Goal: Task Accomplishment & Management: Manage account settings

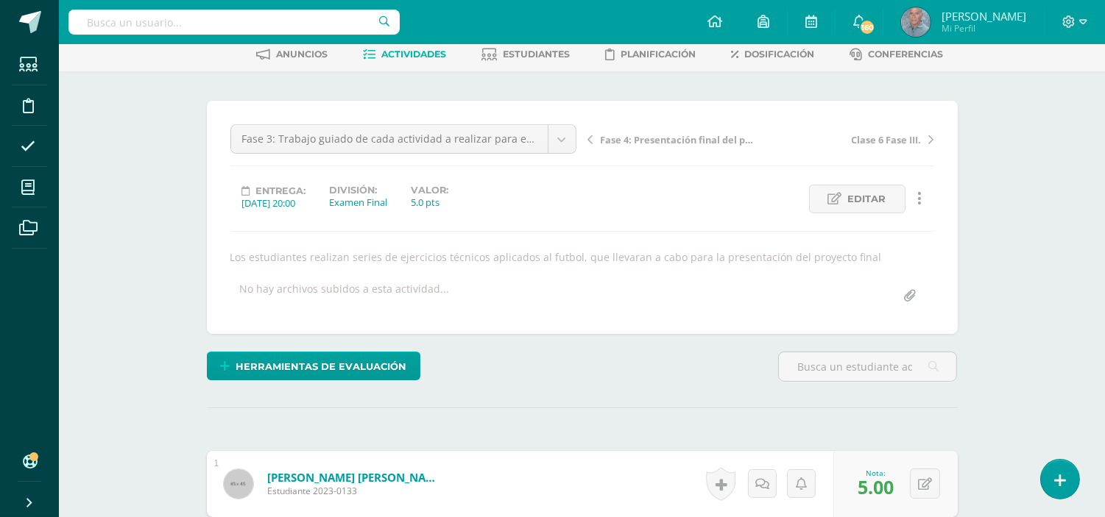
scroll to position [67, 0]
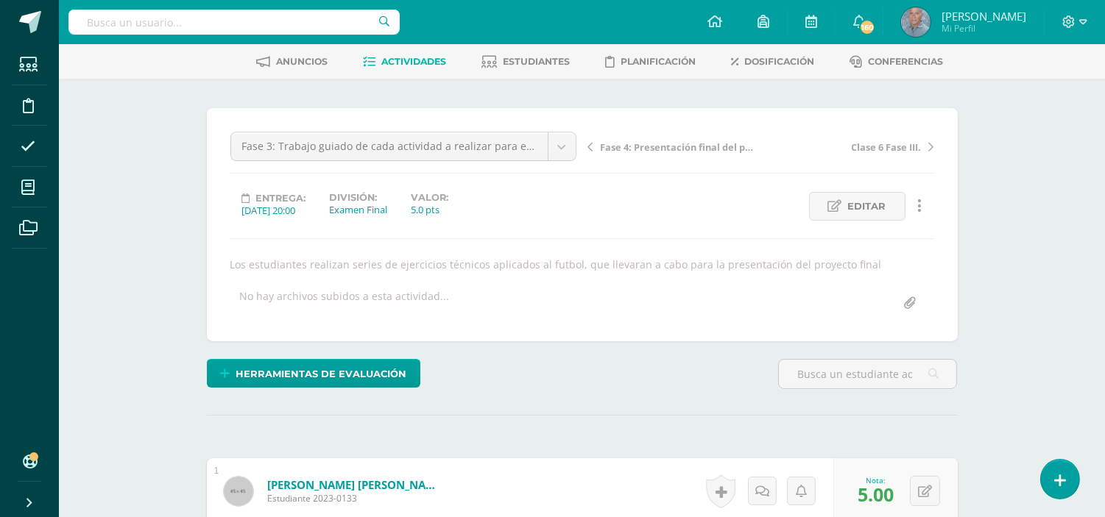
click at [412, 60] on span "Actividades" at bounding box center [413, 61] width 65 height 11
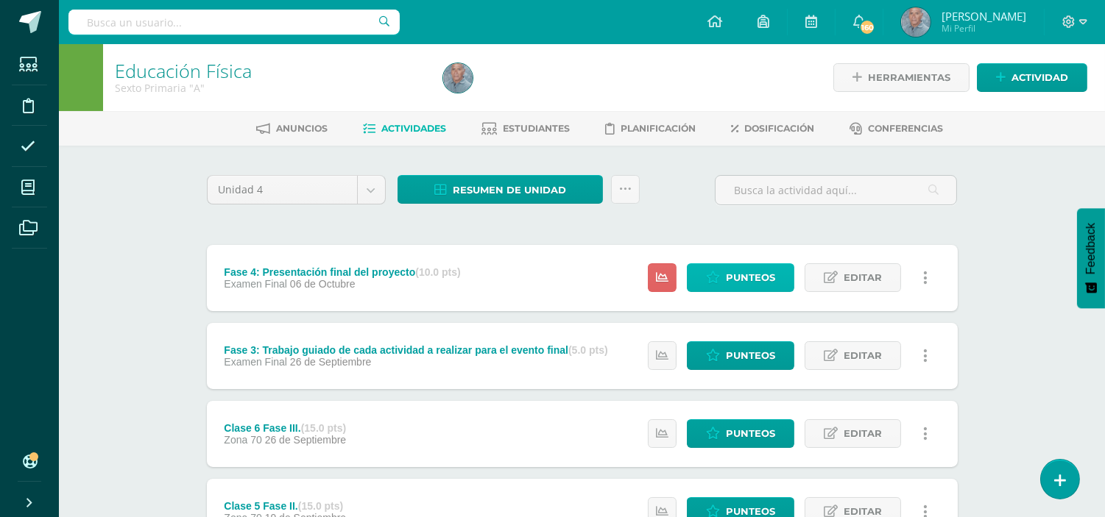
click at [734, 271] on span "Punteos" at bounding box center [750, 277] width 49 height 27
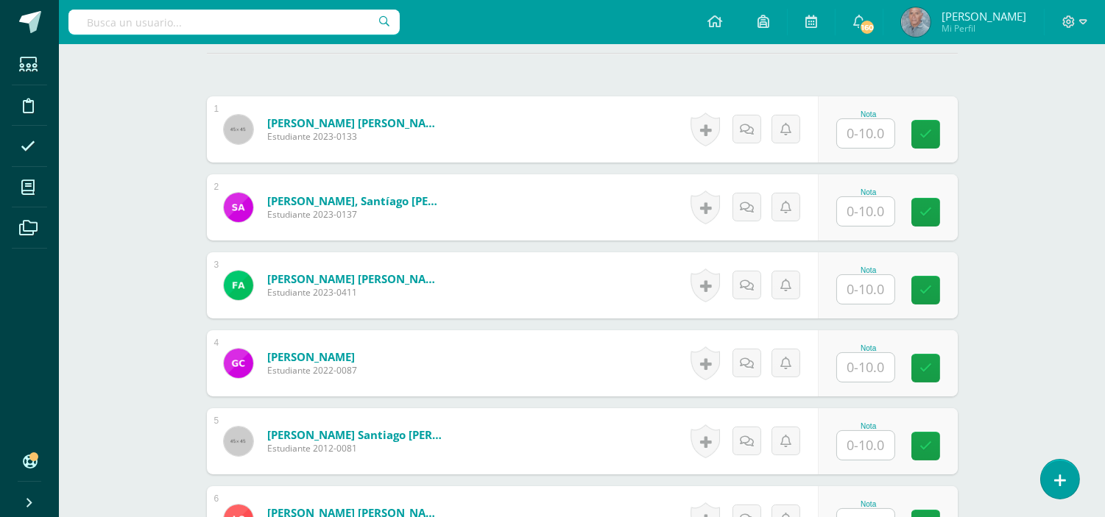
scroll to position [428, 0]
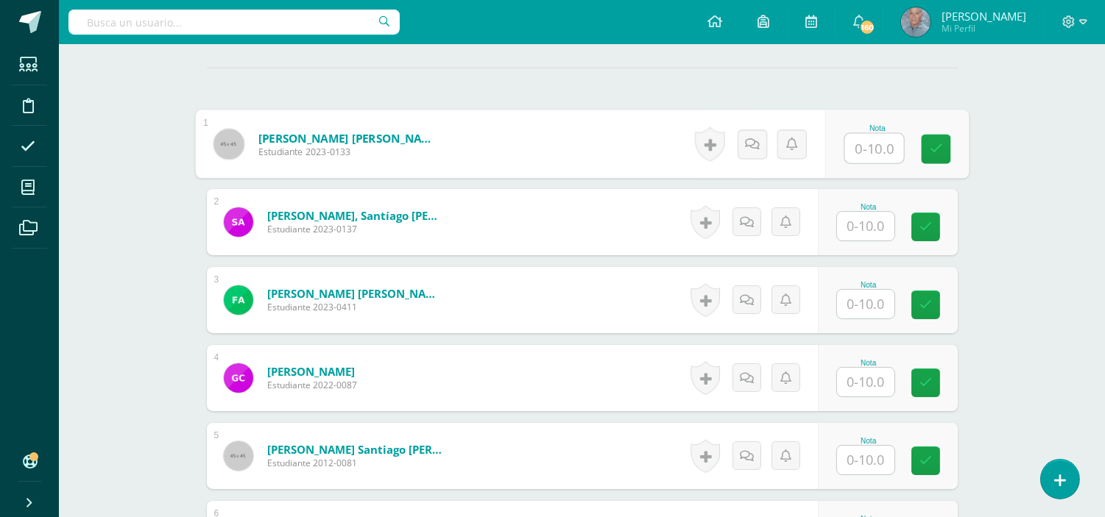
click at [861, 144] on input "text" at bounding box center [873, 148] width 59 height 29
type input "10"
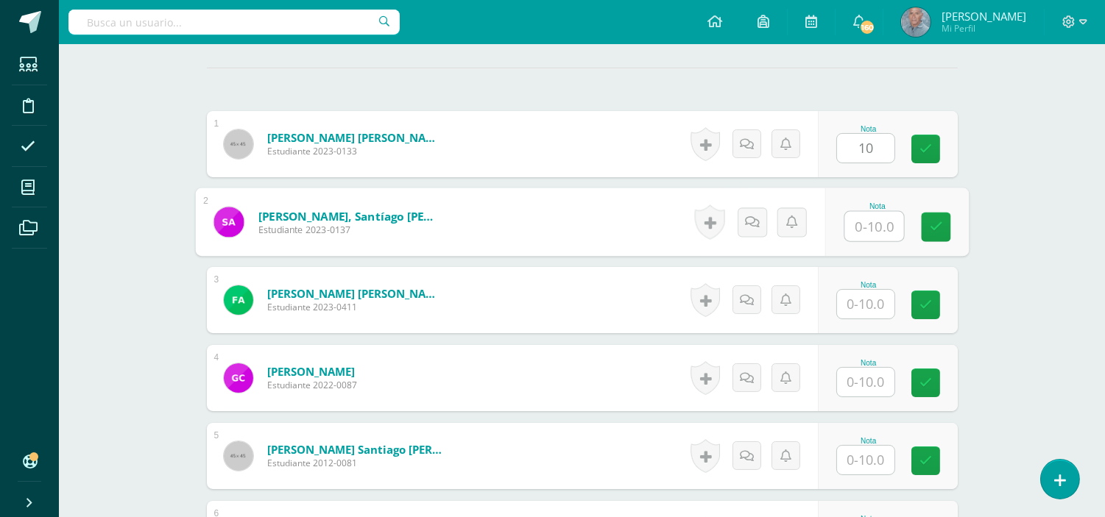
click at [855, 231] on input "text" at bounding box center [873, 226] width 59 height 29
type input "10"
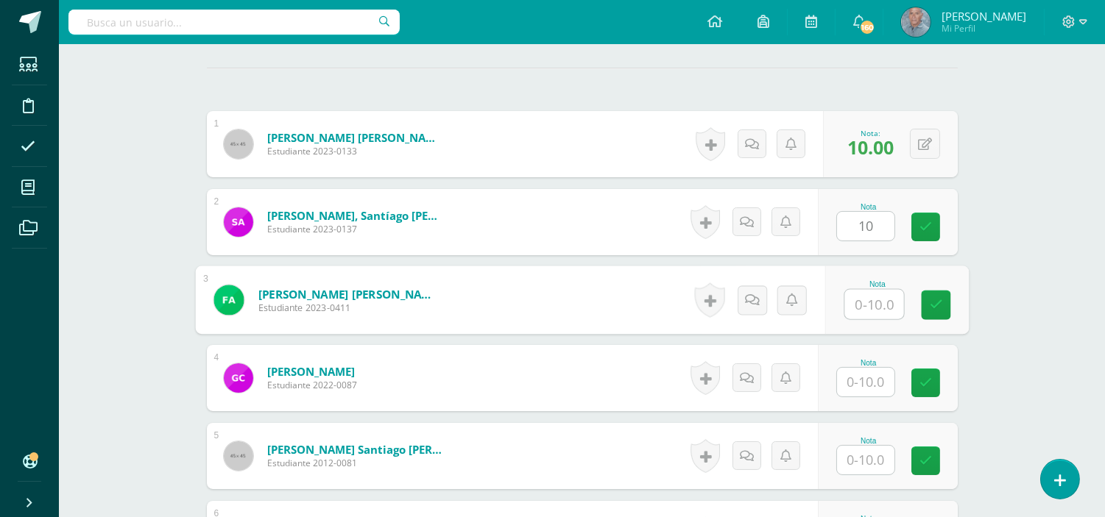
click at [859, 310] on input "text" at bounding box center [873, 304] width 59 height 29
type input "10"
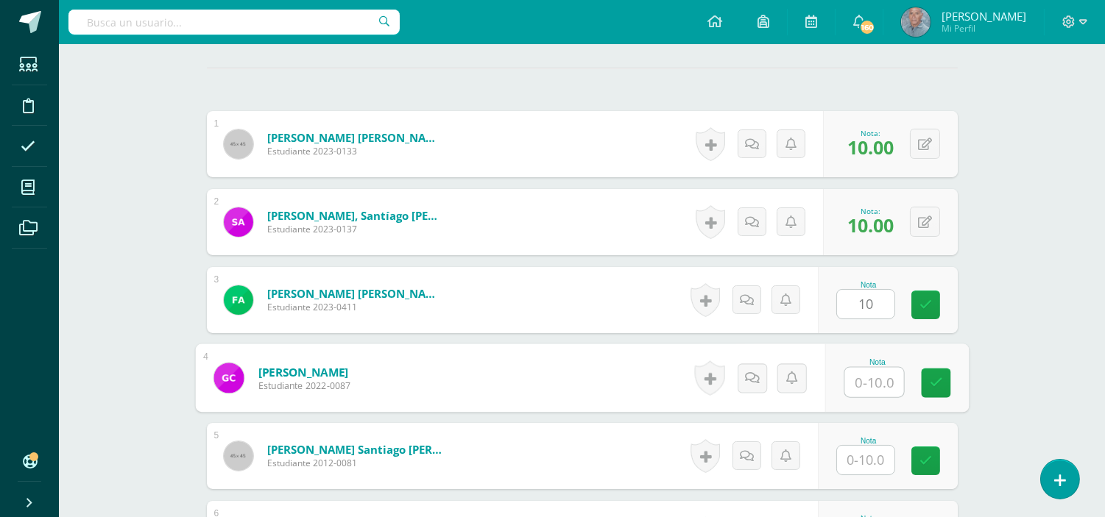
click at [854, 378] on input "text" at bounding box center [873, 382] width 59 height 29
type input "8"
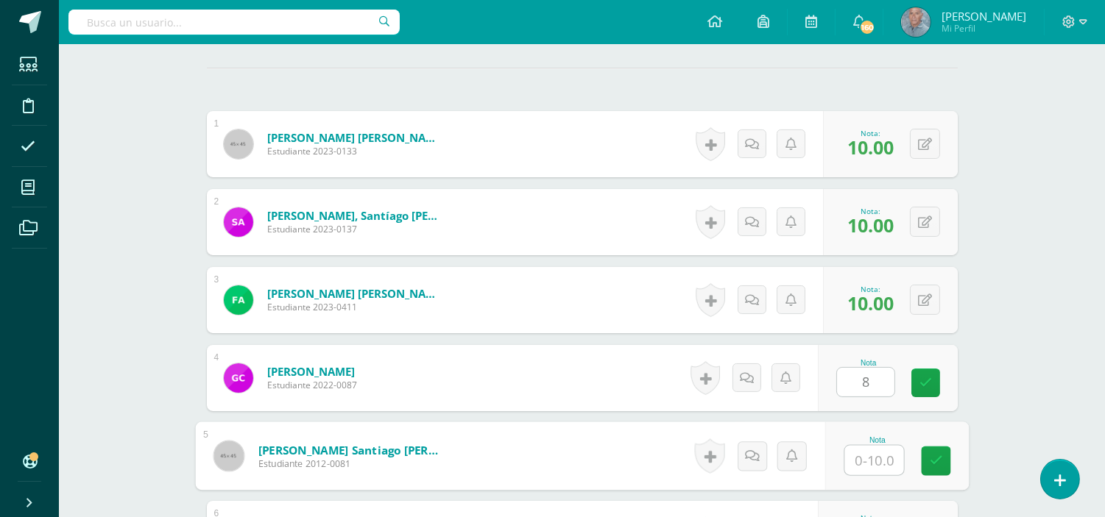
click at [852, 460] on input "text" at bounding box center [873, 460] width 59 height 29
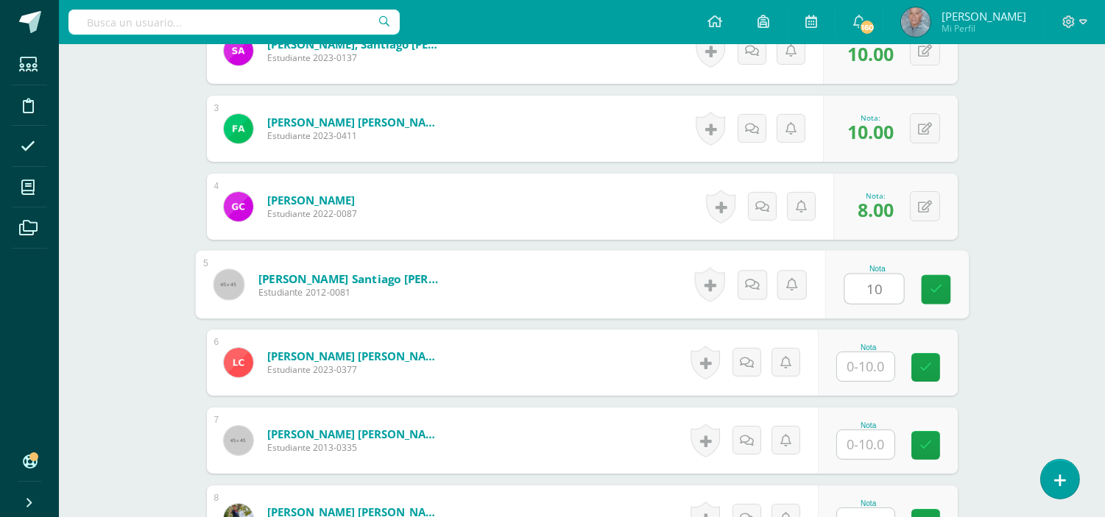
scroll to position [624, 0]
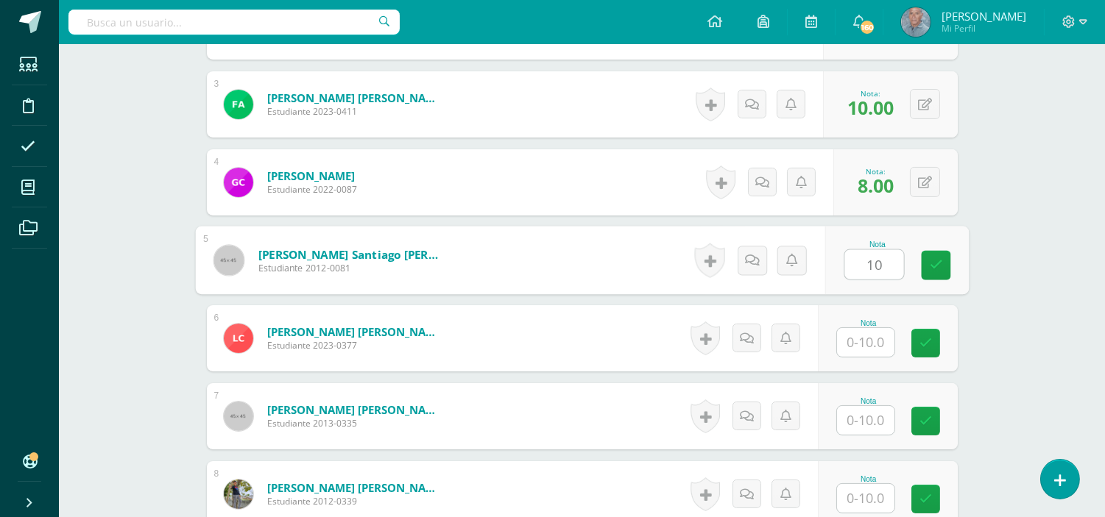
type input "10"
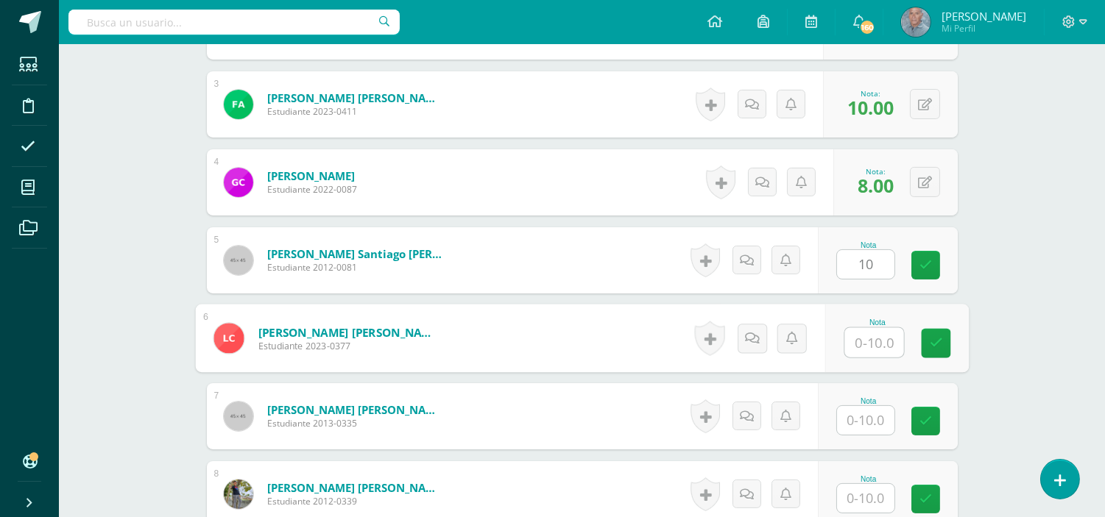
click at [861, 341] on input "text" at bounding box center [873, 342] width 59 height 29
type input "10"
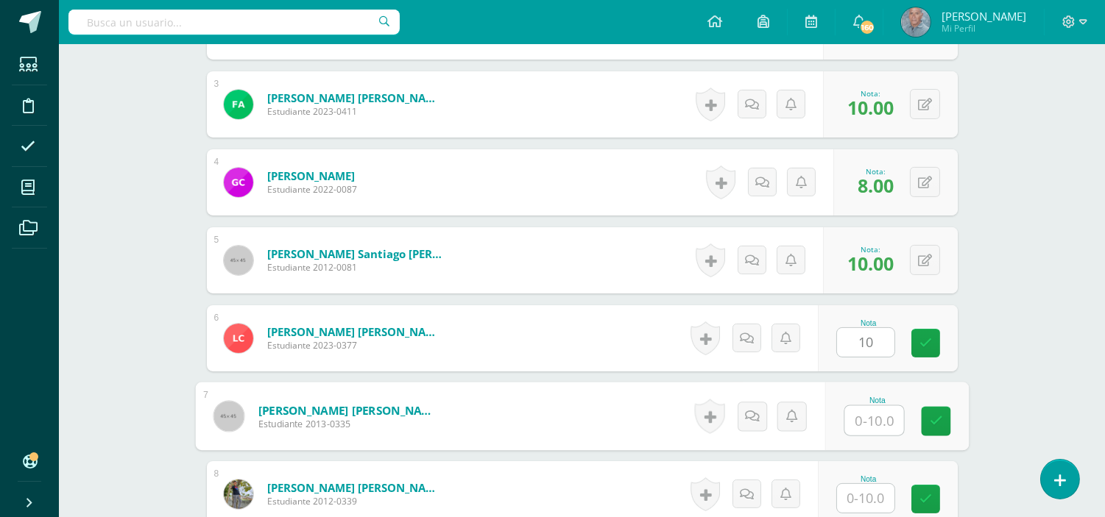
click at [854, 417] on input "text" at bounding box center [873, 420] width 59 height 29
type input "1"
type input "8"
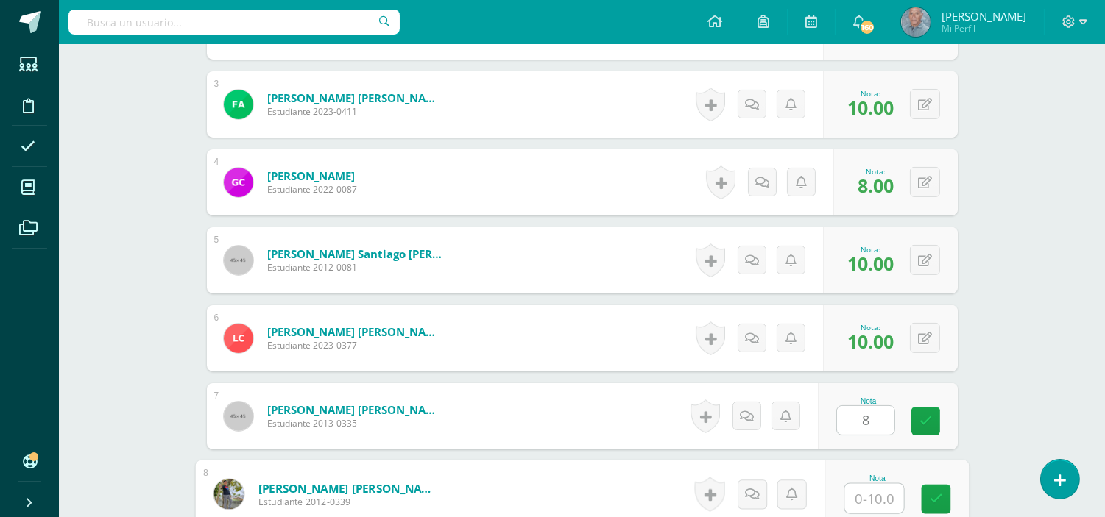
click at [852, 498] on input "text" at bounding box center [873, 498] width 59 height 29
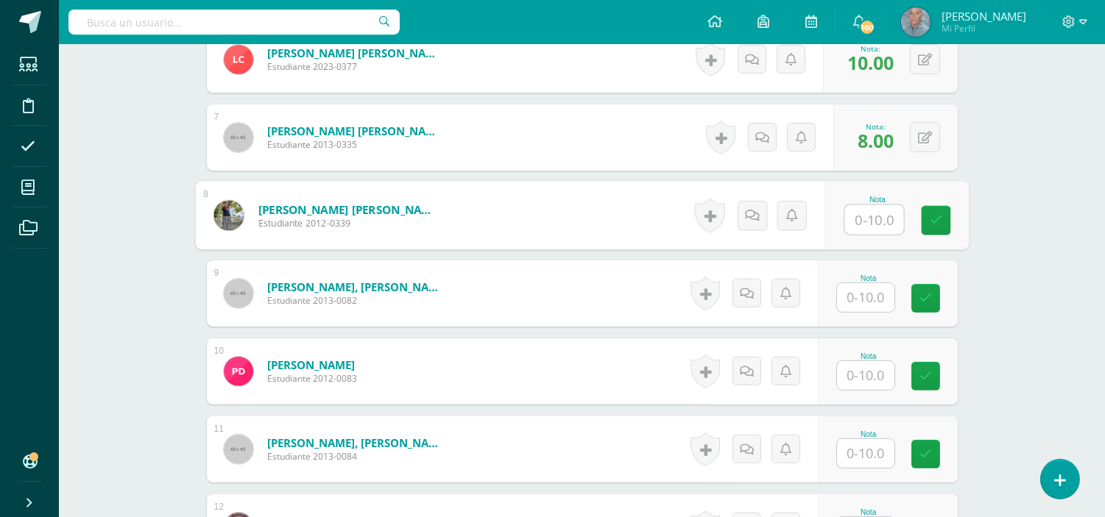
scroll to position [918, 0]
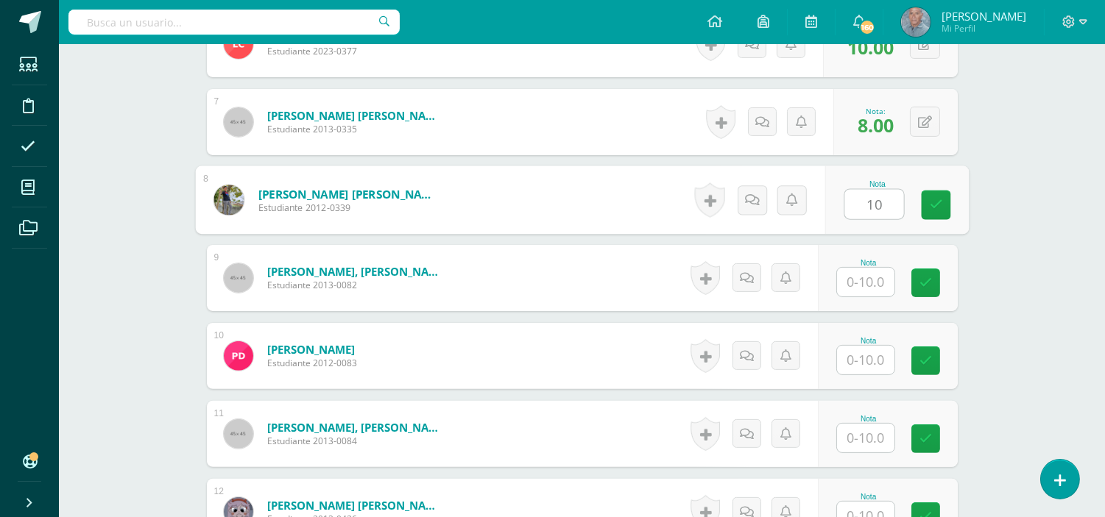
type input "10"
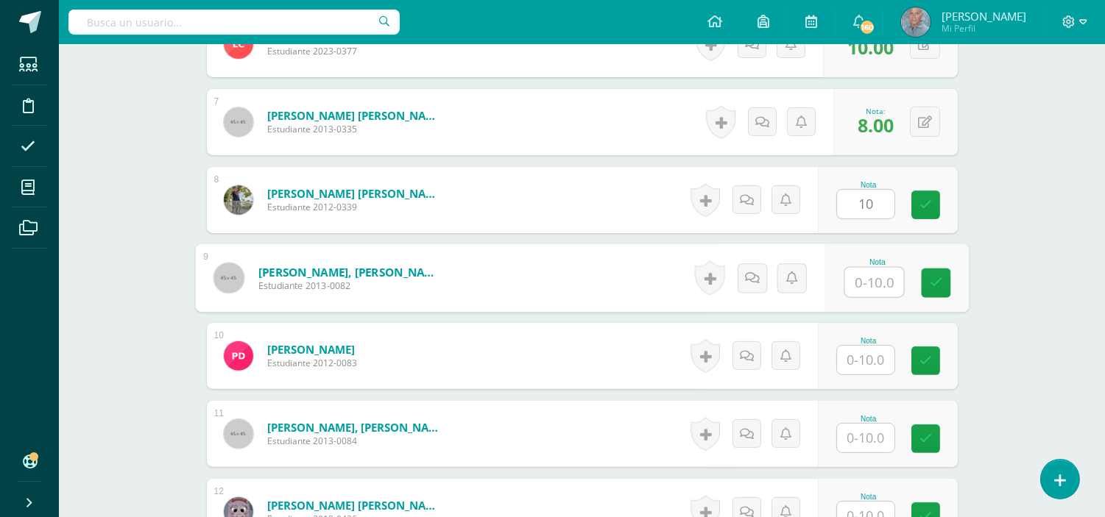
click at [867, 283] on input "text" at bounding box center [873, 282] width 59 height 29
type input "8"
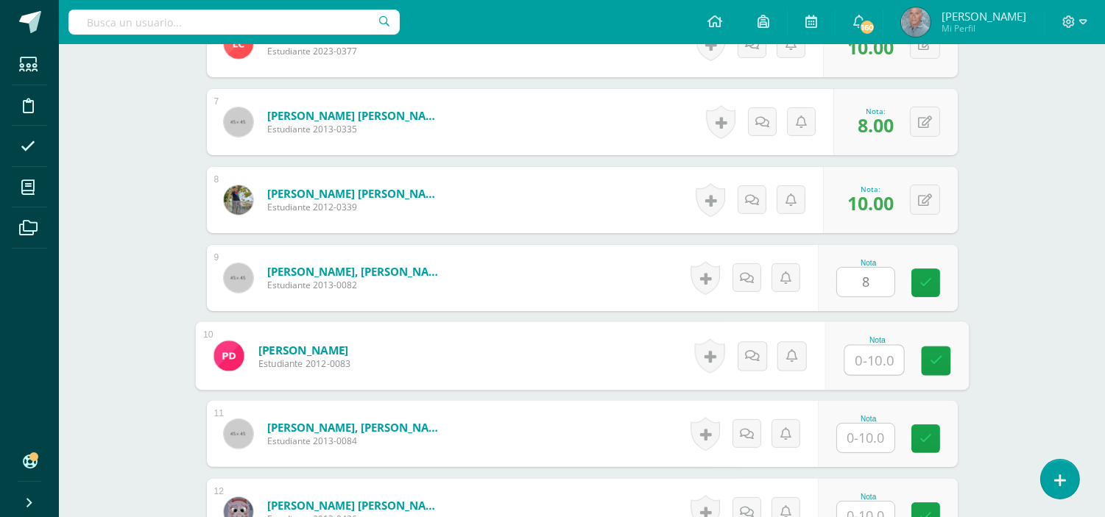
click at [860, 357] on input "text" at bounding box center [873, 360] width 59 height 29
type input "10"
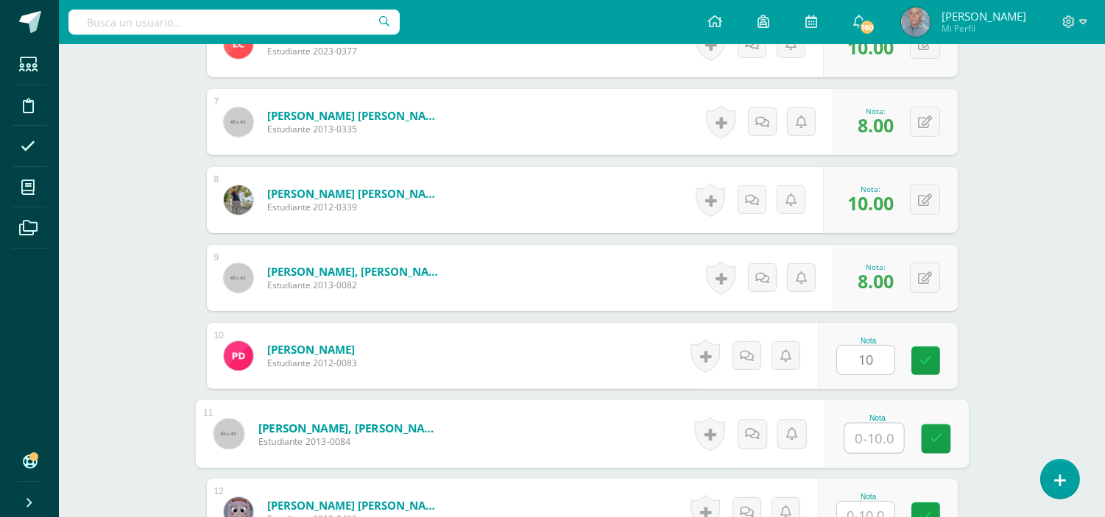
click at [852, 439] on input "text" at bounding box center [873, 438] width 59 height 29
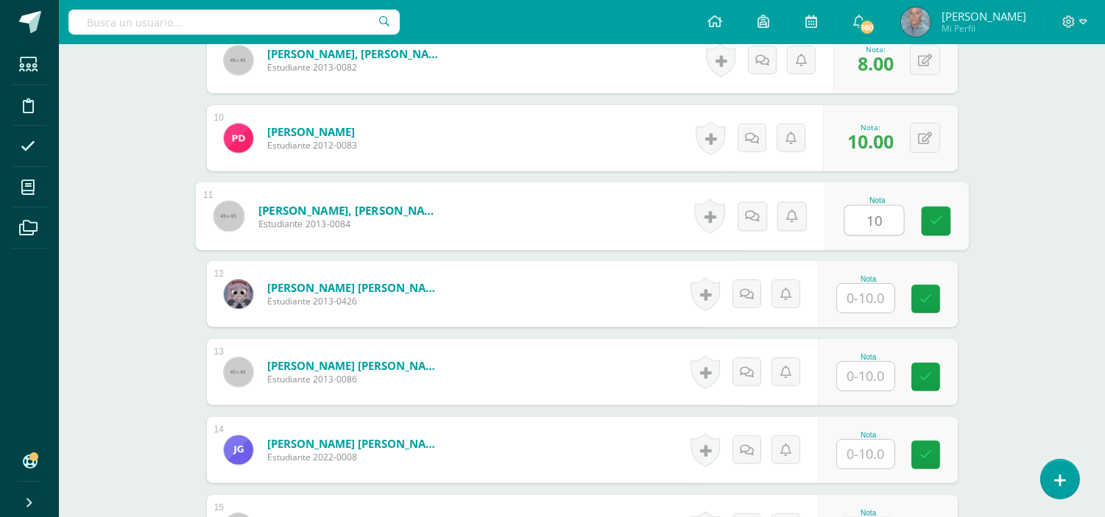
scroll to position [1213, 0]
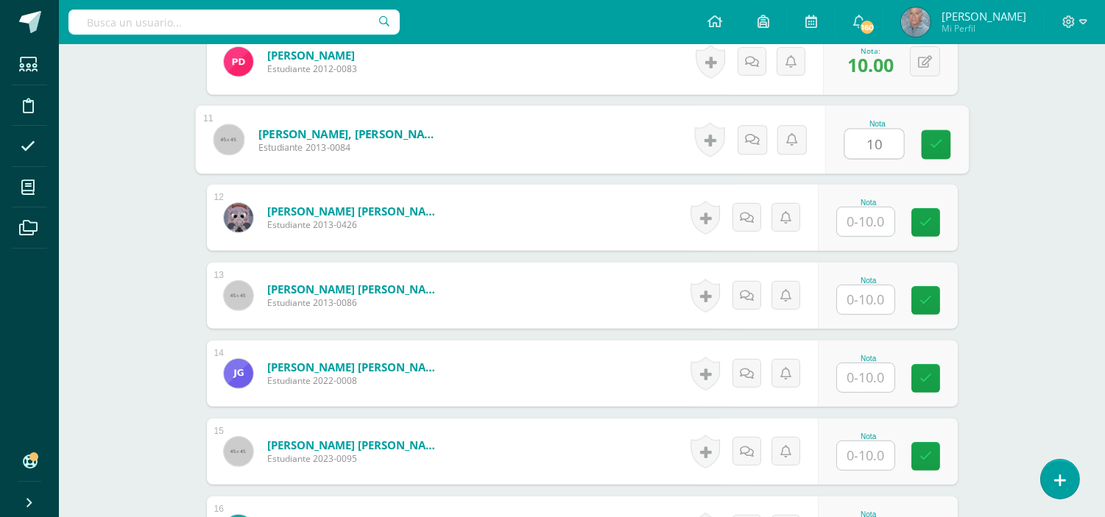
type input "10"
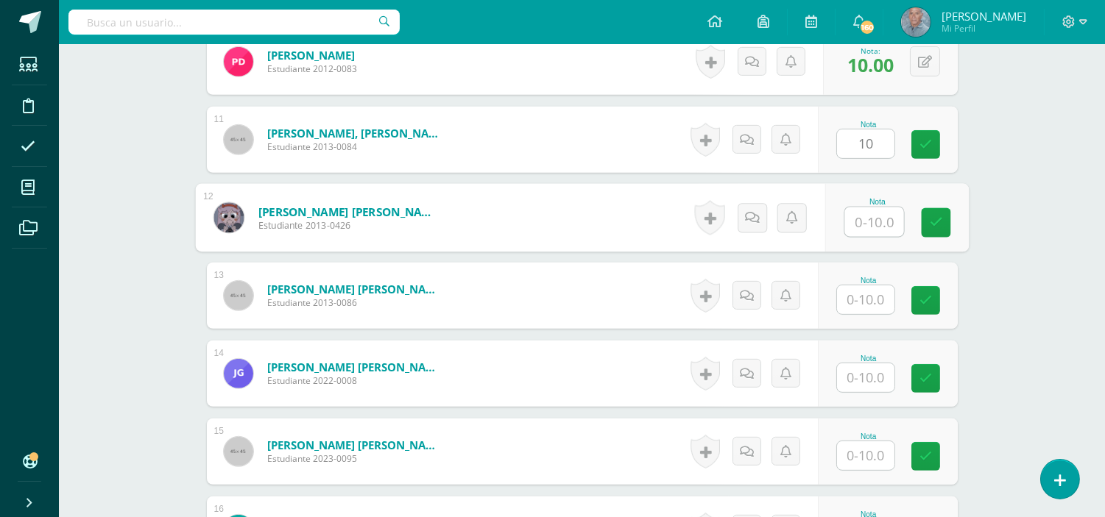
click at [852, 222] on input "text" at bounding box center [873, 222] width 59 height 29
type input "9"
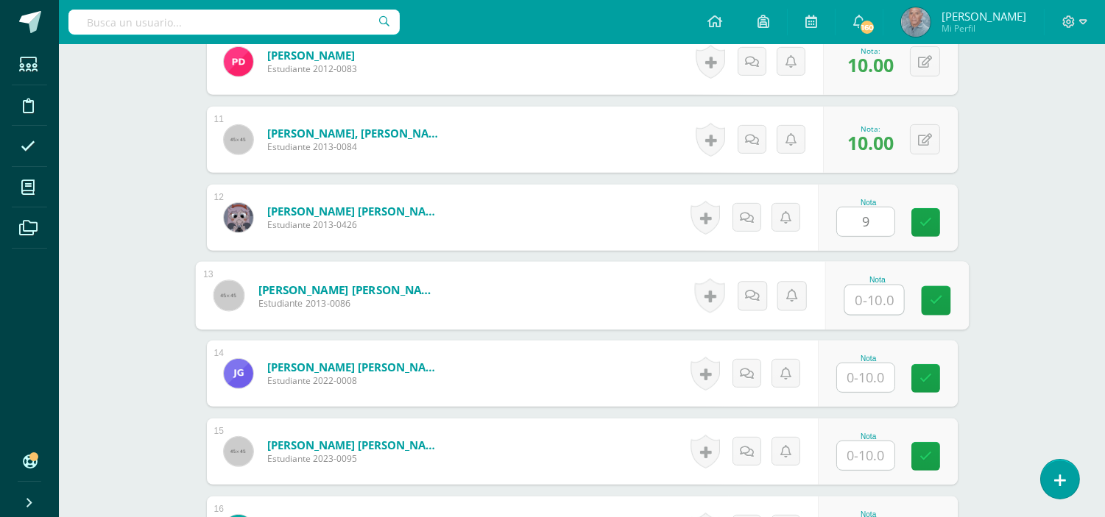
click at [855, 292] on input "text" at bounding box center [873, 300] width 59 height 29
type input "10"
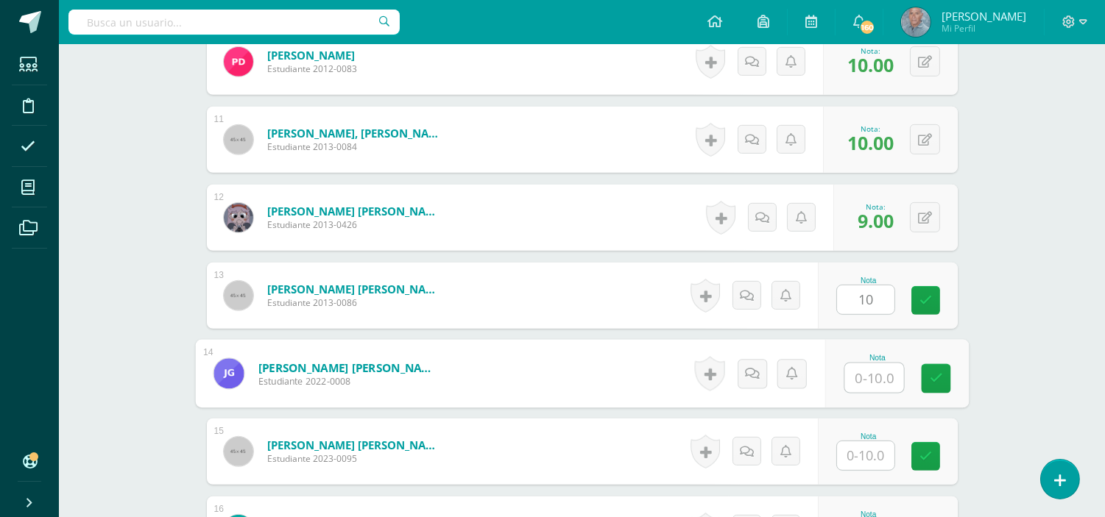
click at [857, 375] on input "text" at bounding box center [873, 378] width 59 height 29
type input "10"
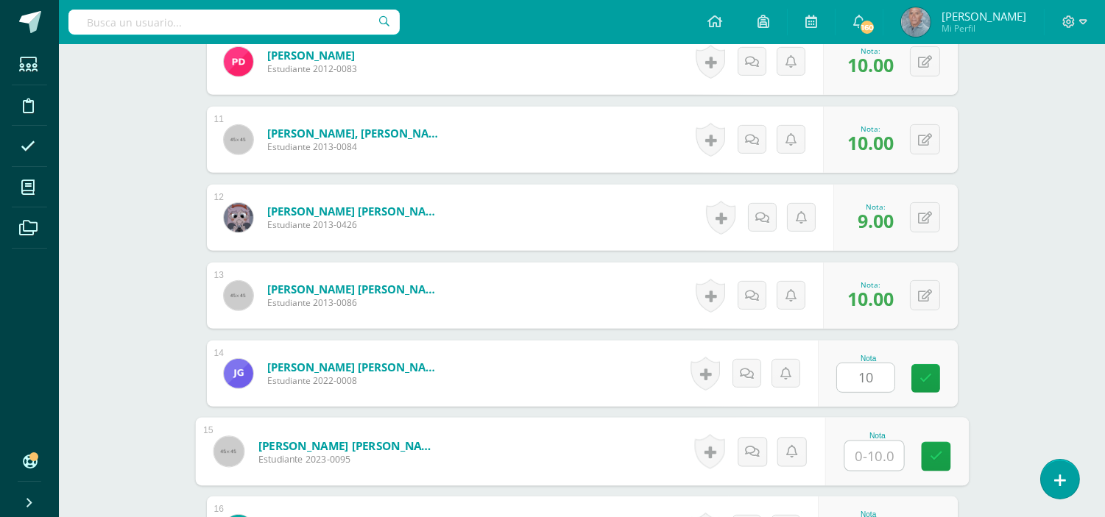
click at [854, 454] on input "text" at bounding box center [873, 456] width 59 height 29
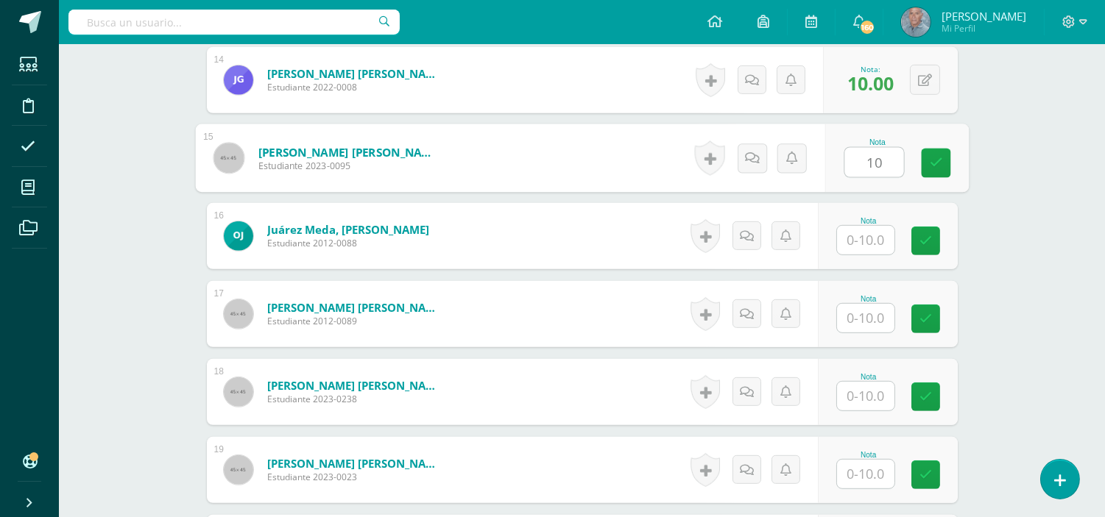
scroll to position [1518, 0]
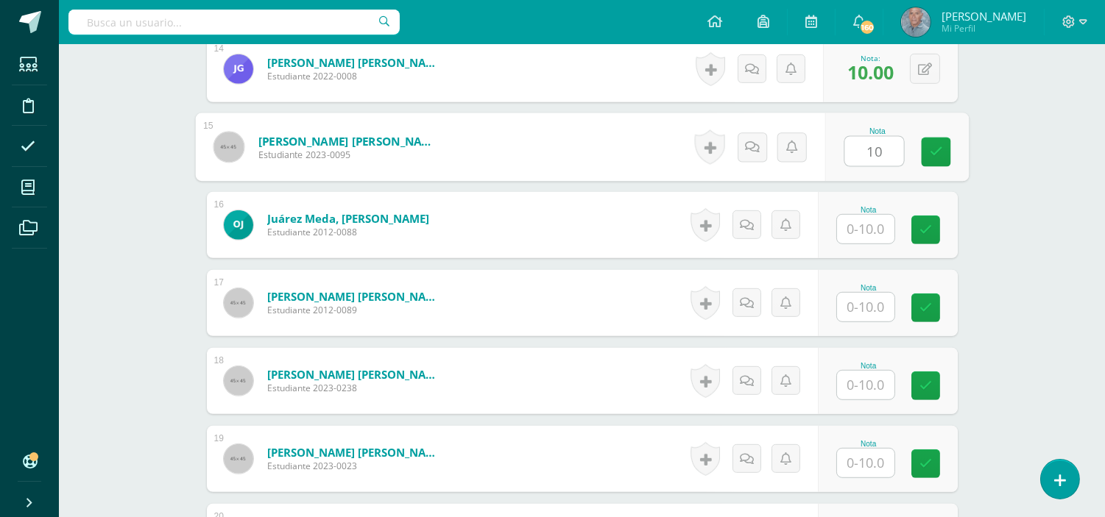
type input "10"
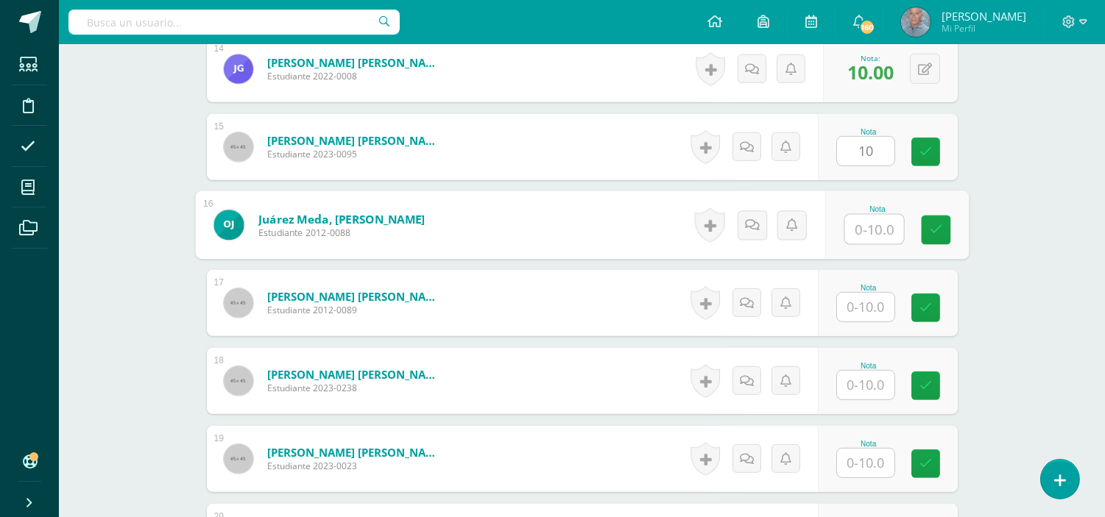
click at [848, 229] on input "text" at bounding box center [873, 229] width 59 height 29
type input "10"
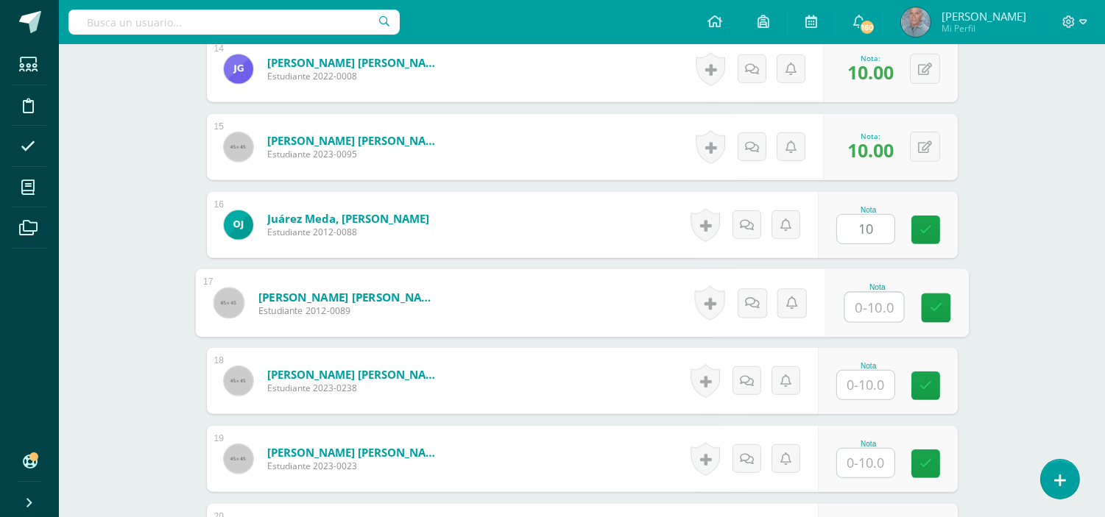
click at [857, 306] on input "text" at bounding box center [873, 307] width 59 height 29
type input "8"
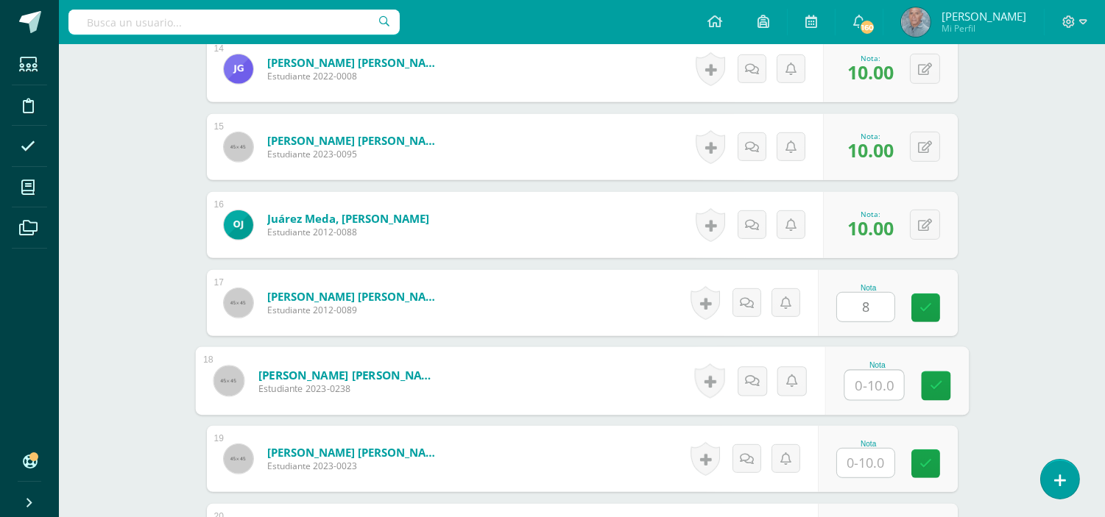
click at [860, 379] on input "text" at bounding box center [873, 385] width 59 height 29
type input "10"
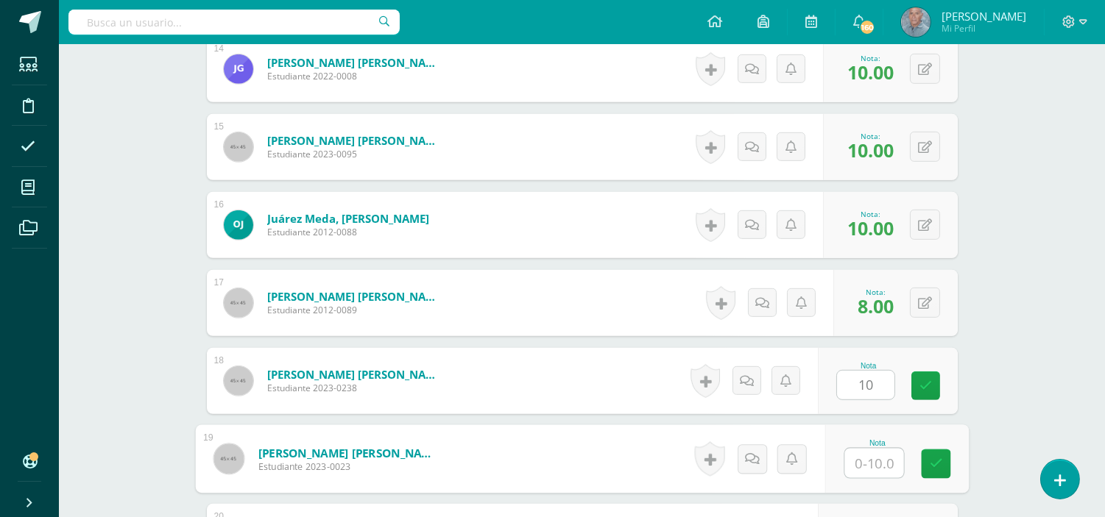
click at [856, 466] on input "text" at bounding box center [873, 463] width 59 height 29
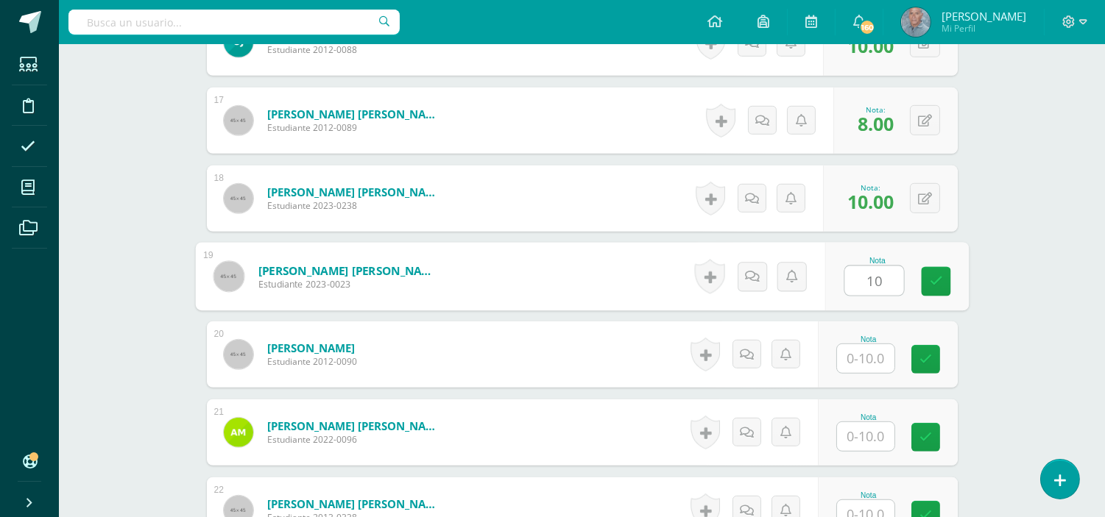
scroll to position [1713, 0]
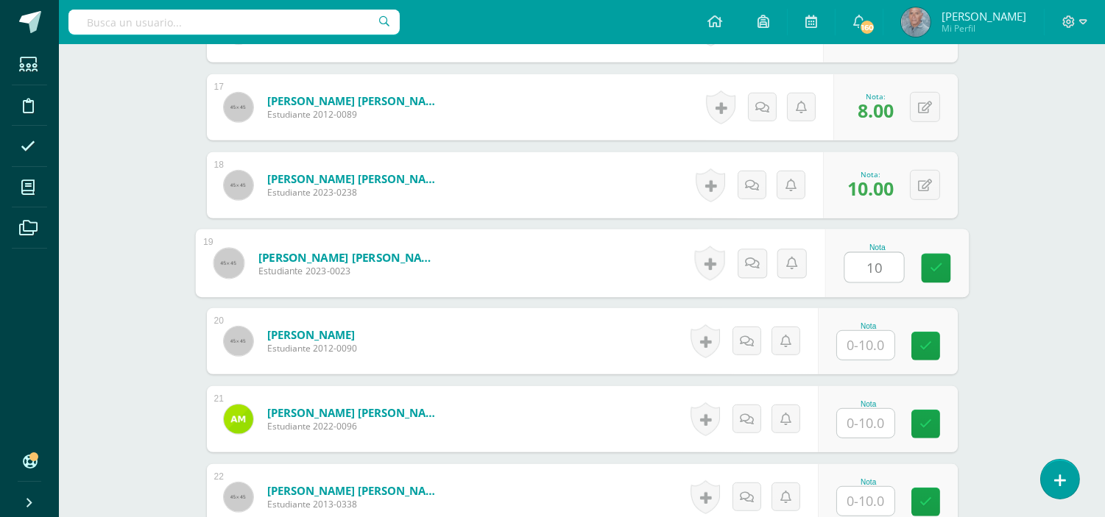
type input "10"
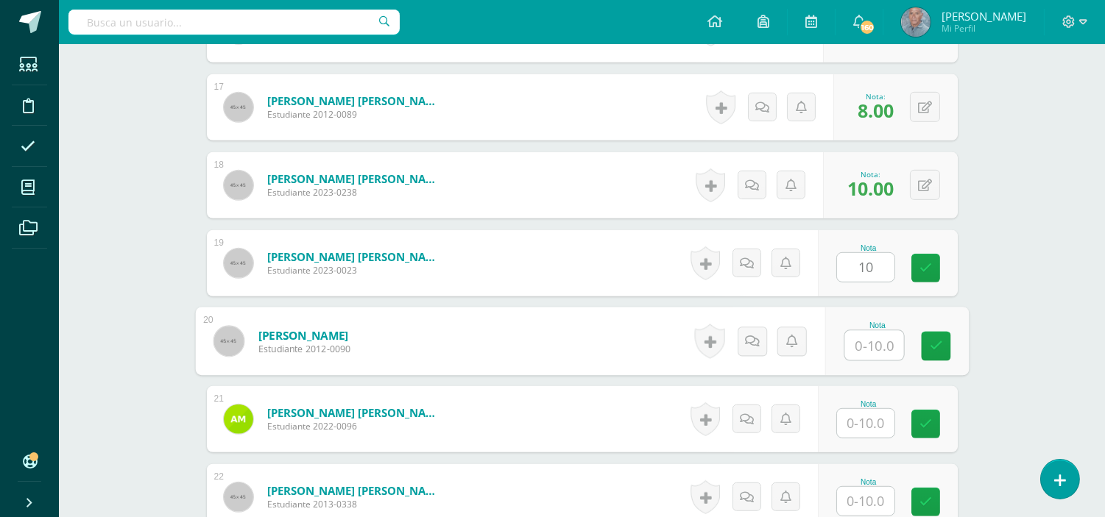
click at [854, 349] on input "text" at bounding box center [873, 345] width 59 height 29
type input "10"
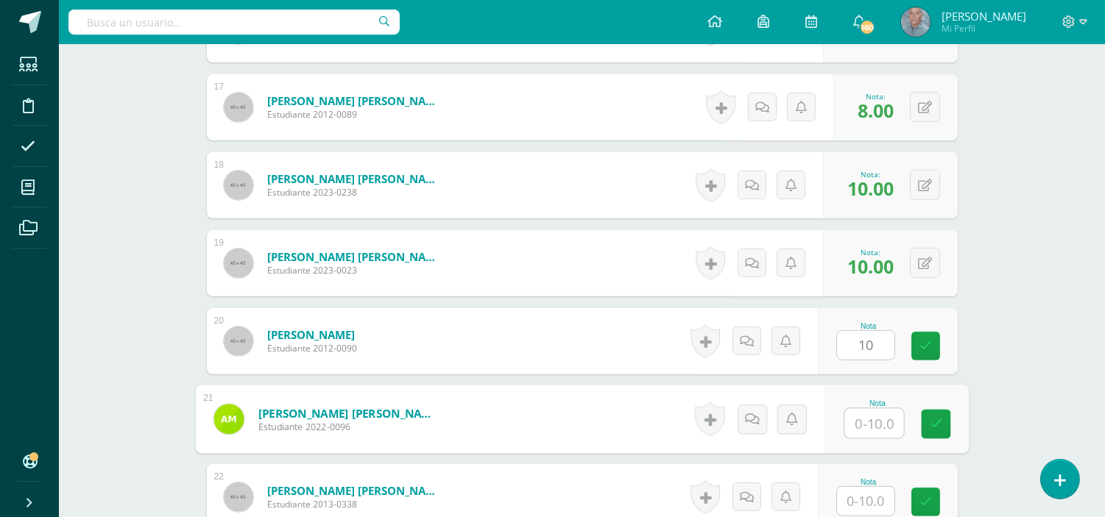
click at [859, 422] on input "text" at bounding box center [873, 423] width 59 height 29
type input "10"
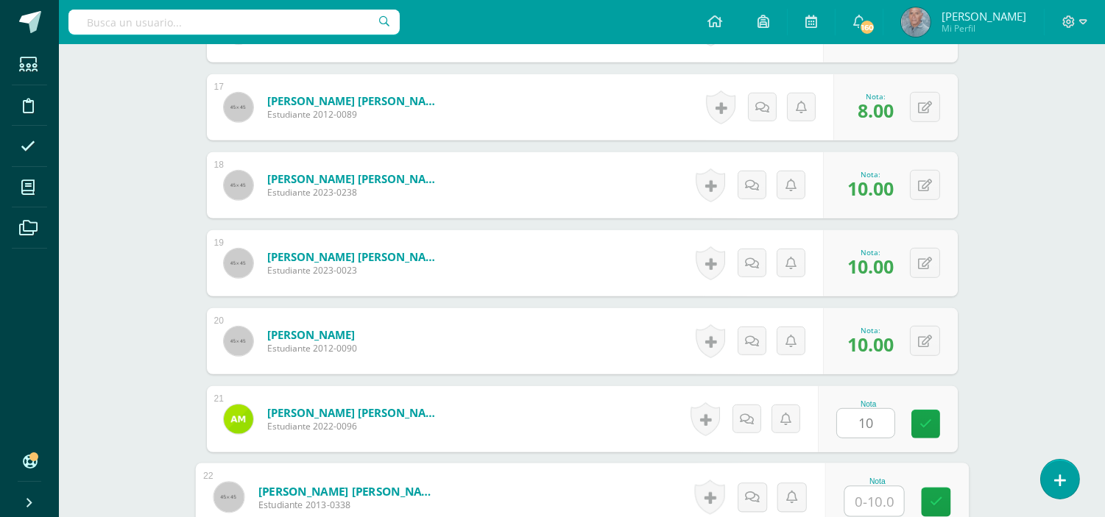
click at [856, 508] on input "text" at bounding box center [873, 501] width 59 height 29
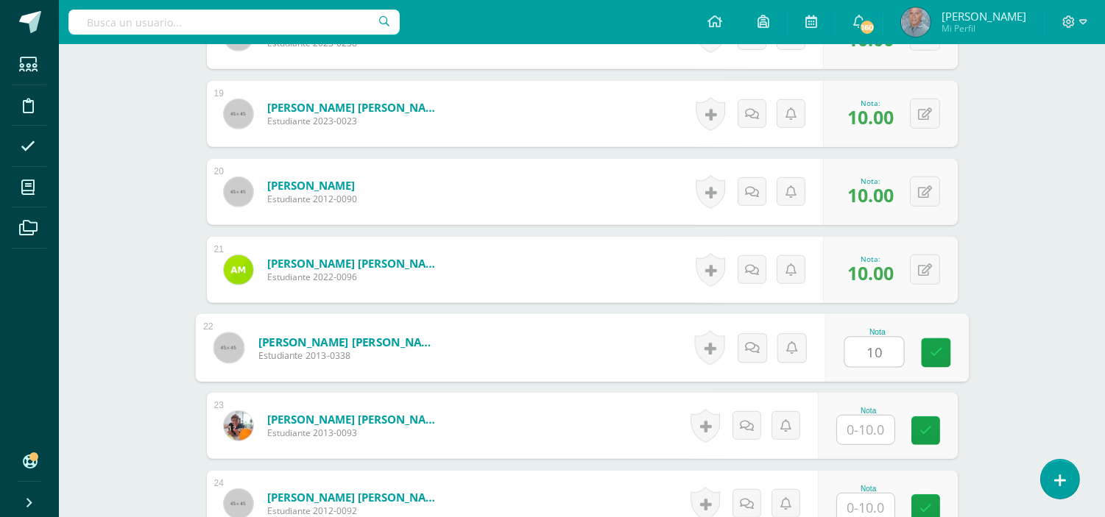
scroll to position [1877, 0]
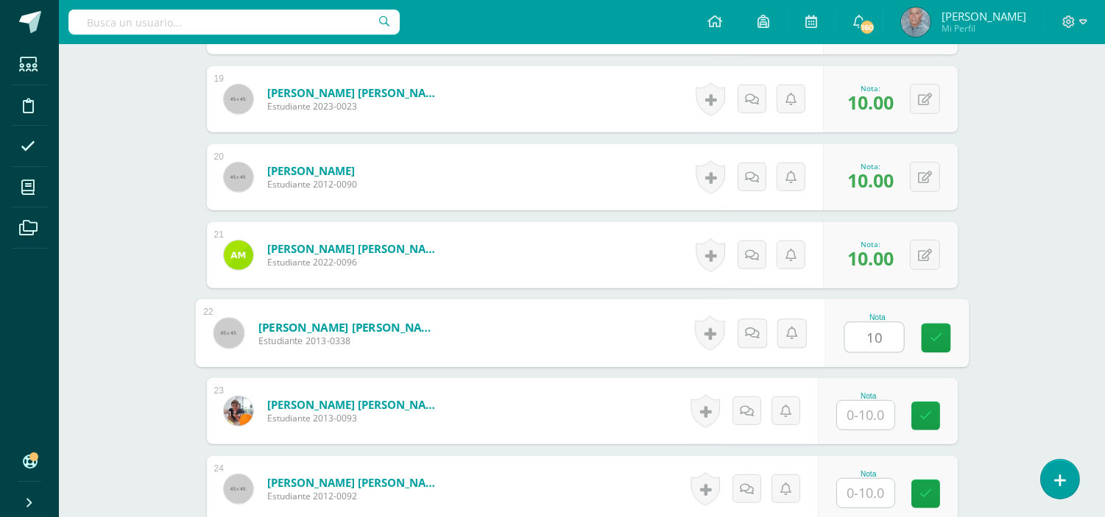
type input "10"
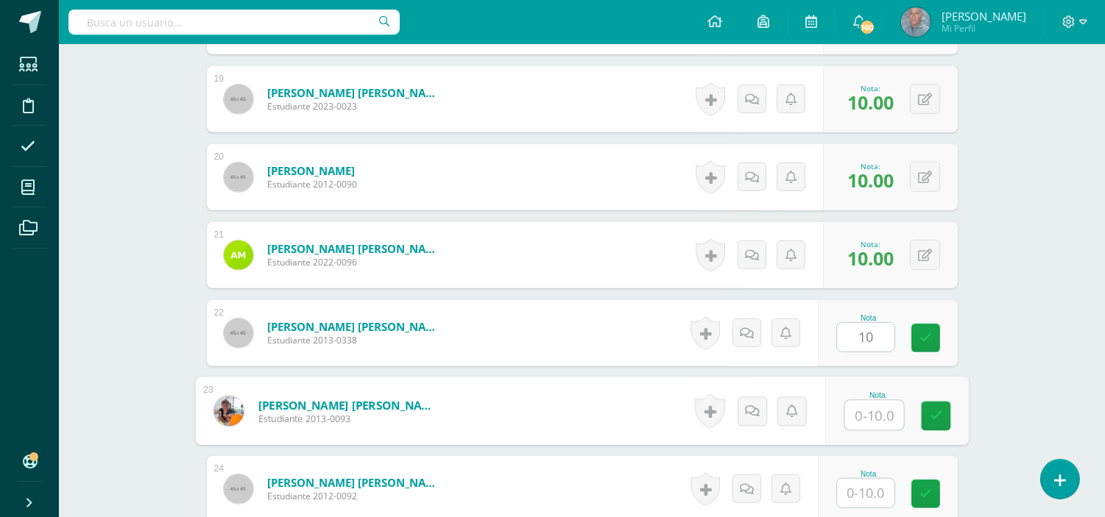
click at [854, 412] on input "text" at bounding box center [873, 415] width 59 height 29
type input "10"
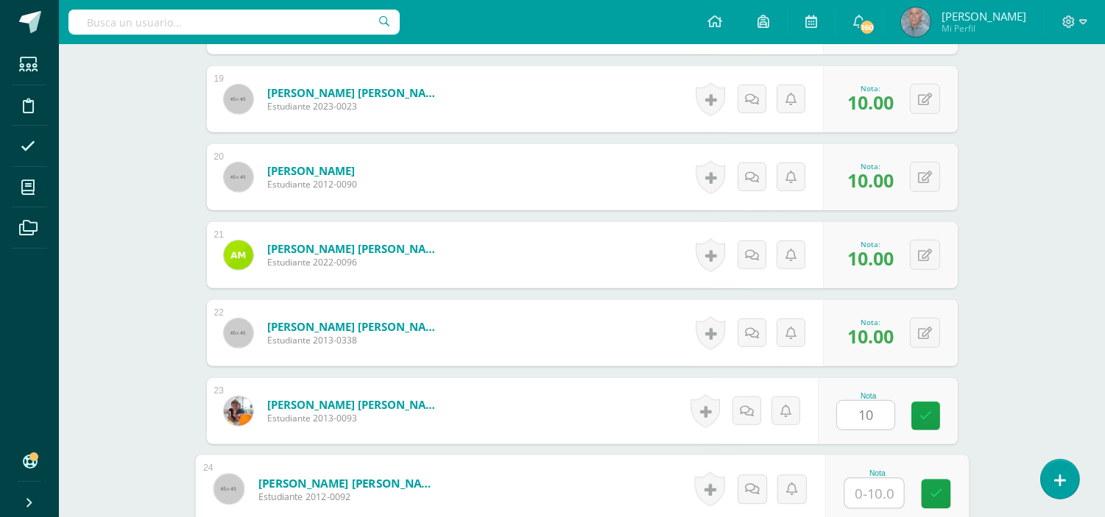
click at [854, 499] on input "text" at bounding box center [873, 493] width 59 height 29
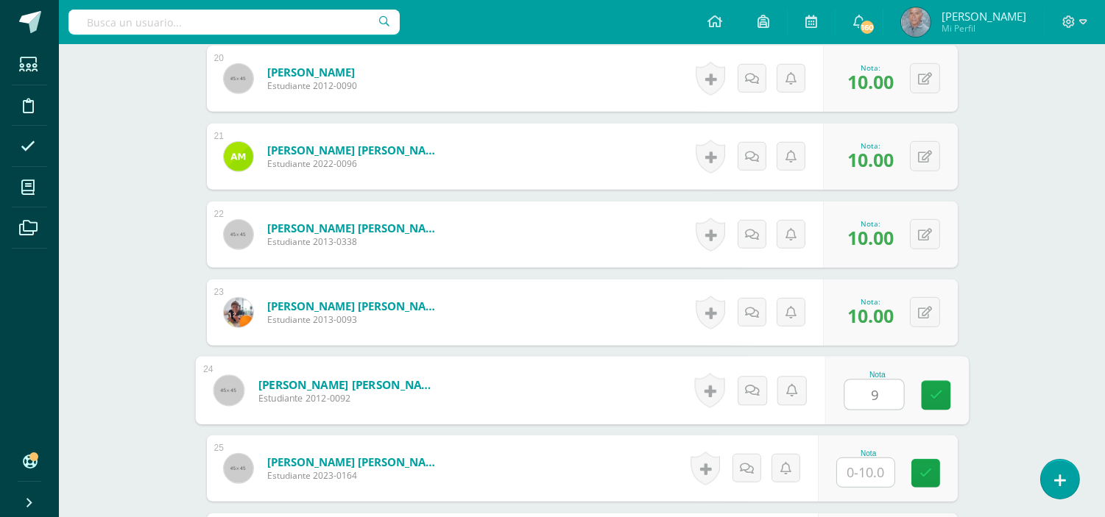
scroll to position [2008, 0]
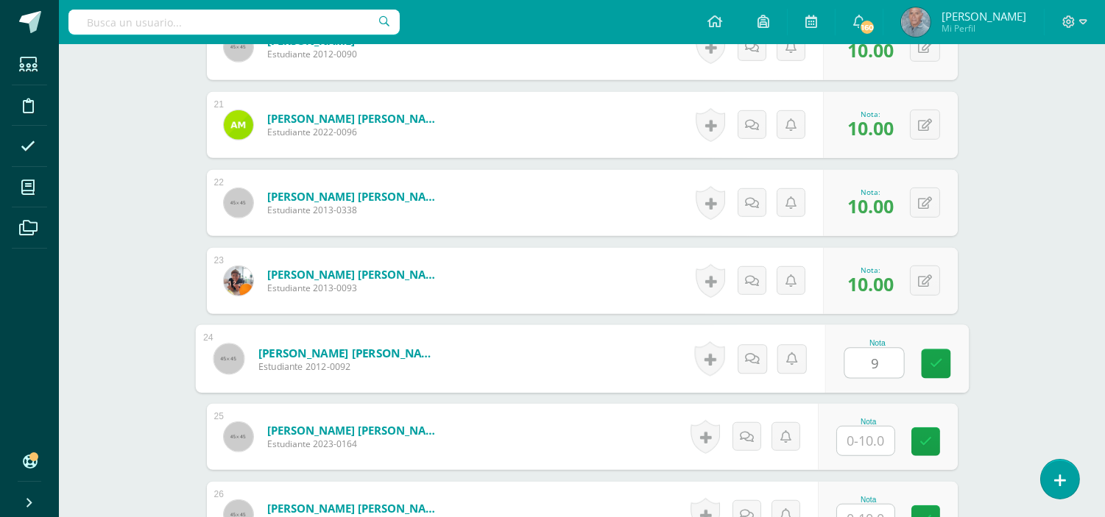
type input "9"
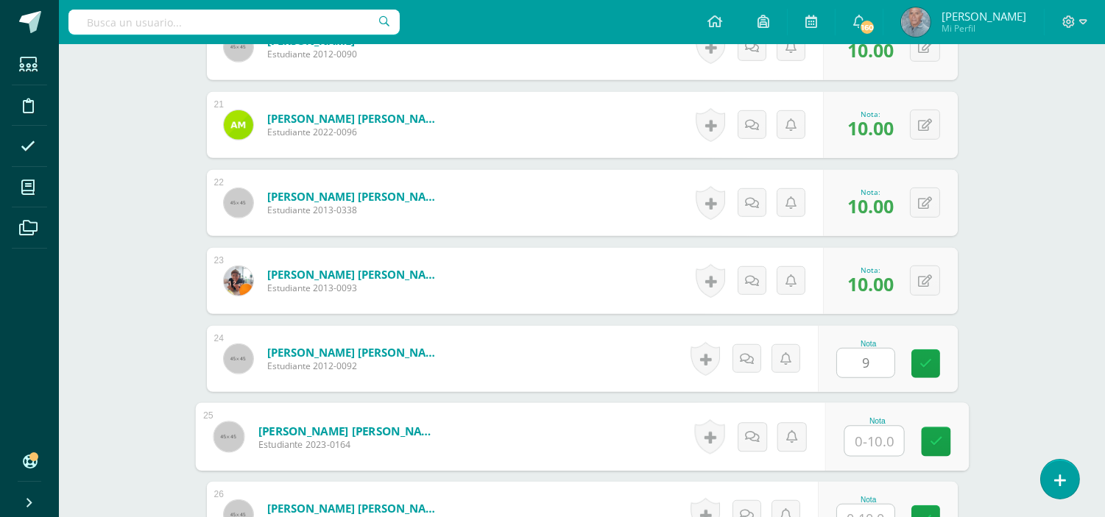
click at [857, 436] on input "text" at bounding box center [873, 441] width 59 height 29
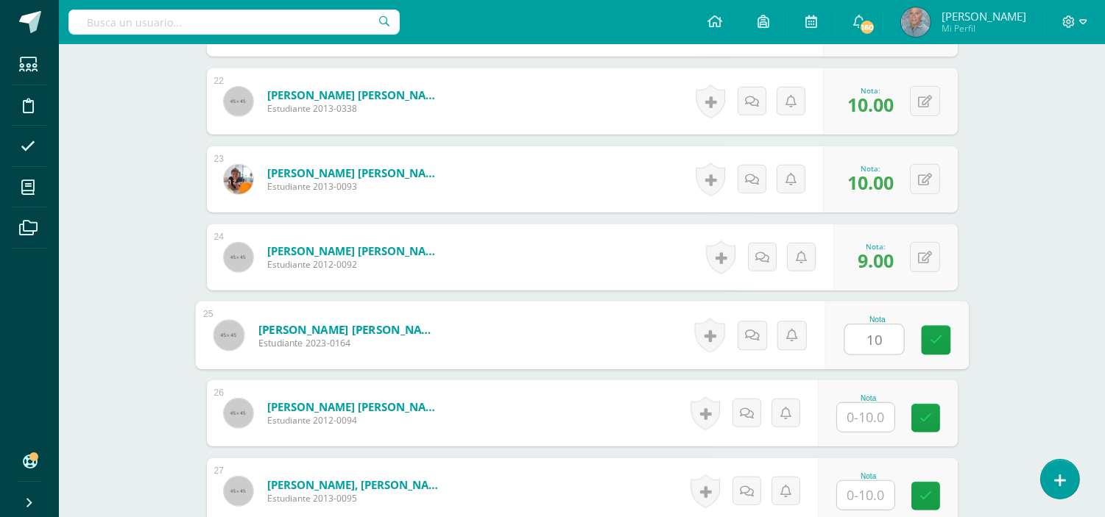
scroll to position [2139, 0]
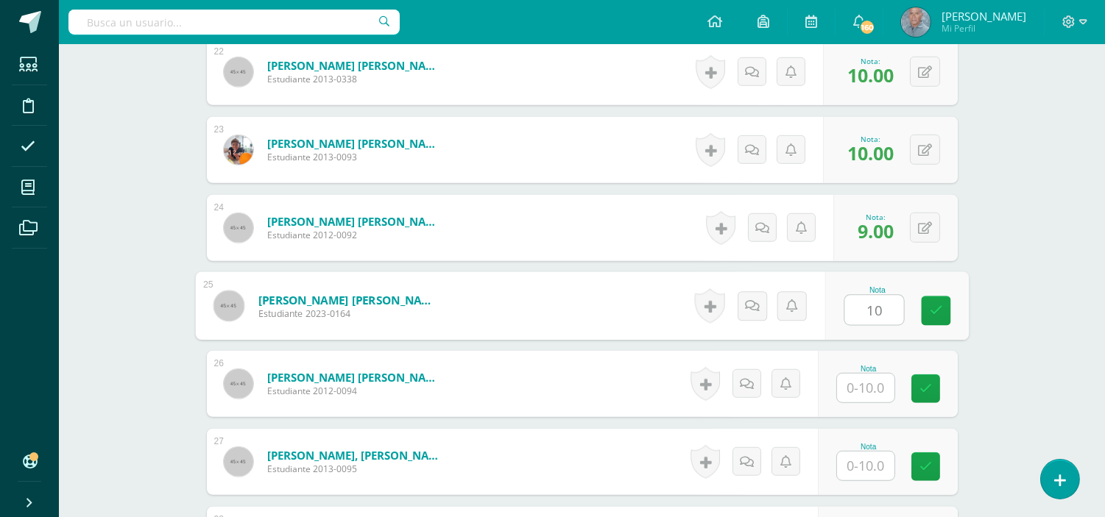
type input "10"
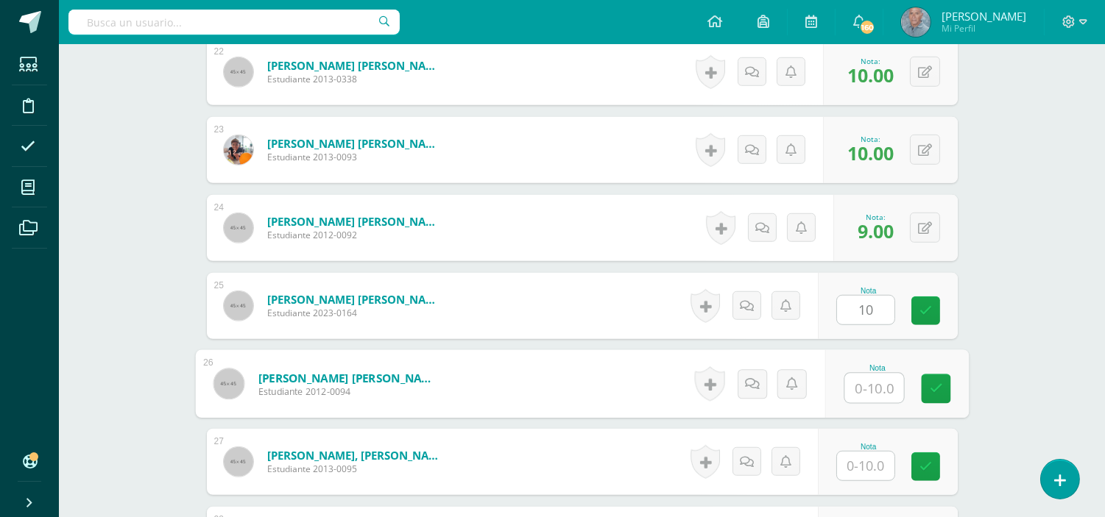
click at [863, 390] on input "text" at bounding box center [873, 388] width 59 height 29
type input "10"
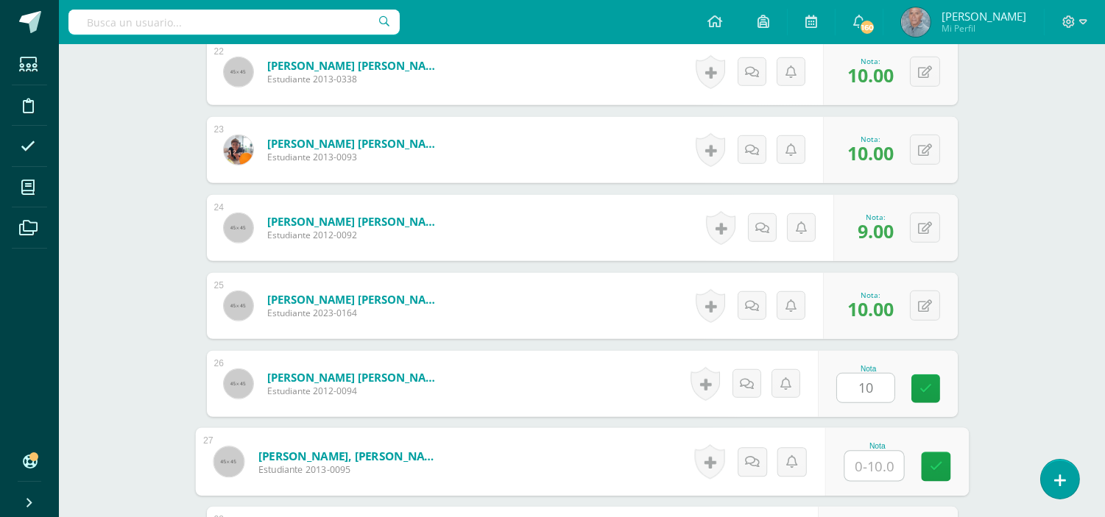
click at [858, 461] on input "text" at bounding box center [873, 466] width 59 height 29
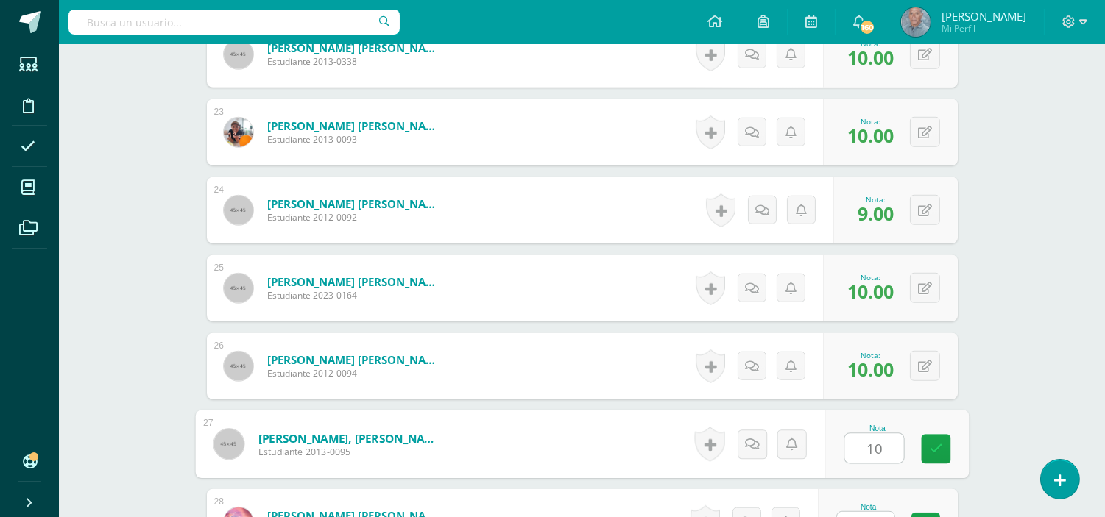
scroll to position [2172, 0]
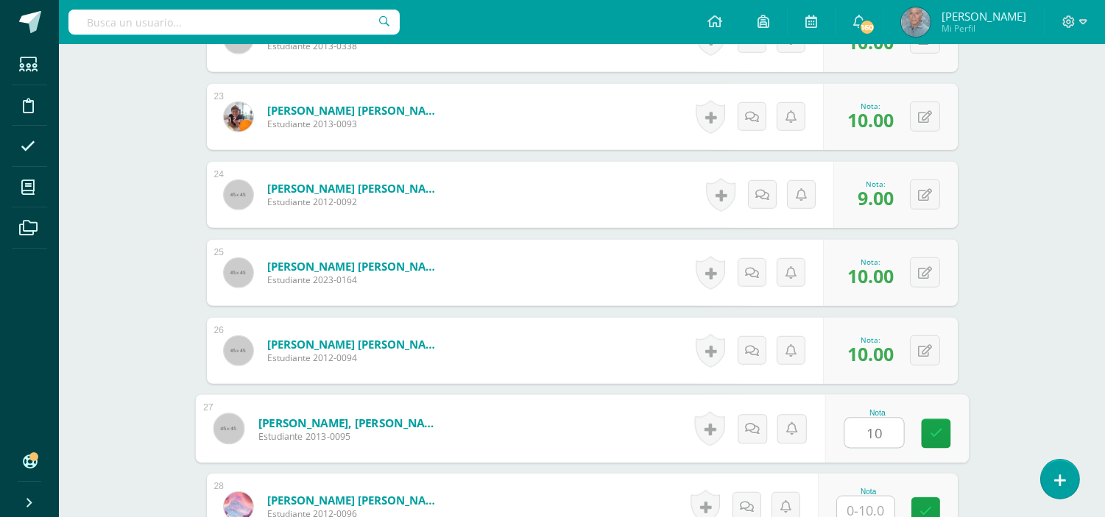
type input "10"
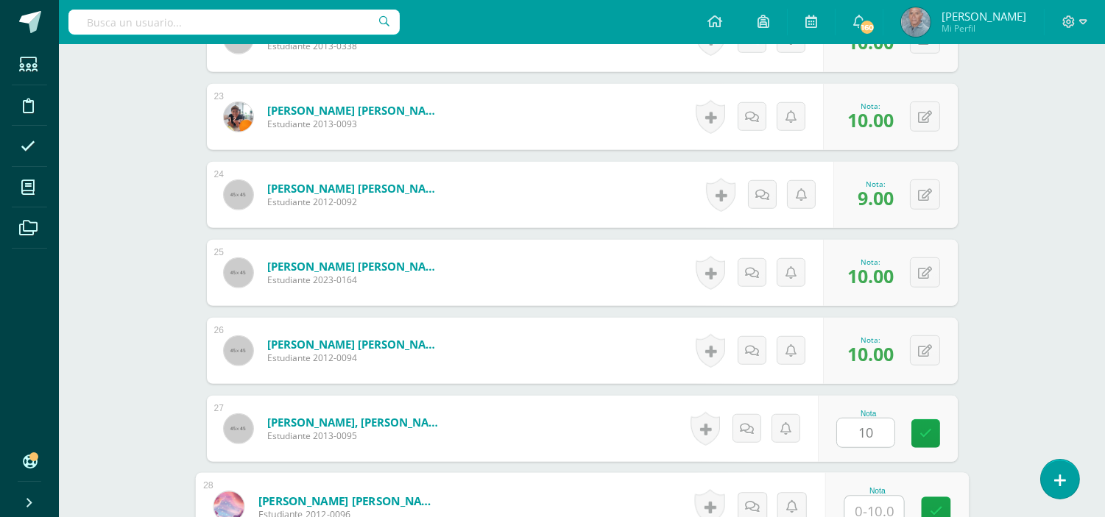
click at [852, 511] on input "text" at bounding box center [873, 511] width 59 height 29
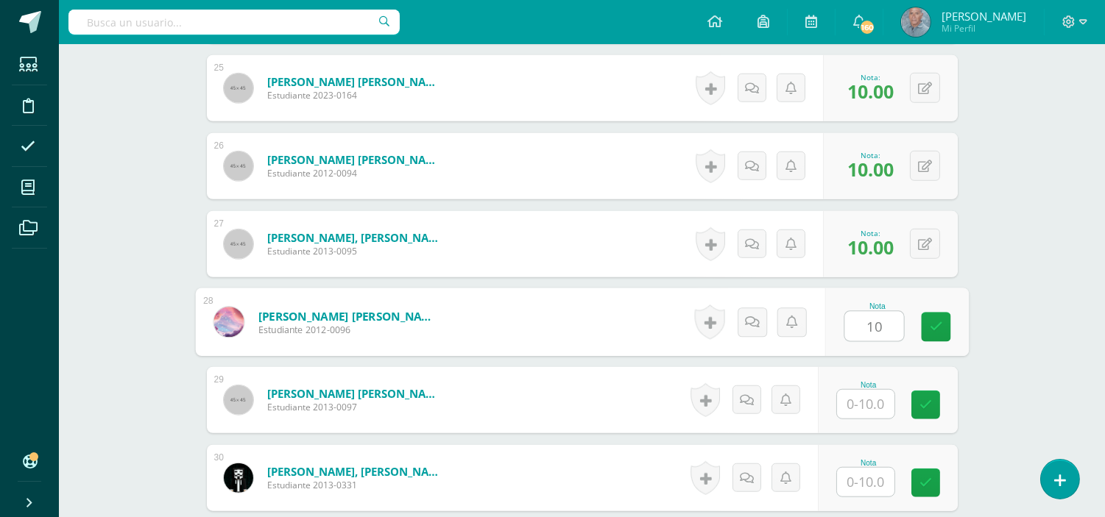
scroll to position [2370, 0]
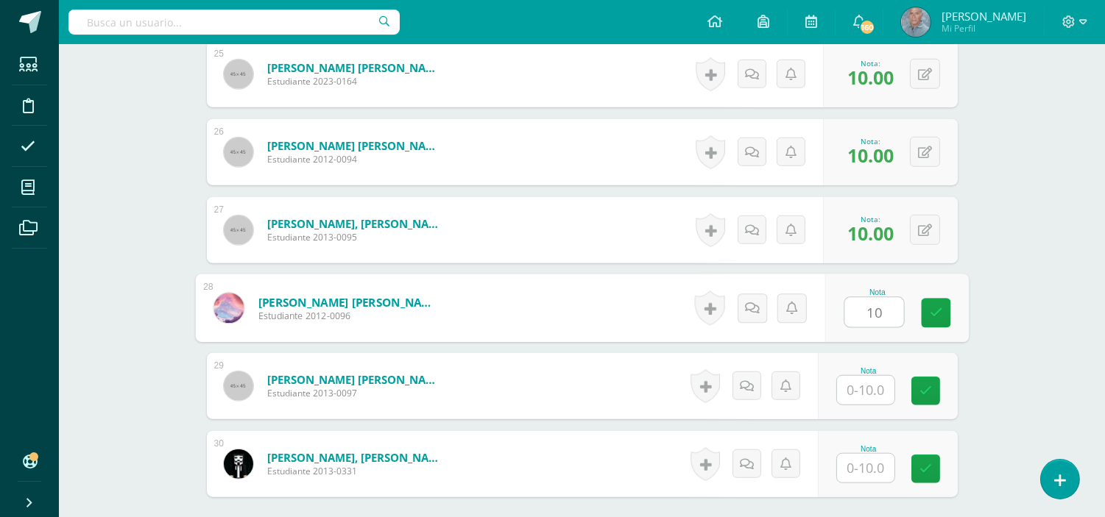
type input "10"
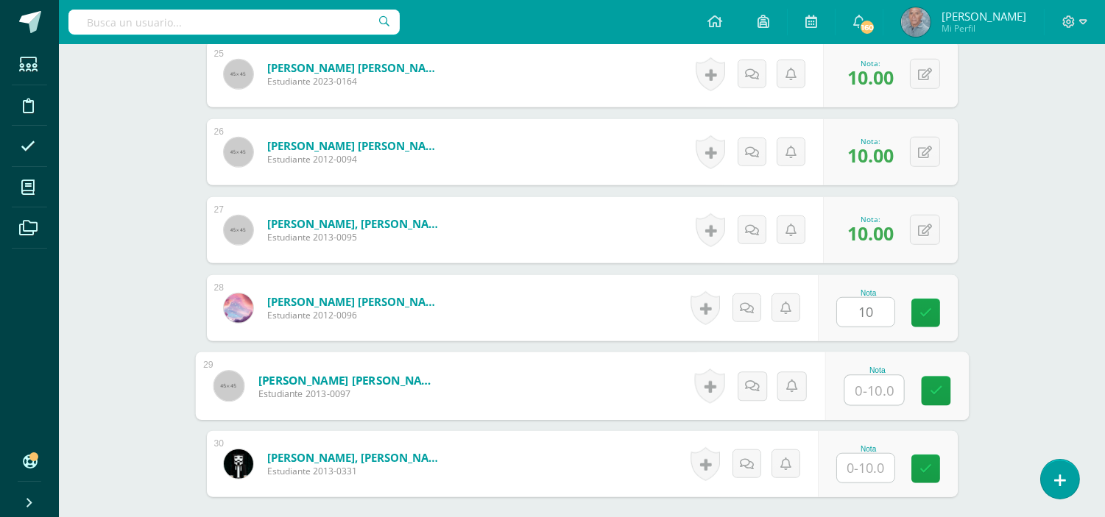
click at [854, 380] on input "text" at bounding box center [873, 390] width 59 height 29
type input "10"
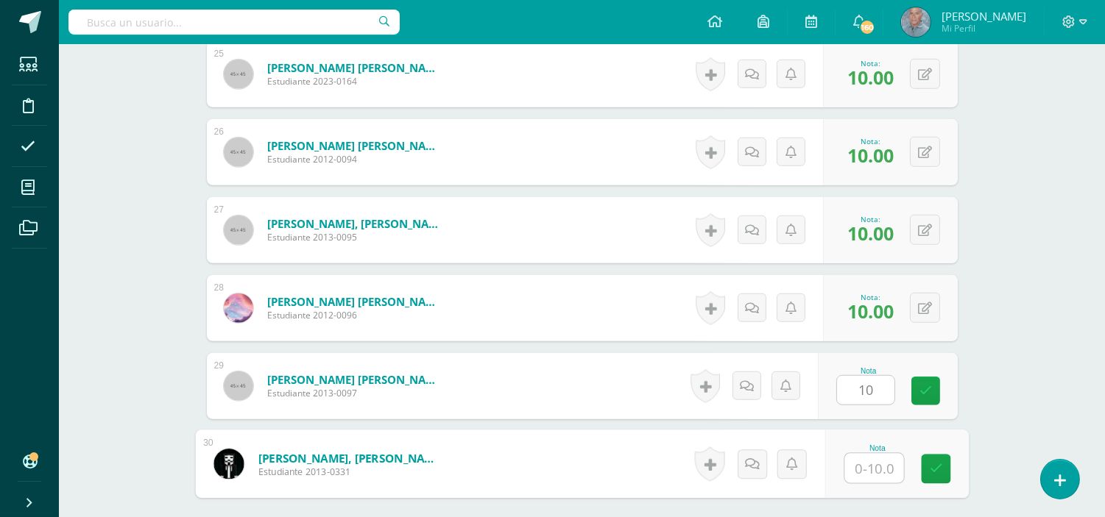
click at [851, 466] on input "text" at bounding box center [873, 468] width 59 height 29
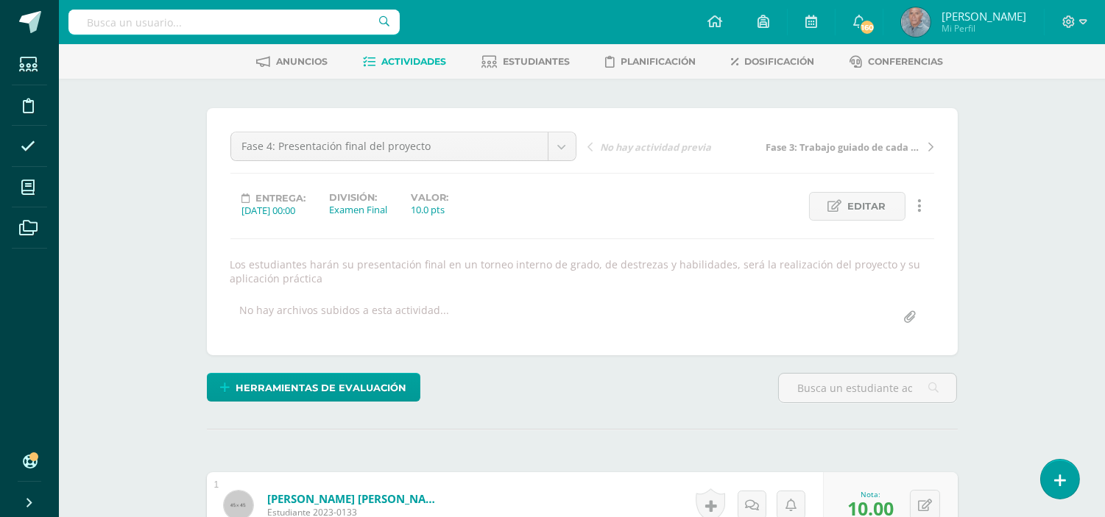
scroll to position [60, 0]
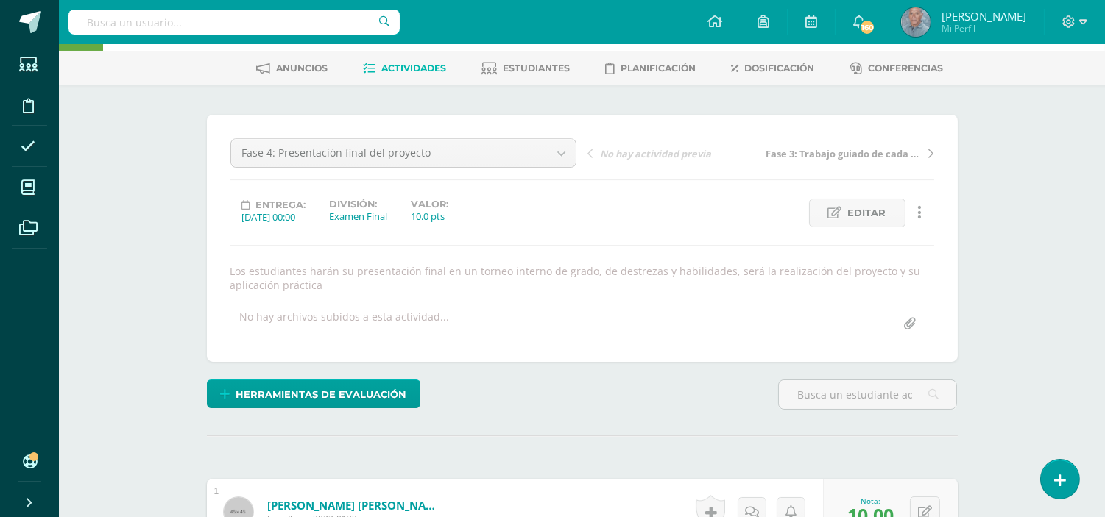
type input "8"
click at [399, 66] on span "Actividades" at bounding box center [413, 68] width 65 height 11
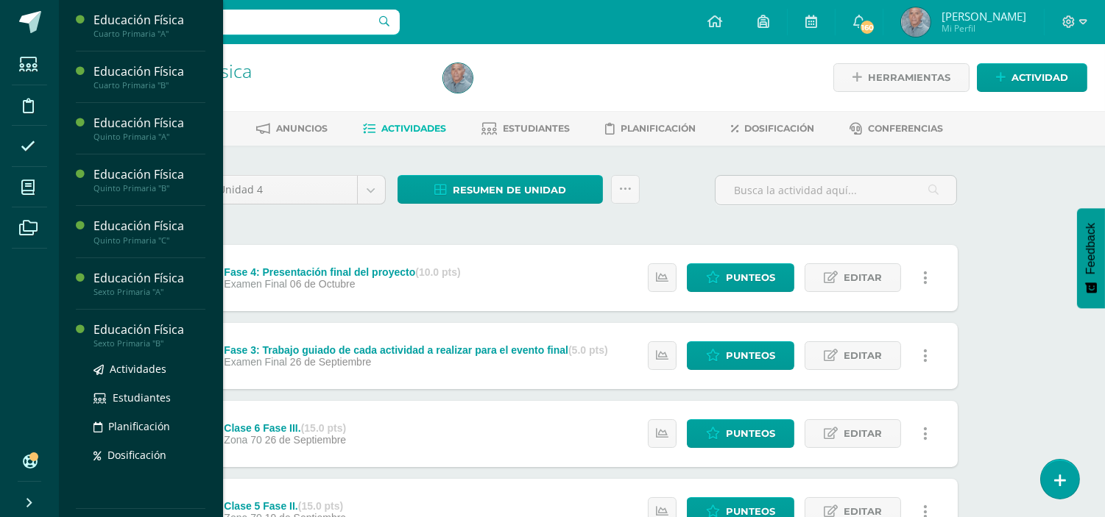
click at [120, 330] on div "Educación Física" at bounding box center [149, 330] width 112 height 17
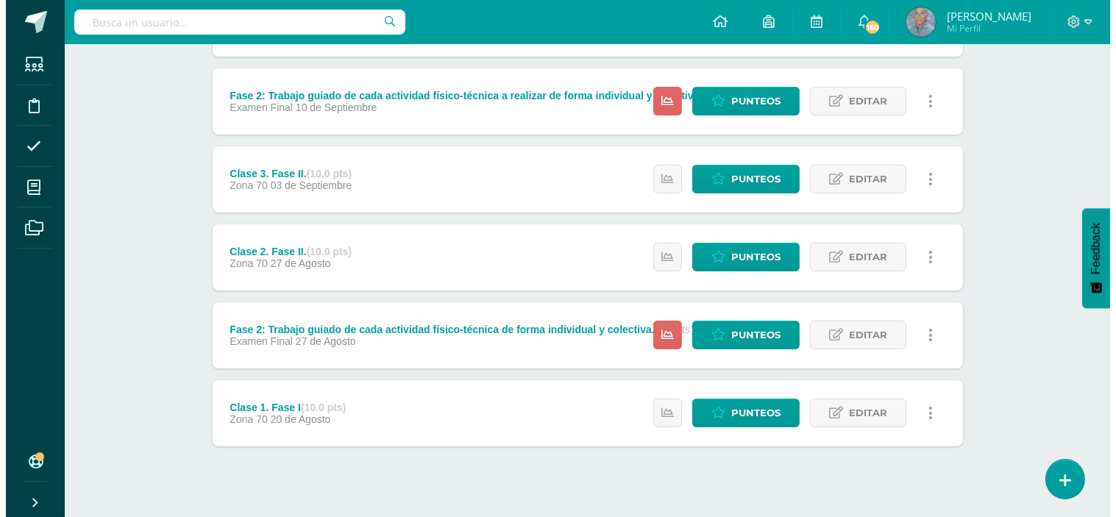
scroll to position [587, 0]
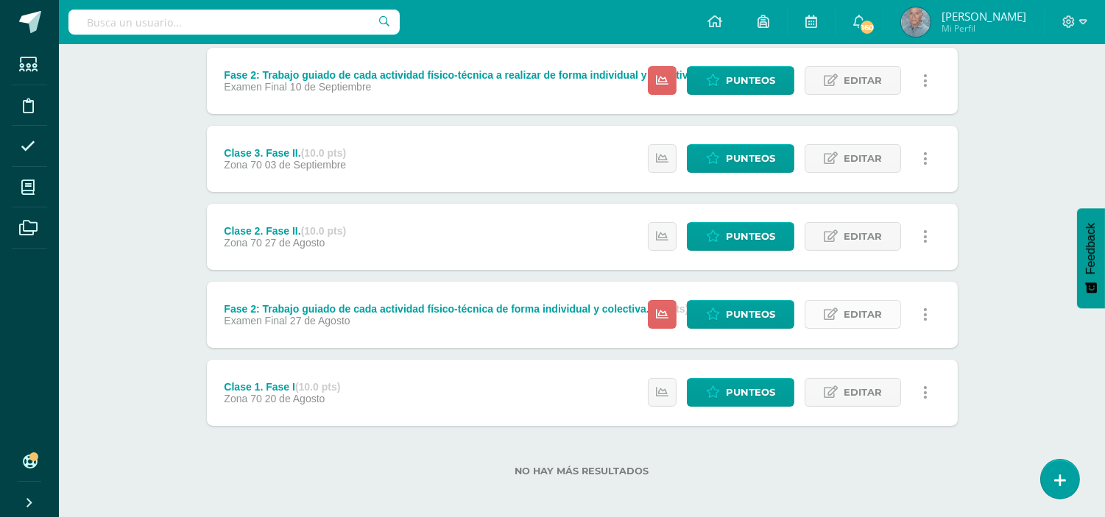
click at [835, 314] on icon at bounding box center [831, 314] width 14 height 13
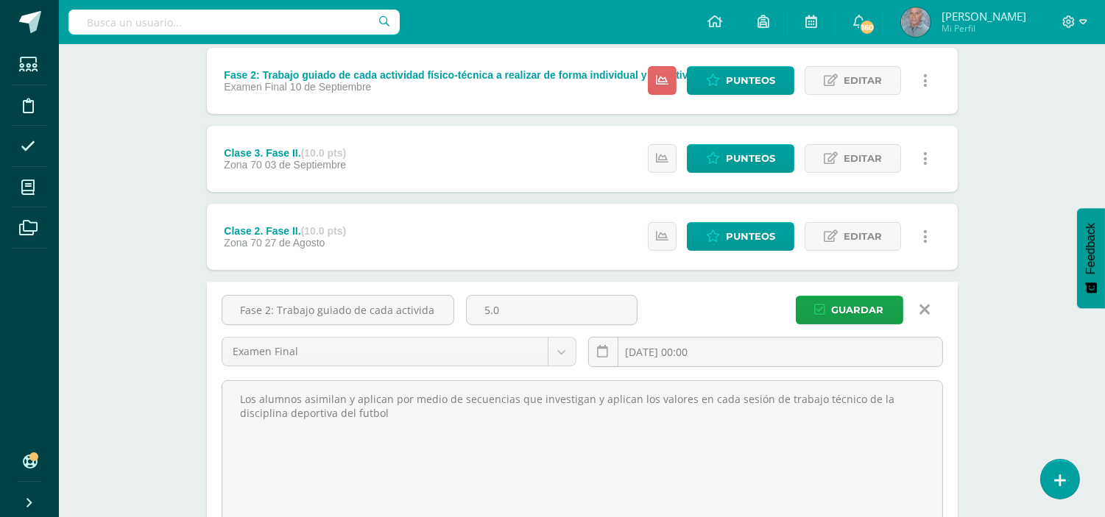
click at [925, 302] on icon at bounding box center [924, 310] width 10 height 16
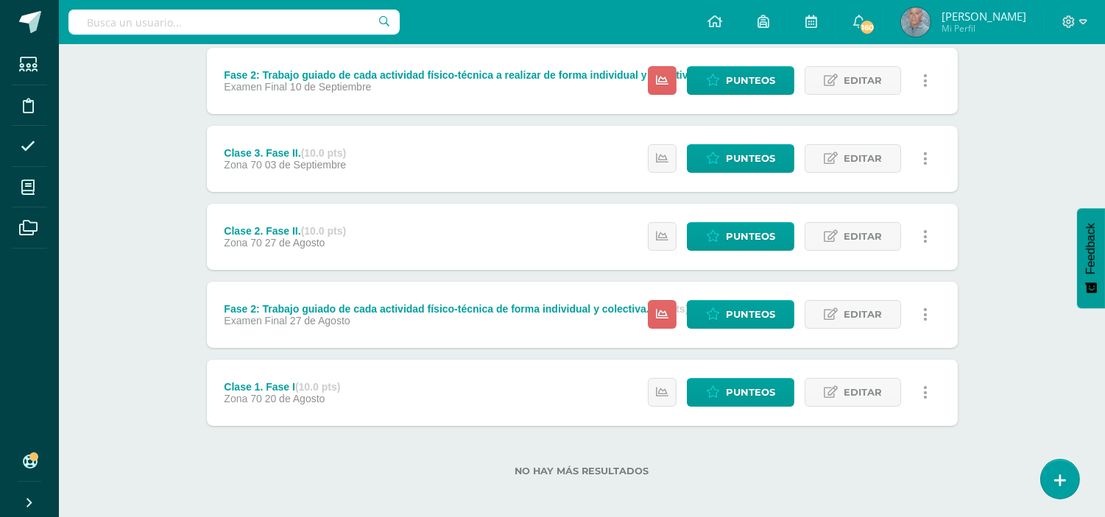
click at [924, 300] on link at bounding box center [925, 314] width 29 height 29
click at [874, 407] on link "Eliminar" at bounding box center [897, 407] width 151 height 23
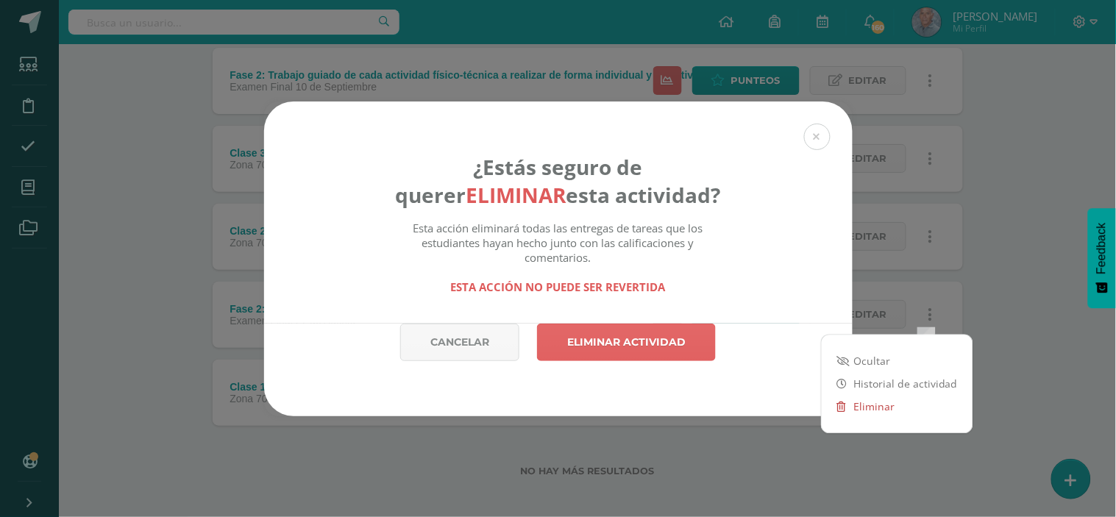
click at [876, 407] on link "Eliminar" at bounding box center [897, 407] width 151 height 23
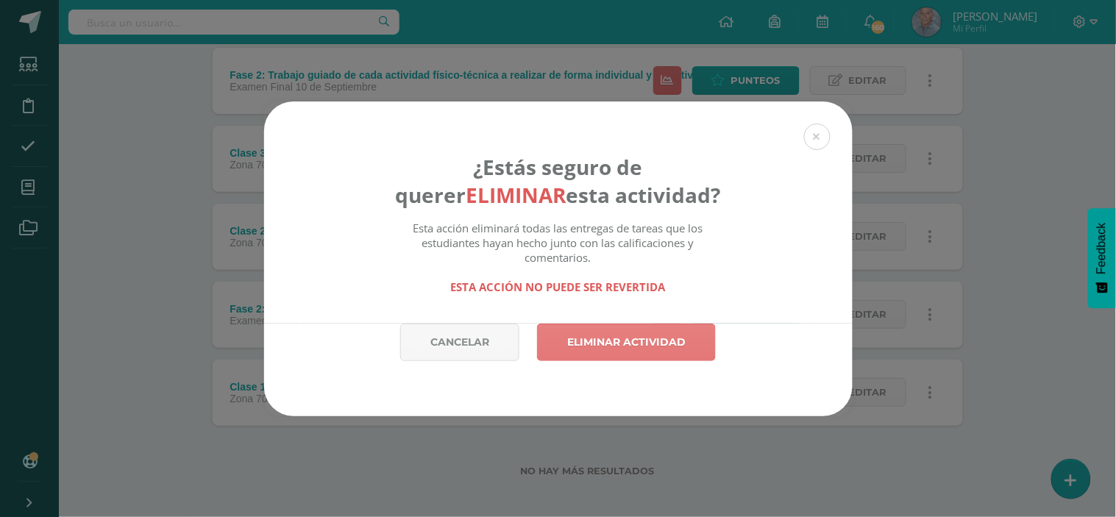
click at [614, 334] on link "Eliminar actividad" at bounding box center [626, 343] width 179 height 38
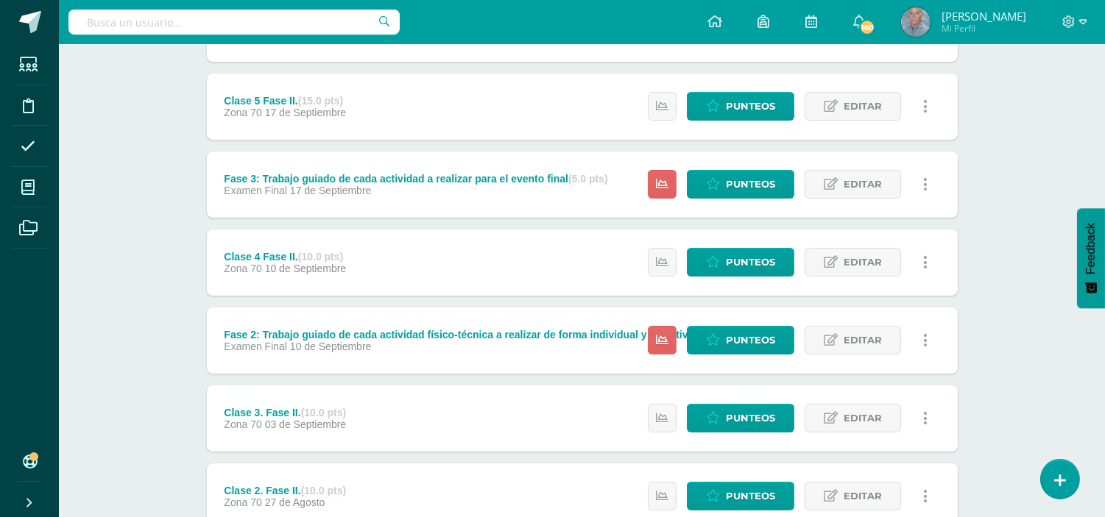
scroll to position [359, 0]
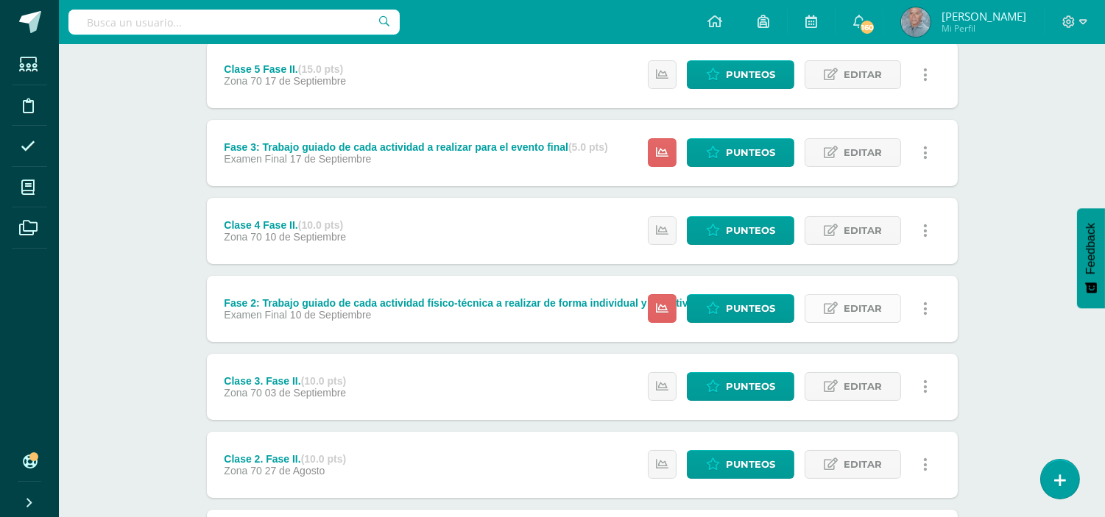
click at [858, 309] on span "Editar" at bounding box center [862, 308] width 38 height 27
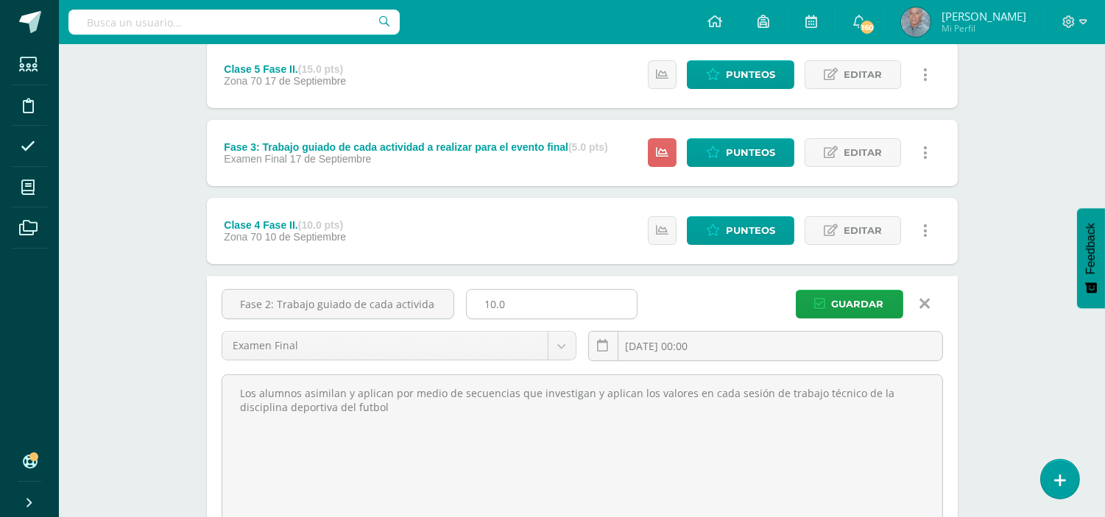
click at [492, 305] on input "10.0" at bounding box center [552, 304] width 170 height 29
type input "15.0"
click at [841, 297] on span "Guardar" at bounding box center [858, 304] width 52 height 27
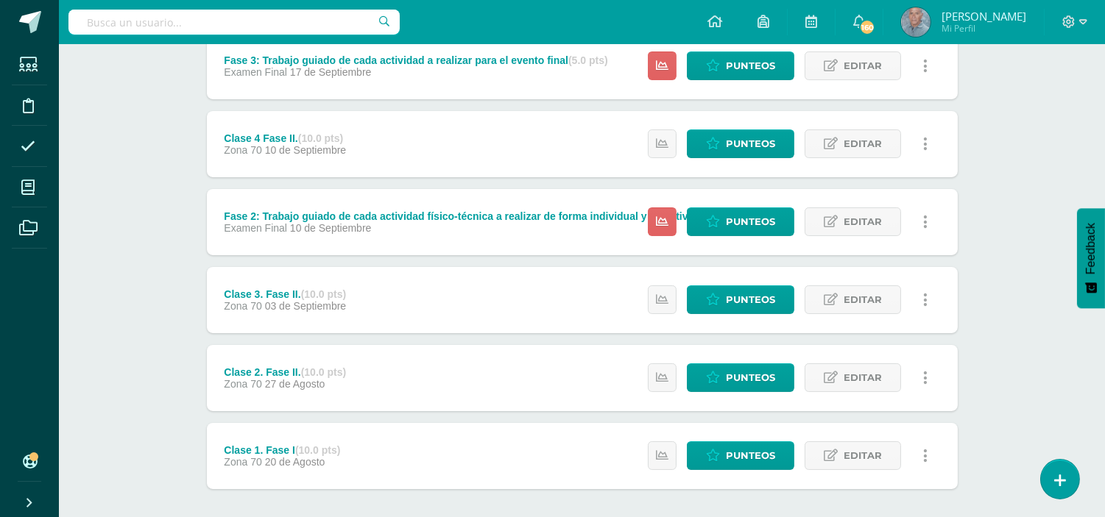
scroll to position [468, 0]
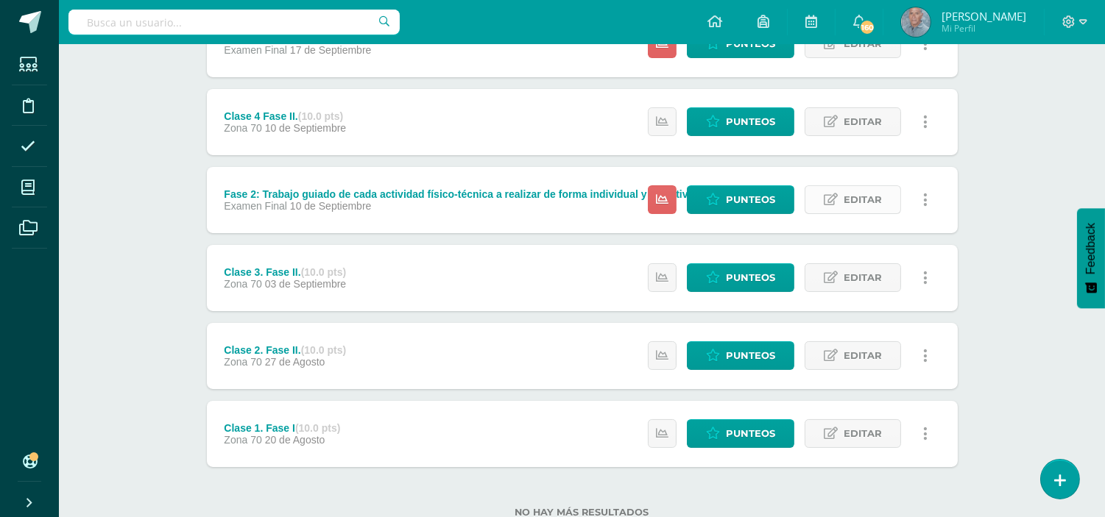
click at [857, 193] on span "Editar" at bounding box center [862, 199] width 38 height 27
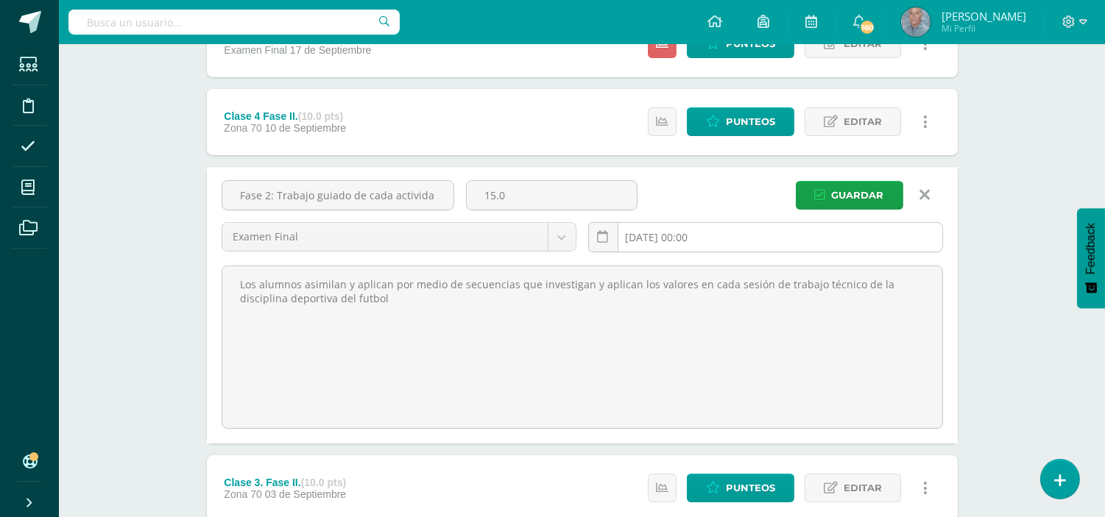
click at [676, 236] on input "2025-09-10 00:00" at bounding box center [765, 237] width 353 height 29
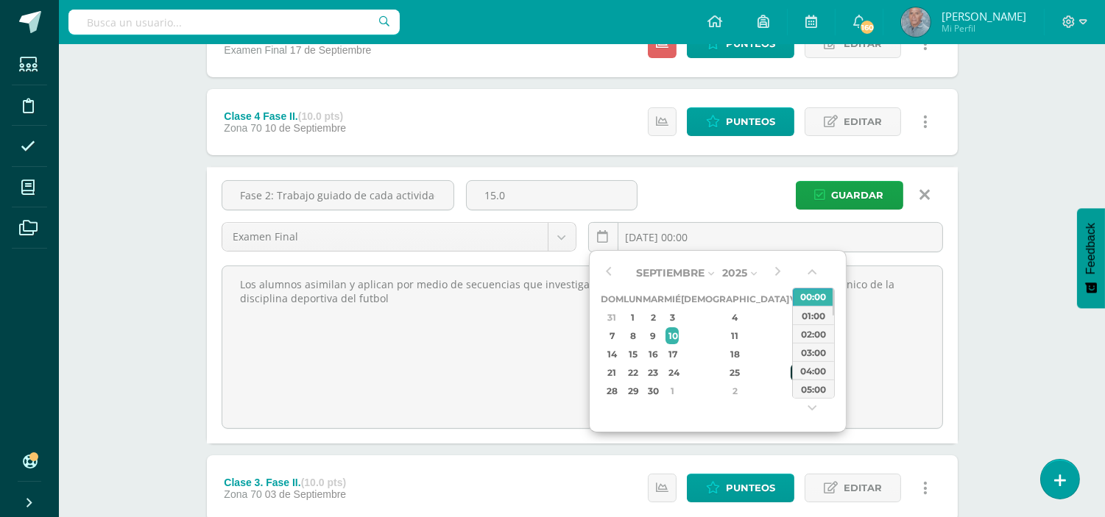
click at [790, 368] on div "26" at bounding box center [796, 372] width 13 height 17
type input "[DATE] 00:00"
click at [849, 186] on span "Guardar" at bounding box center [858, 195] width 52 height 27
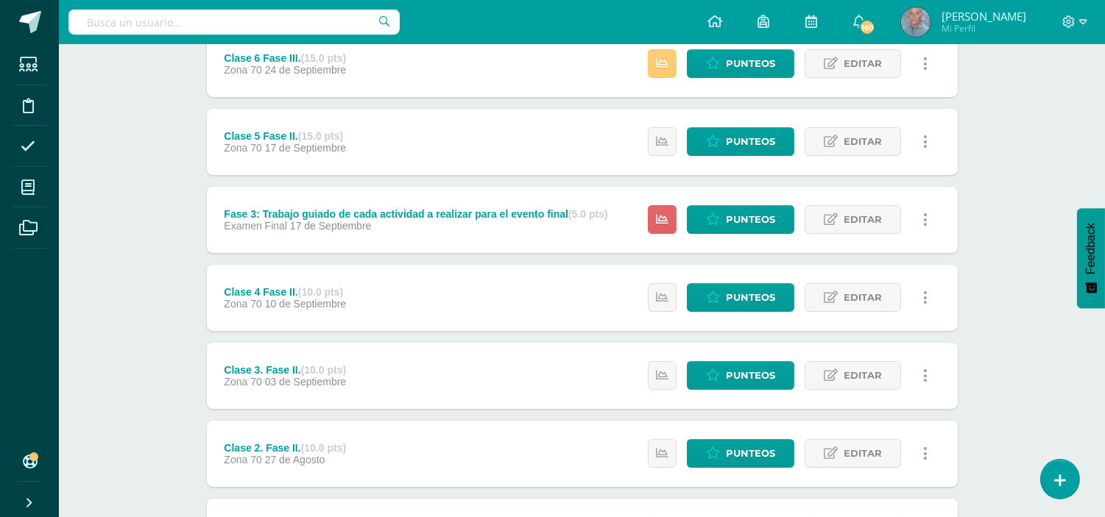
scroll to position [515, 0]
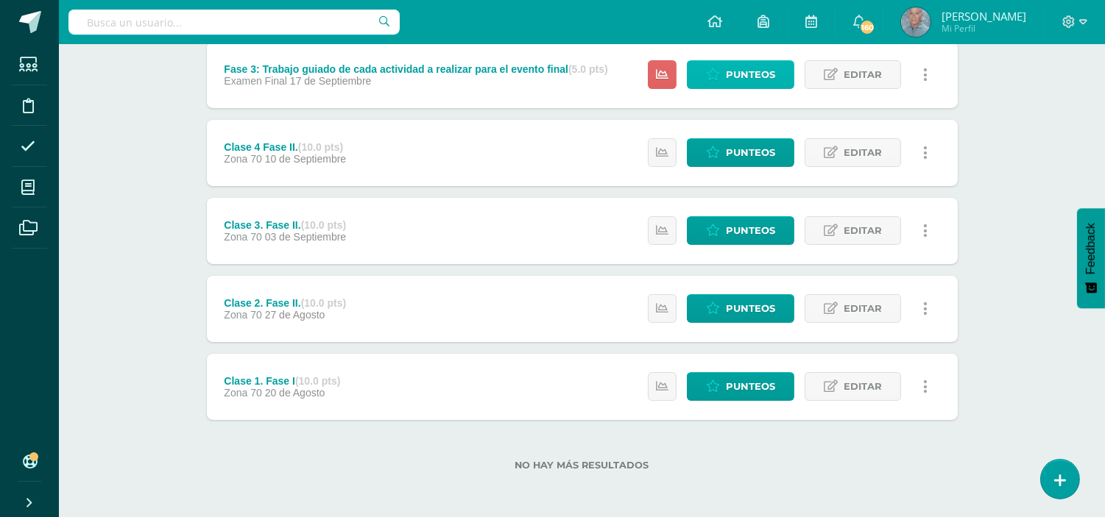
click at [738, 72] on span "Punteos" at bounding box center [750, 74] width 49 height 27
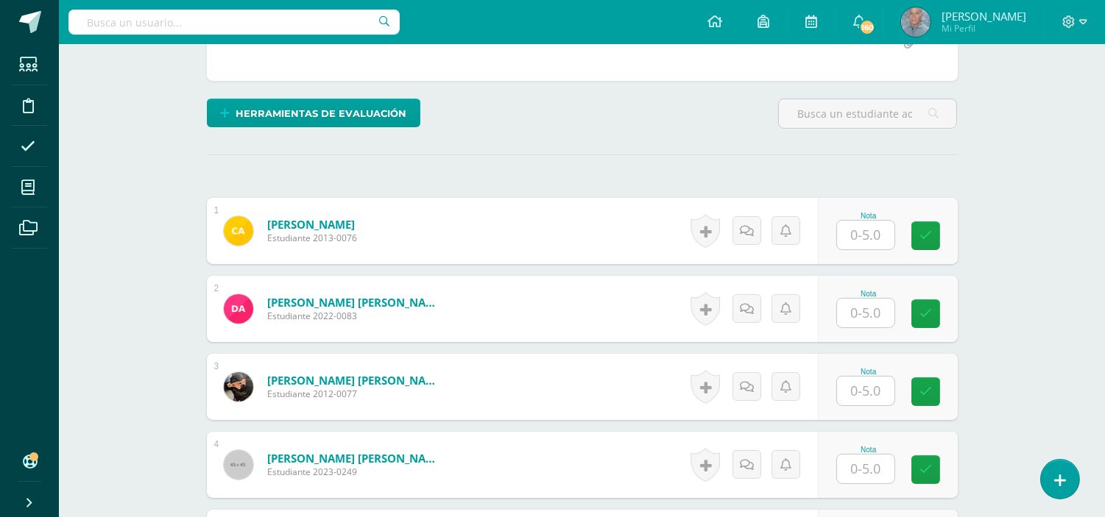
scroll to position [328, 0]
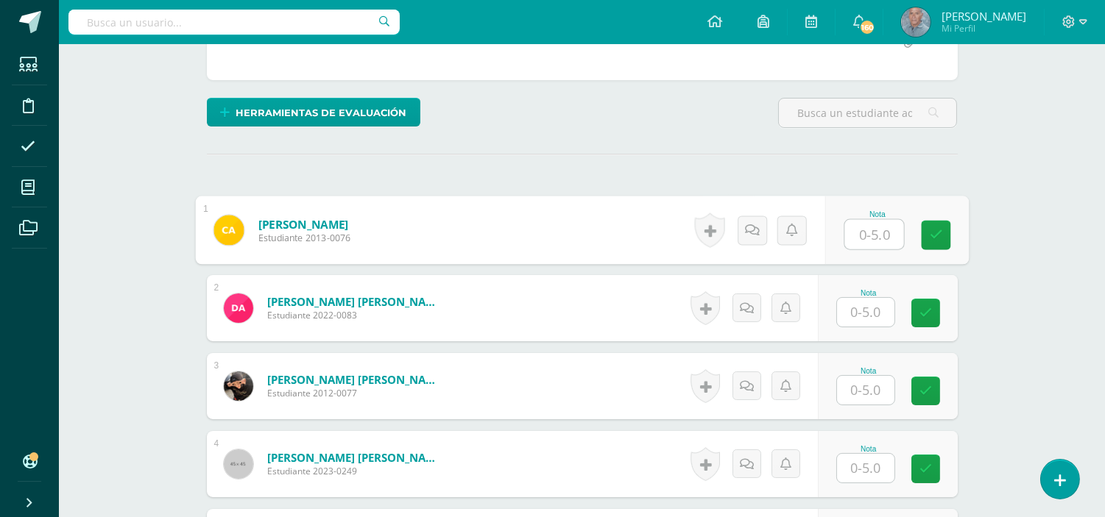
click at [850, 232] on input "text" at bounding box center [873, 234] width 59 height 29
type input "5"
click at [845, 318] on input "text" at bounding box center [865, 312] width 57 height 29
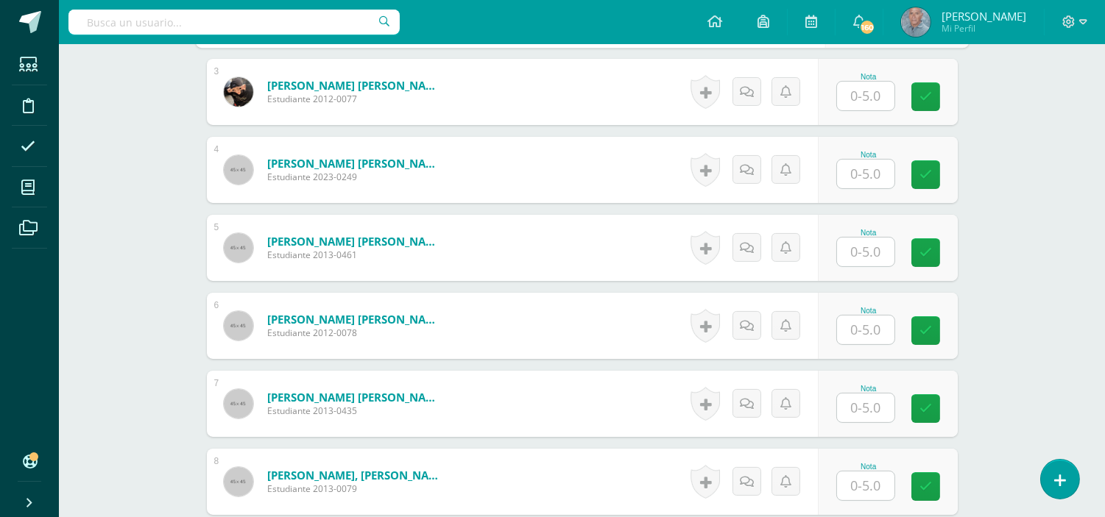
scroll to position [590, 0]
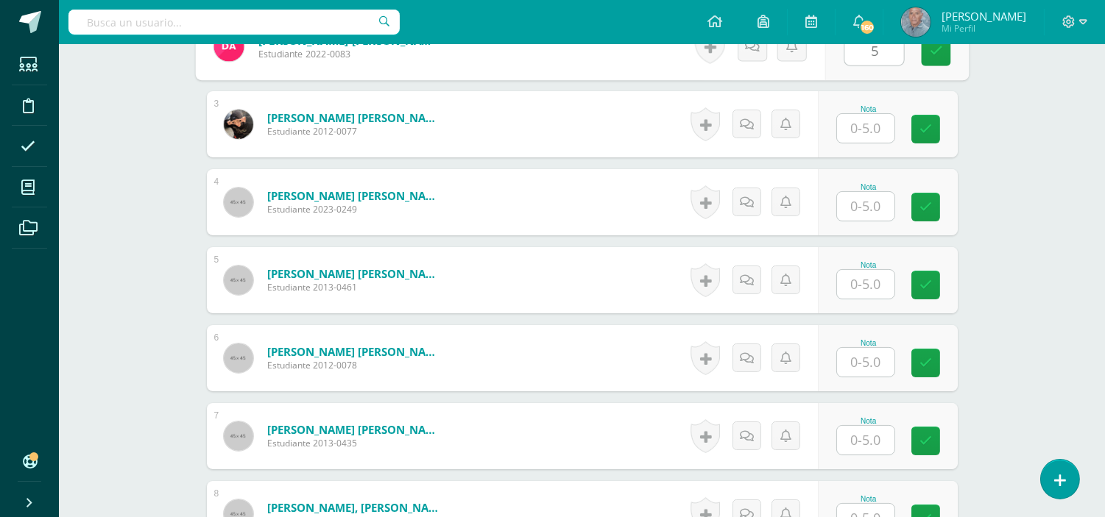
type input "5"
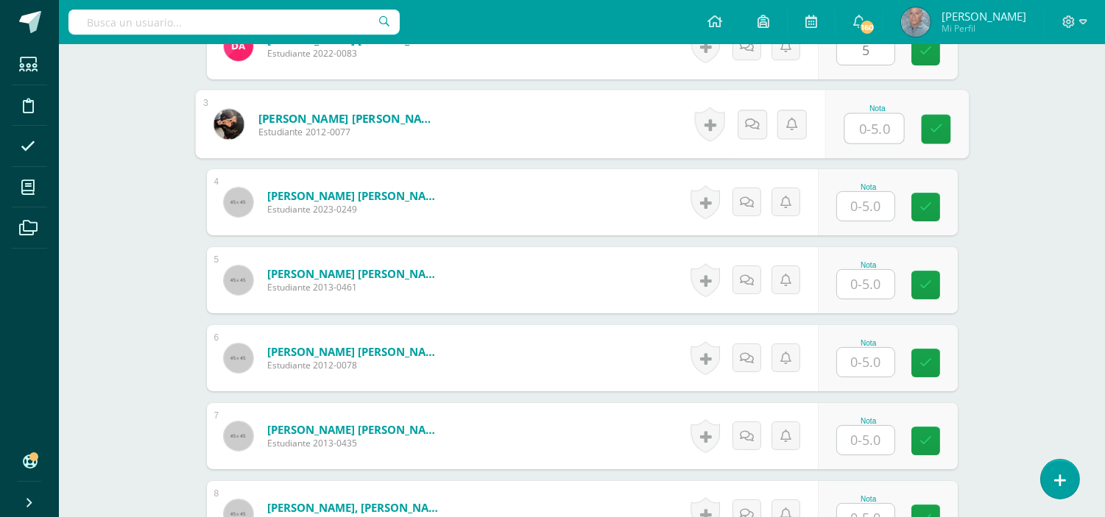
click at [851, 125] on input "text" at bounding box center [873, 128] width 59 height 29
type input "5"
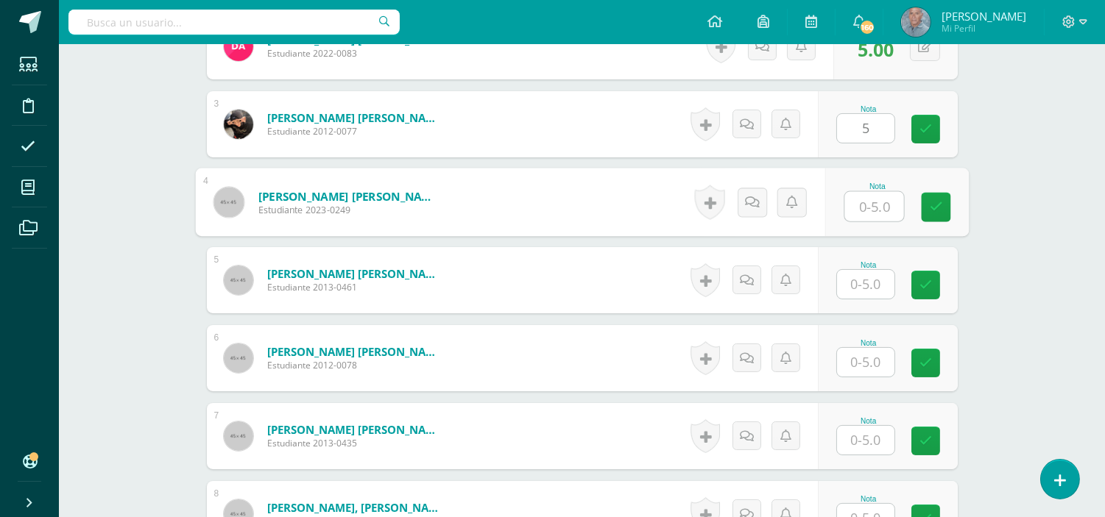
click at [868, 205] on input "text" at bounding box center [873, 206] width 59 height 29
type input "4"
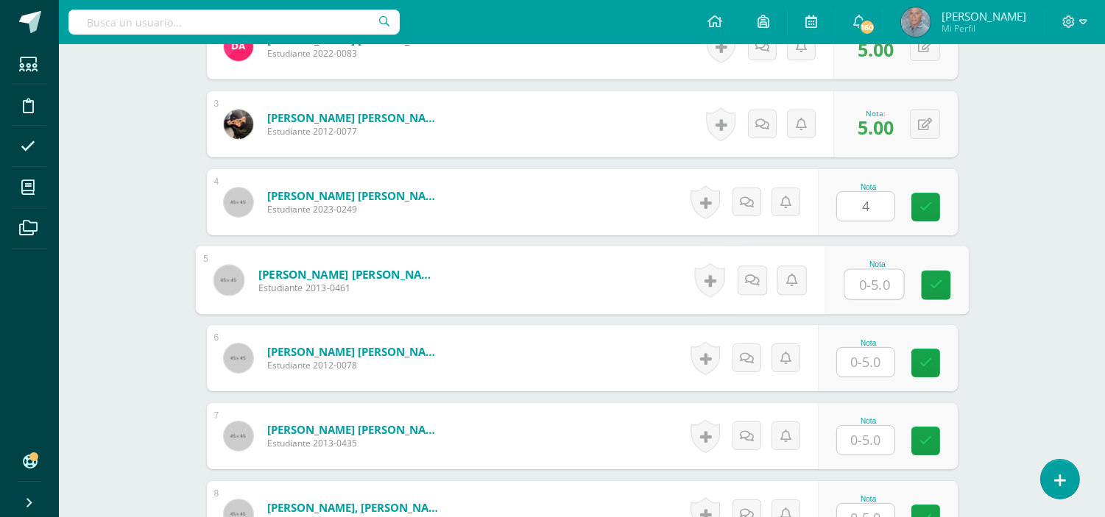
click at [854, 291] on input "text" at bounding box center [873, 284] width 59 height 29
type input "4"
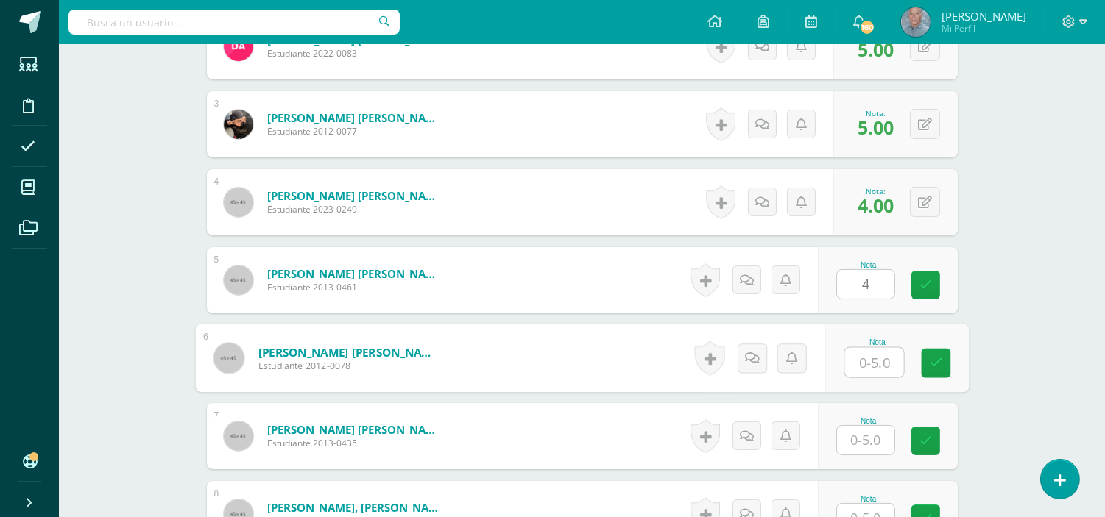
click at [851, 359] on input "text" at bounding box center [873, 362] width 59 height 29
type input "5"
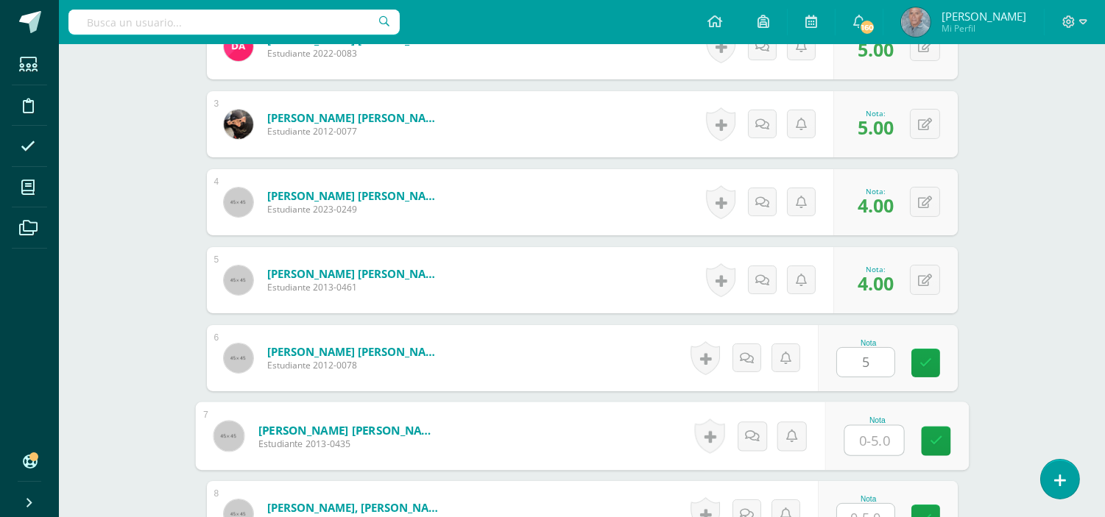
click at [856, 439] on input "text" at bounding box center [873, 440] width 59 height 29
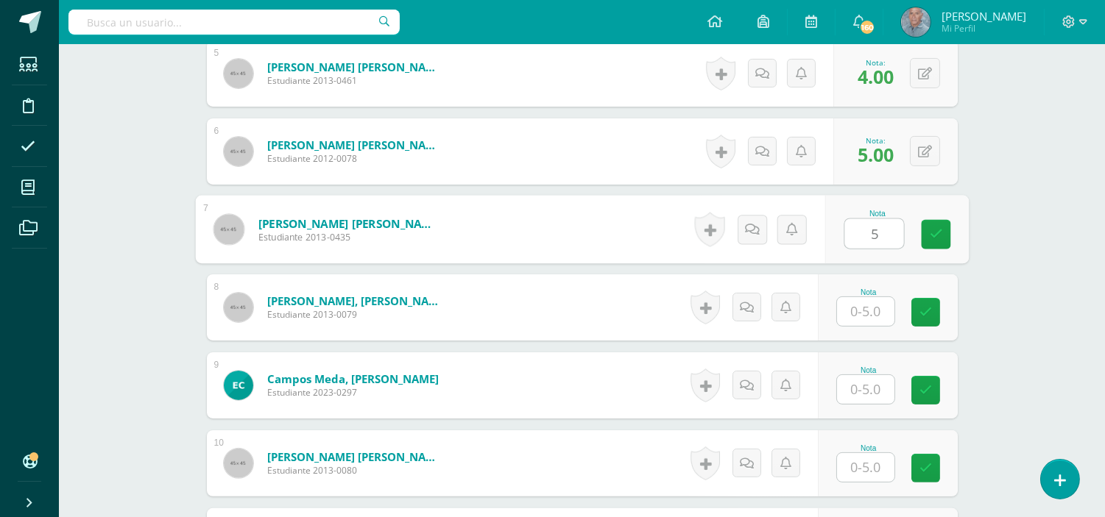
scroll to position [873, 0]
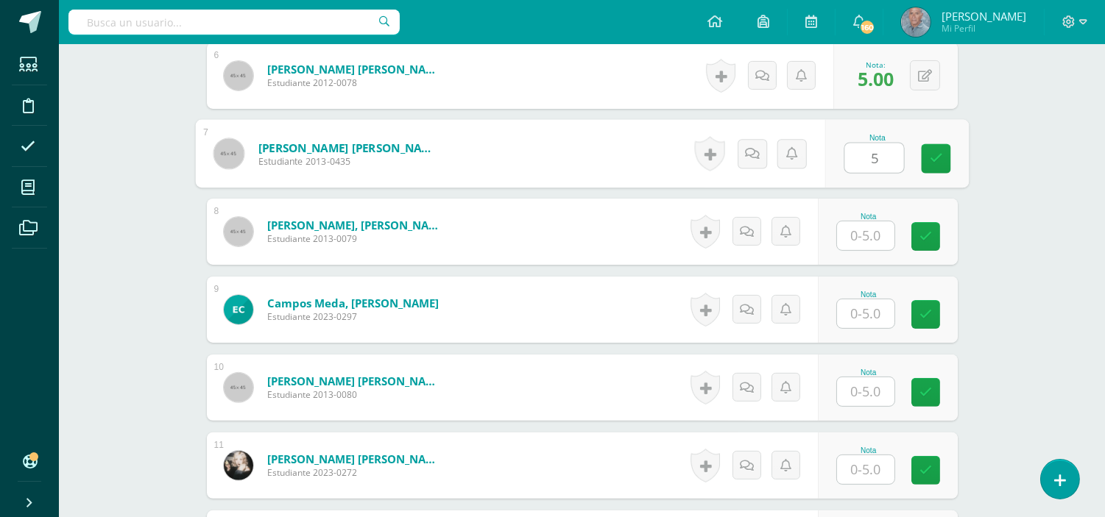
type input "5"
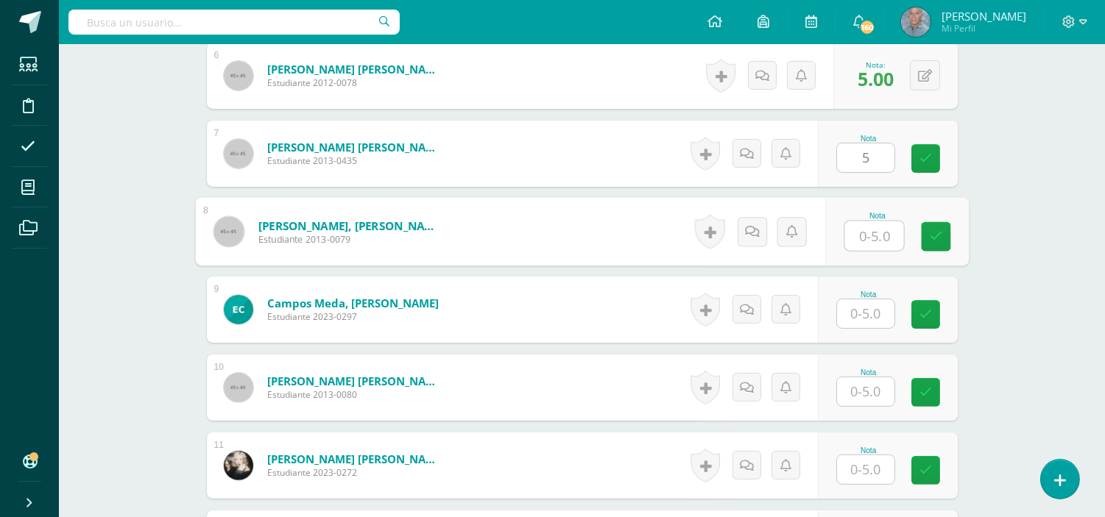
click at [856, 234] on input "text" at bounding box center [873, 236] width 59 height 29
type input "5"
click at [857, 314] on input "text" at bounding box center [865, 314] width 57 height 29
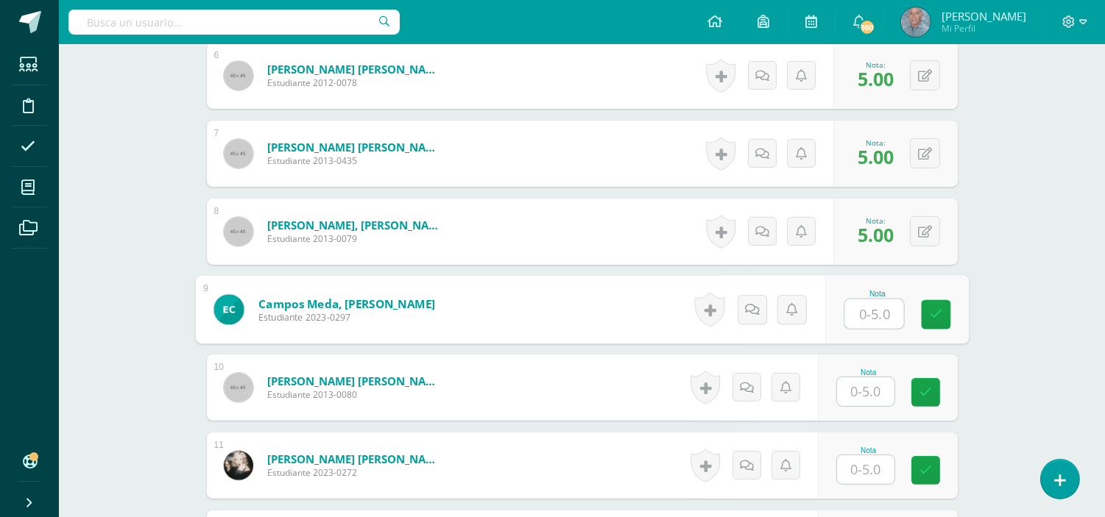
type input "5"
type input "4"
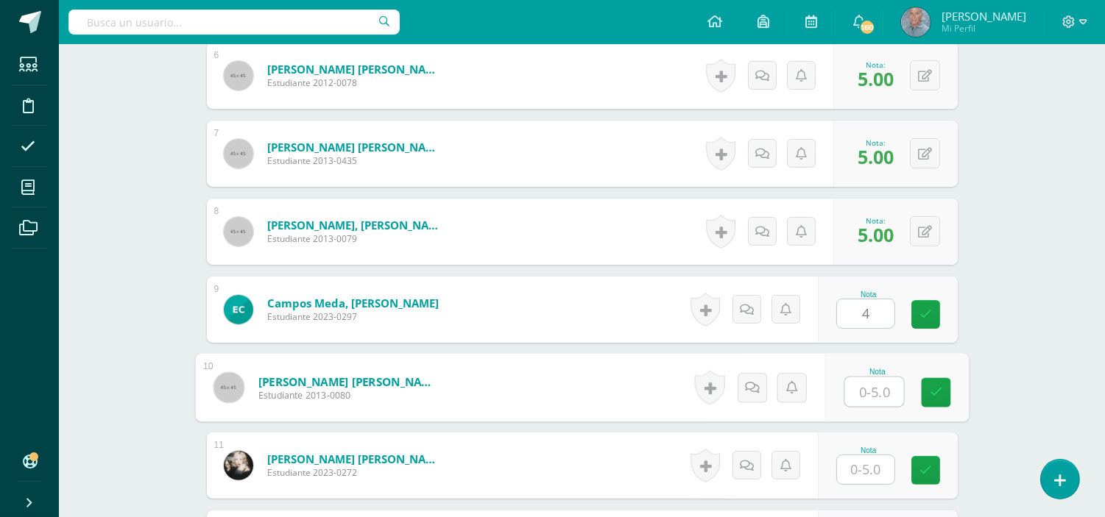
click at [851, 387] on input "text" at bounding box center [873, 392] width 59 height 29
type input "4"
type input "5"
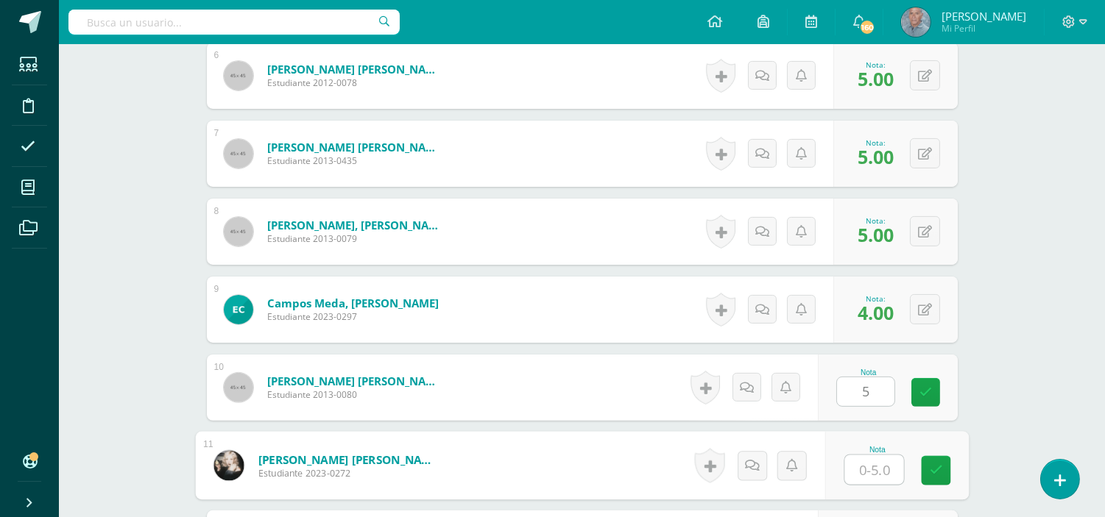
click at [857, 471] on input "text" at bounding box center [873, 470] width 59 height 29
click at [858, 464] on input "text" at bounding box center [873, 470] width 59 height 29
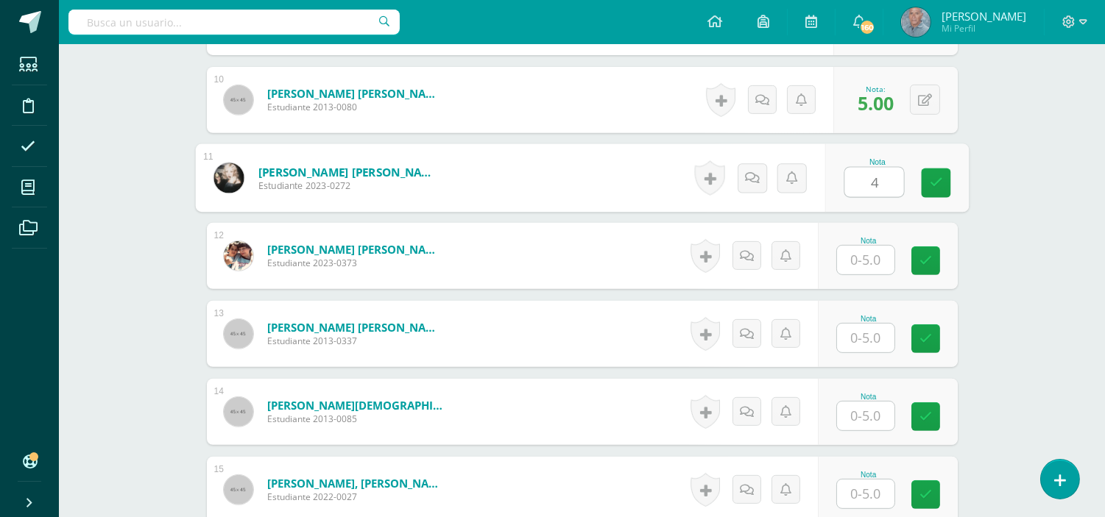
scroll to position [1167, 0]
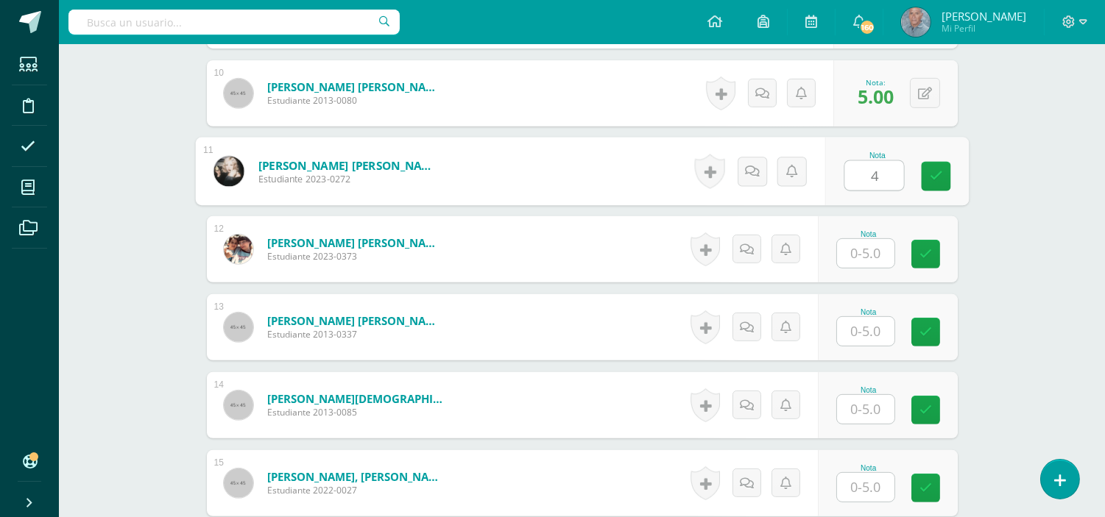
type input "4"
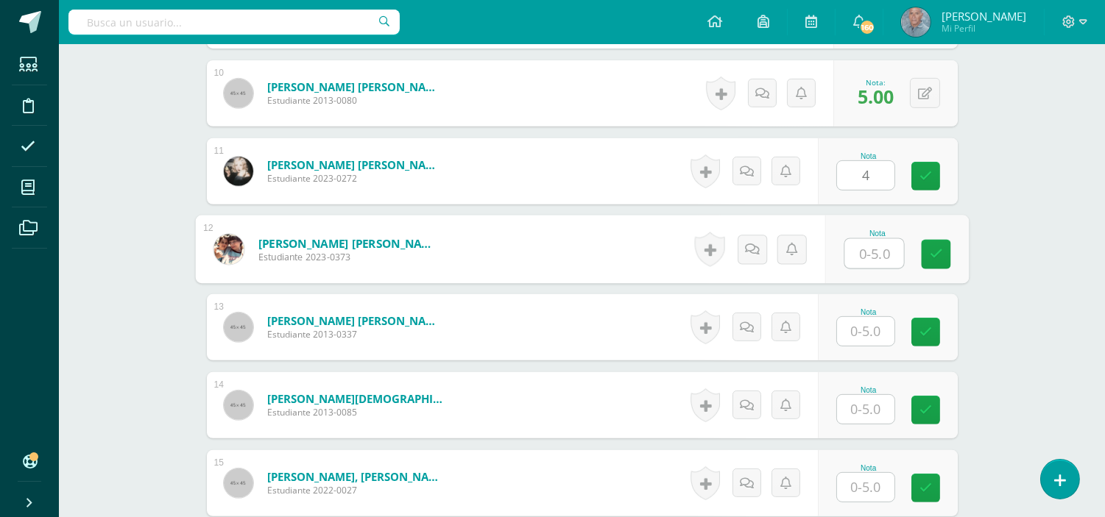
click at [858, 252] on input "text" at bounding box center [873, 253] width 59 height 29
type input "4"
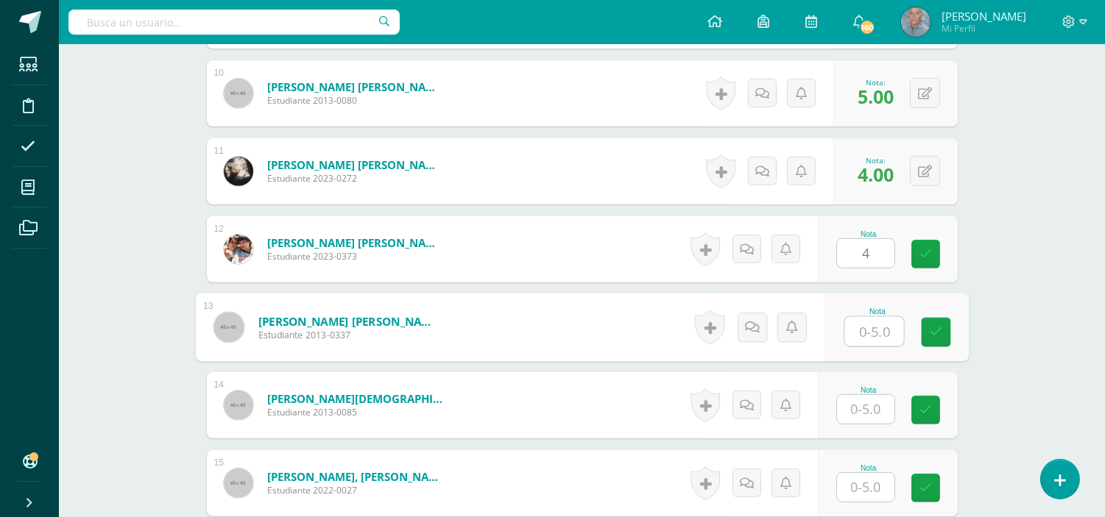
click at [851, 327] on input "text" at bounding box center [873, 331] width 59 height 29
type input "5"
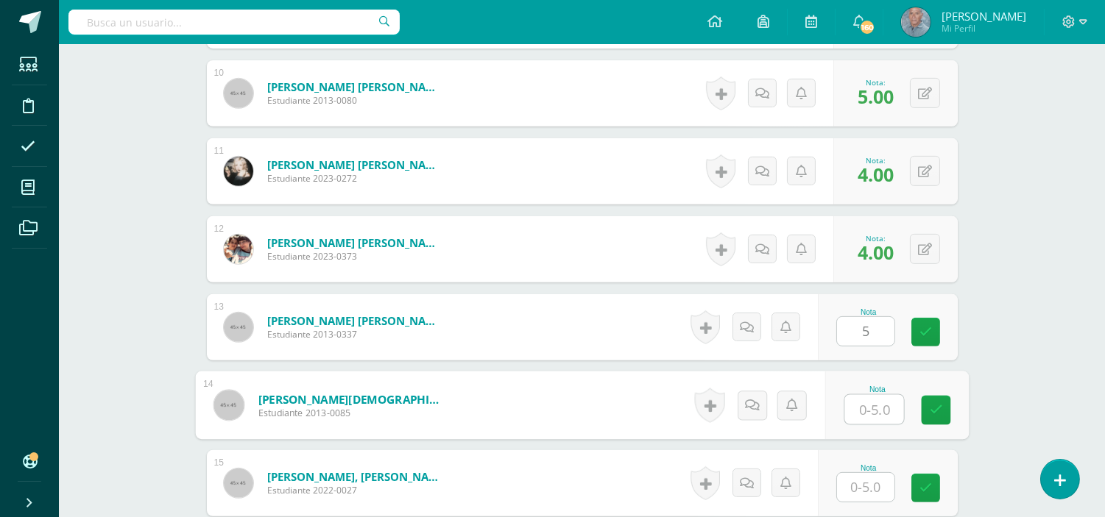
click at [859, 403] on input "text" at bounding box center [873, 409] width 59 height 29
type input "4"
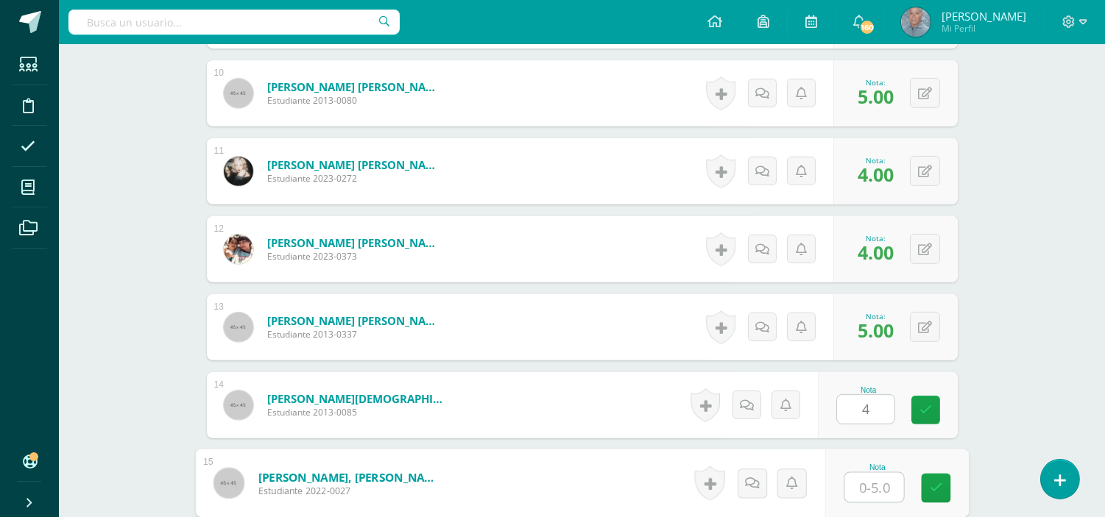
click at [857, 490] on input "text" at bounding box center [873, 487] width 59 height 29
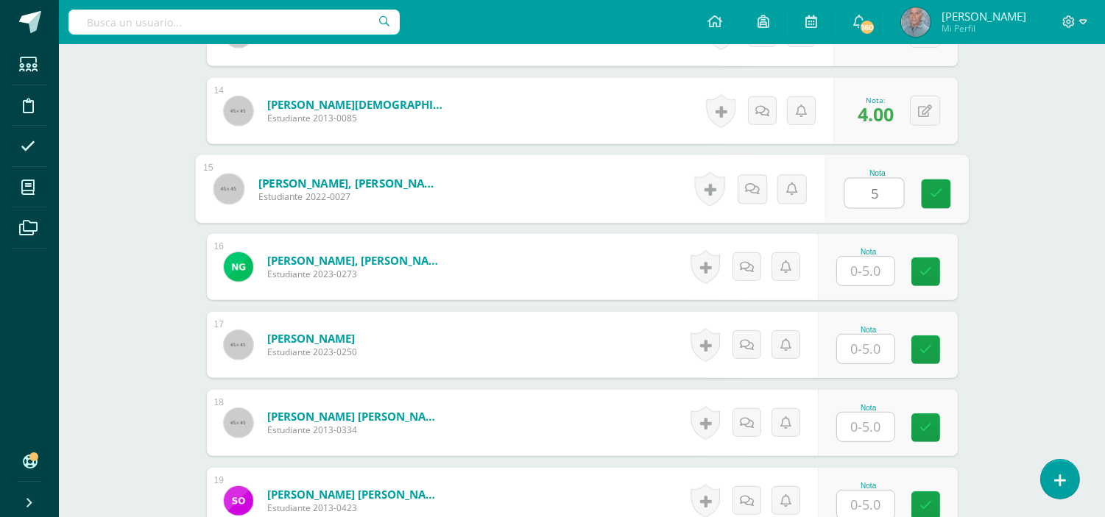
scroll to position [1483, 0]
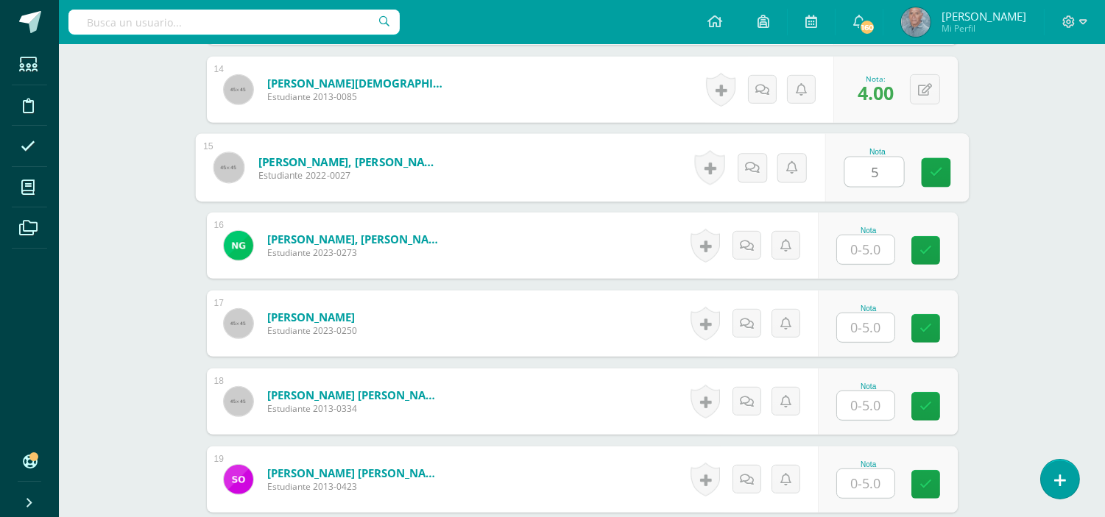
type input "5"
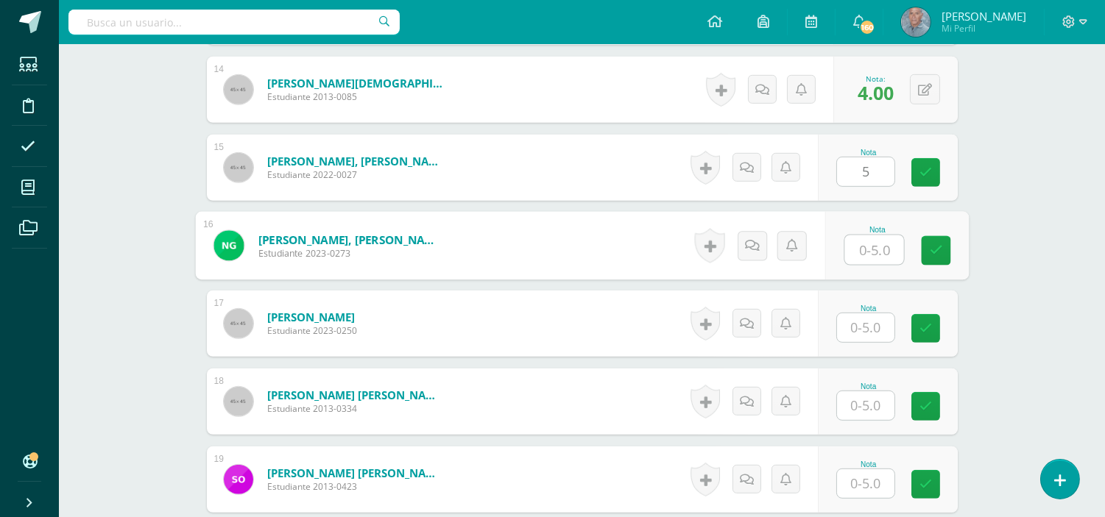
click at [857, 252] on input "text" at bounding box center [873, 250] width 59 height 29
type input "5"
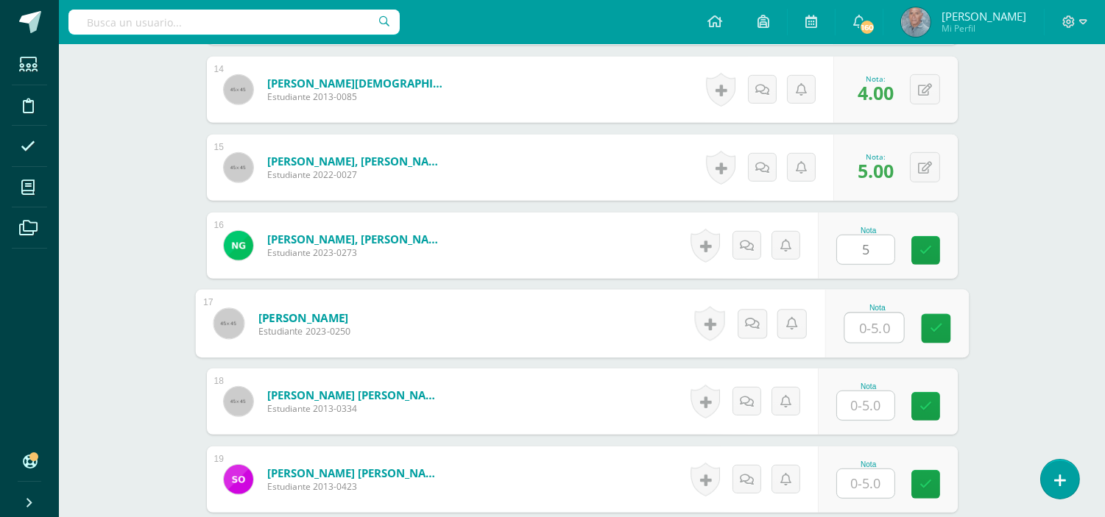
click at [860, 324] on input "text" at bounding box center [873, 328] width 59 height 29
type input "5"
click at [855, 406] on input "text" at bounding box center [865, 406] width 57 height 29
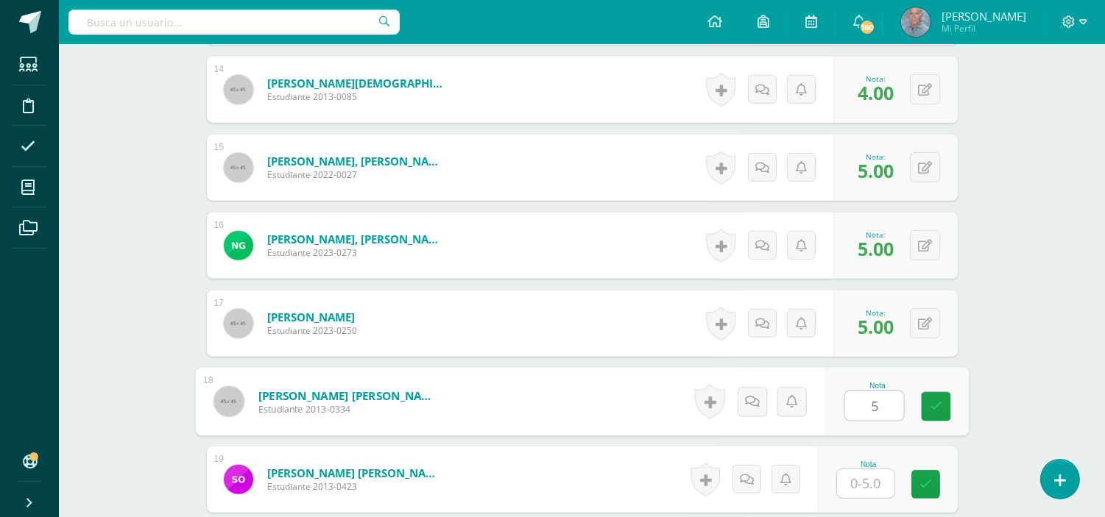
type input "5"
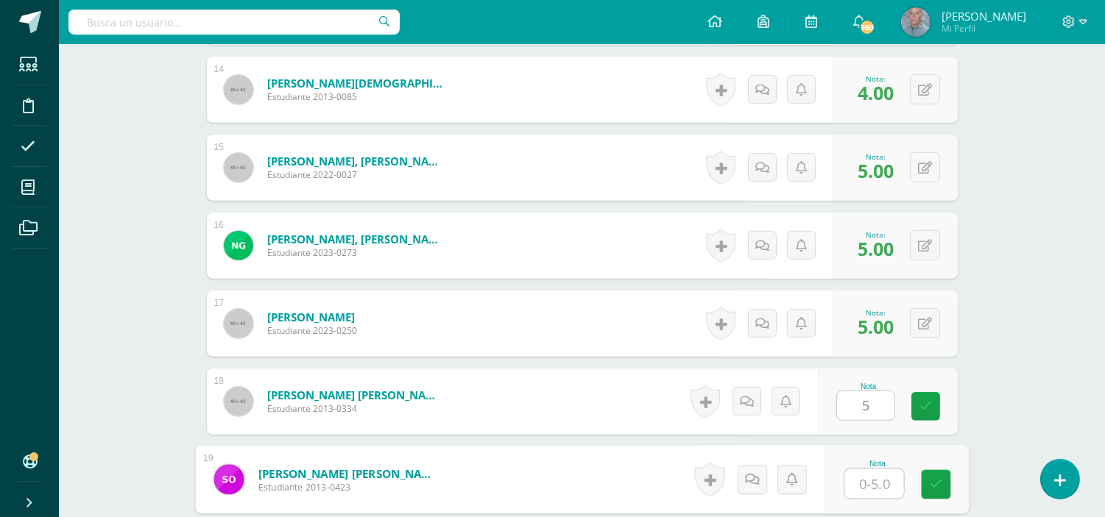
click at [852, 486] on input "text" at bounding box center [873, 484] width 59 height 29
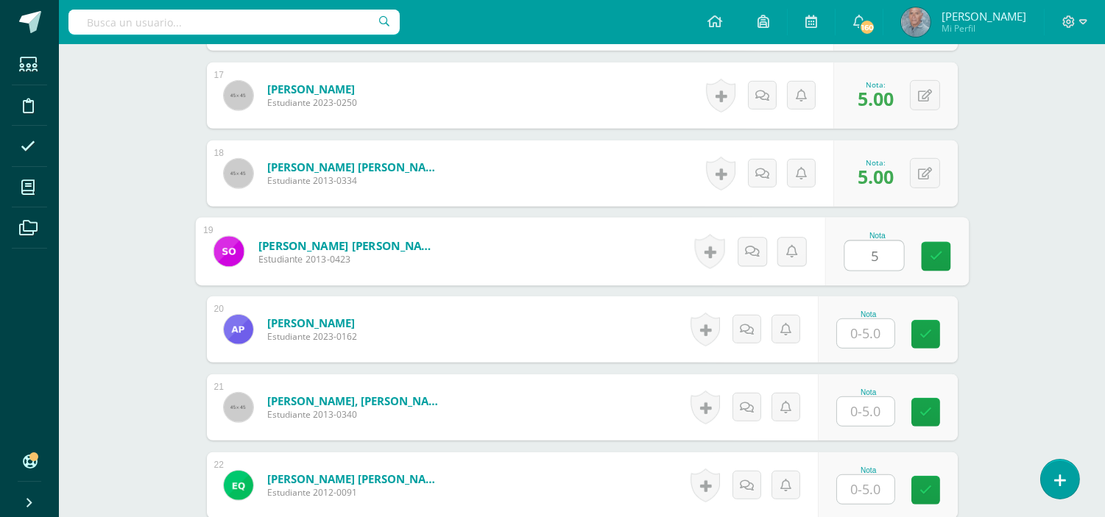
scroll to position [1712, 0]
type input "5"
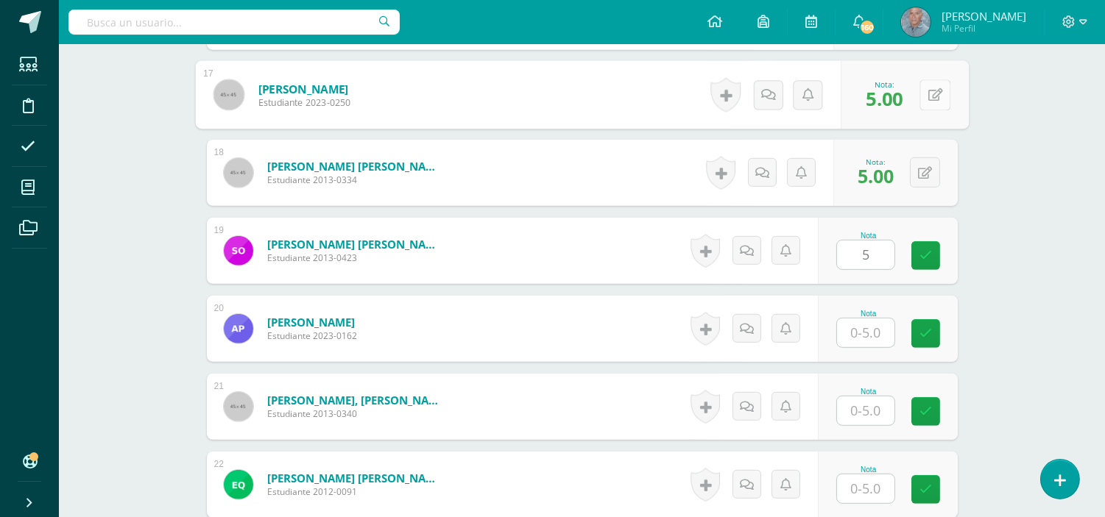
click at [924, 93] on button at bounding box center [934, 94] width 31 height 31
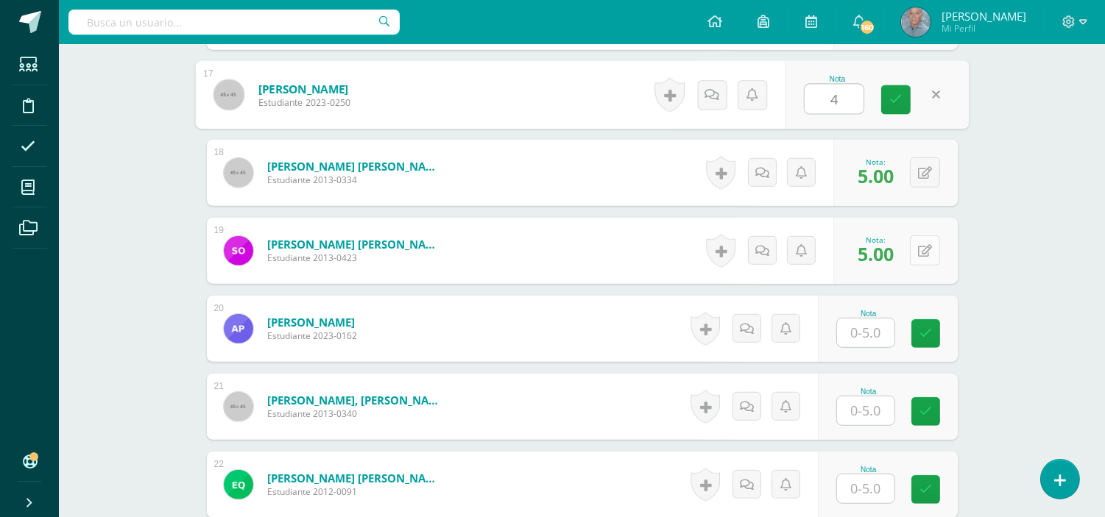
type input "4"
click at [921, 250] on button at bounding box center [925, 251] width 30 height 30
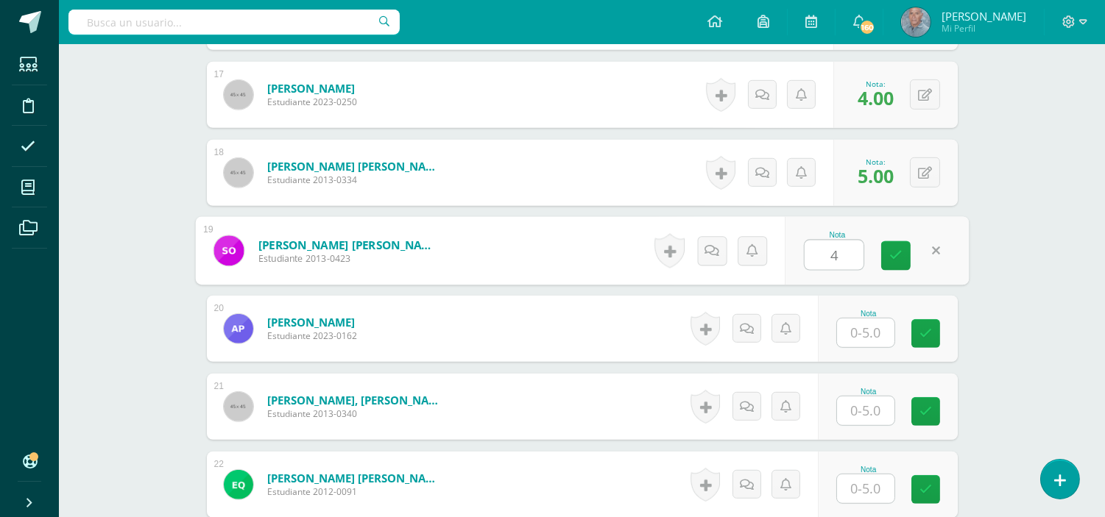
type input "4"
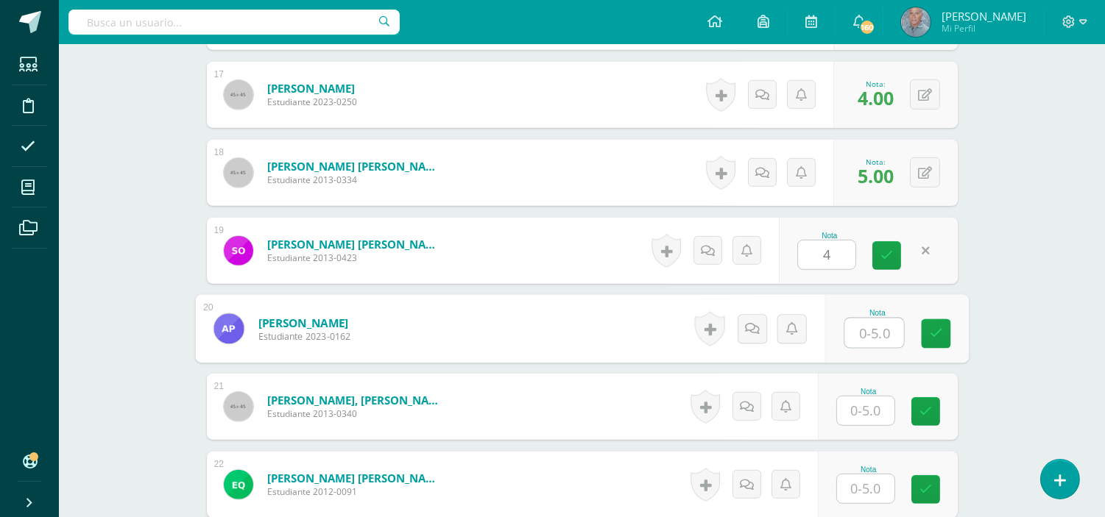
click at [872, 337] on input "text" at bounding box center [873, 333] width 59 height 29
type input "5"
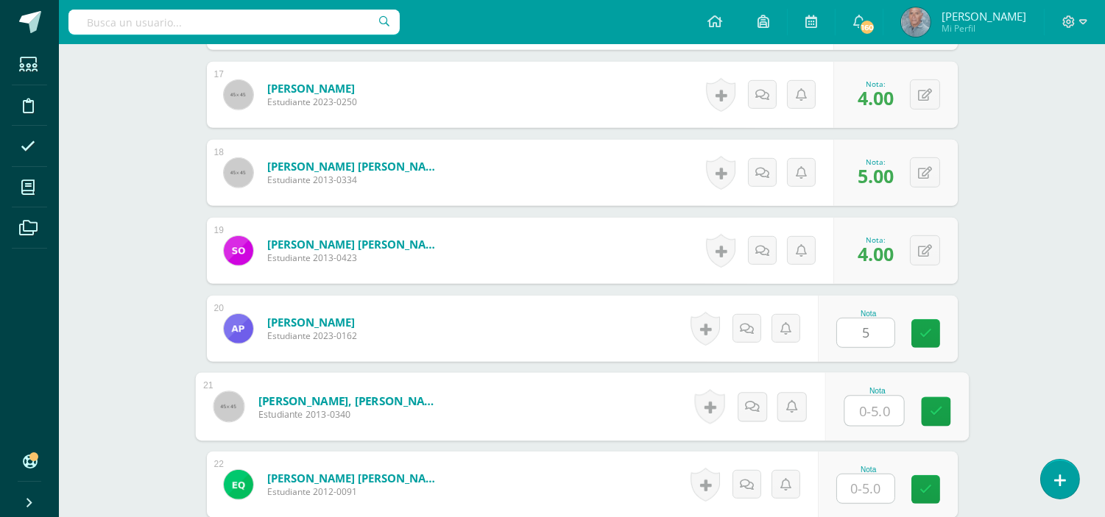
click at [856, 416] on input "text" at bounding box center [873, 411] width 59 height 29
type input "5"
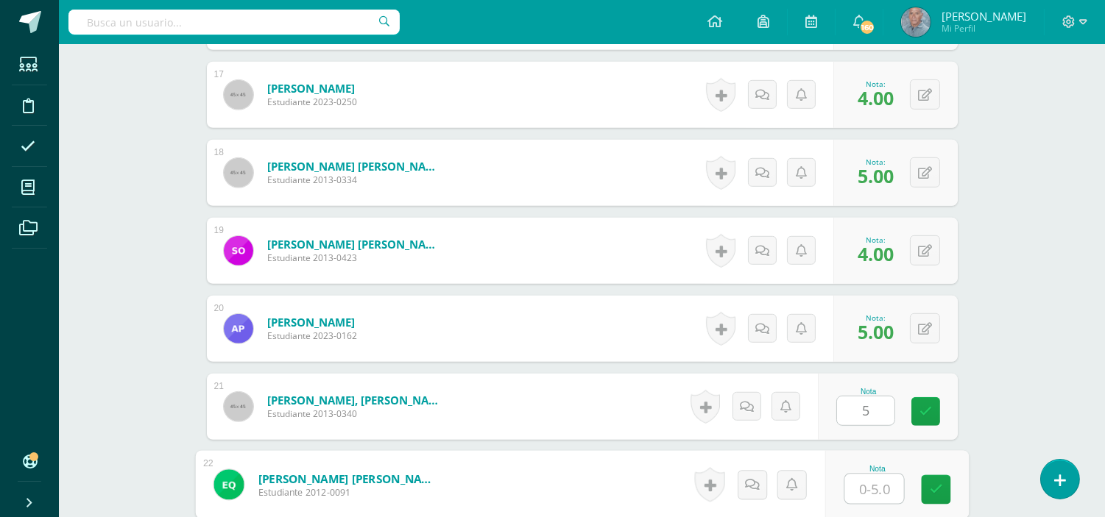
click at [859, 490] on input "text" at bounding box center [873, 489] width 59 height 29
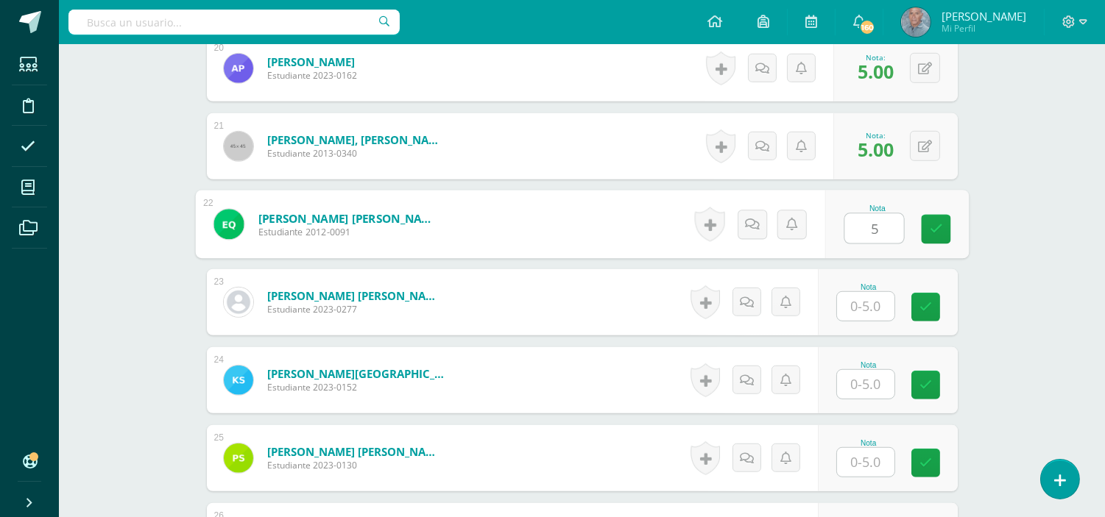
scroll to position [1974, 0]
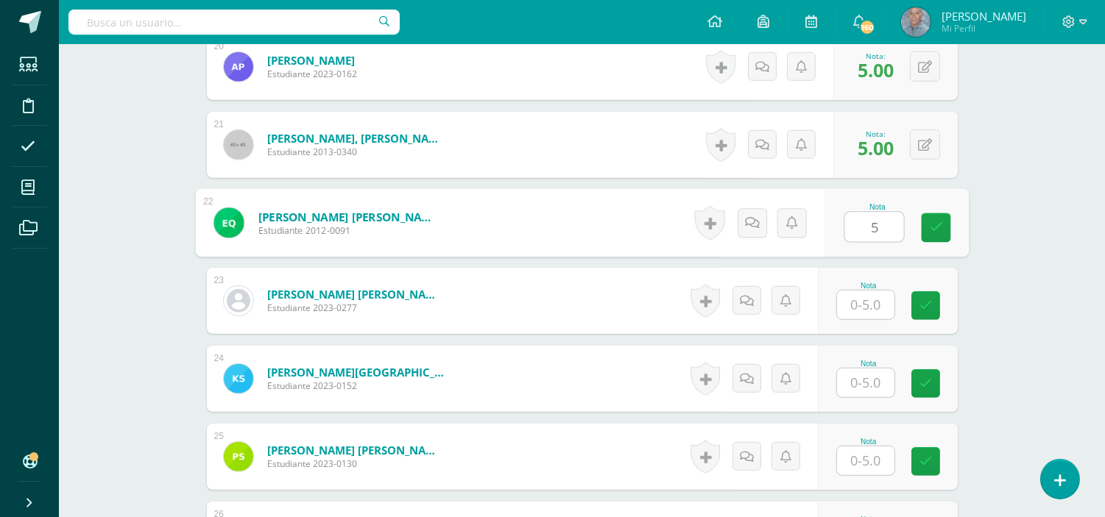
type input "5"
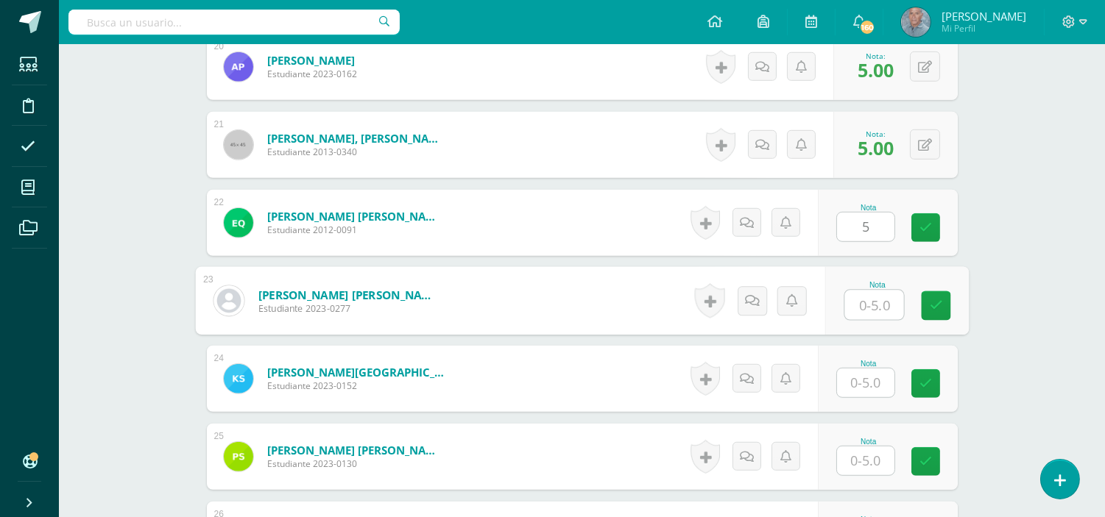
click at [855, 308] on input "text" at bounding box center [873, 305] width 59 height 29
type input "5"
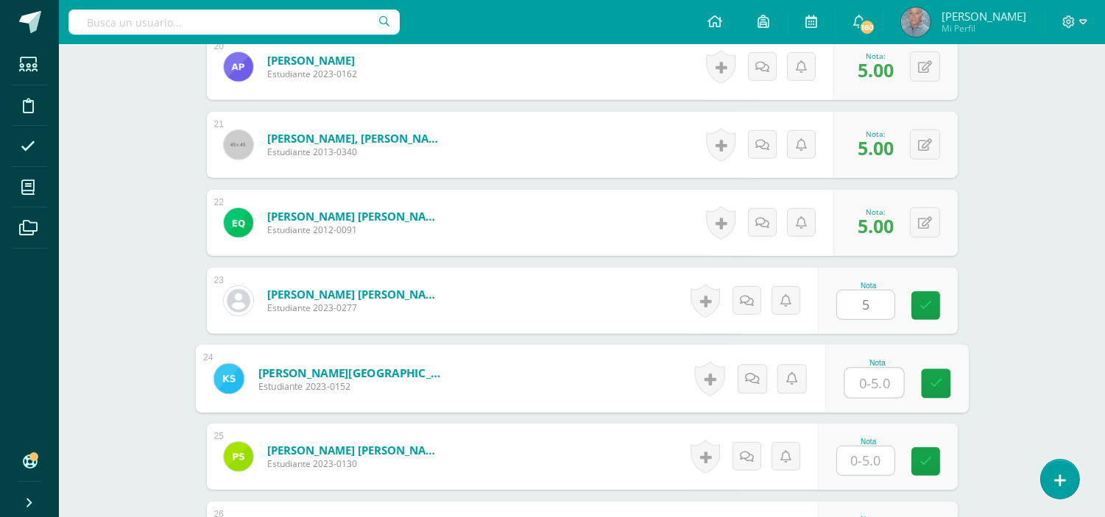
click at [859, 384] on input "text" at bounding box center [873, 383] width 59 height 29
type input "5"
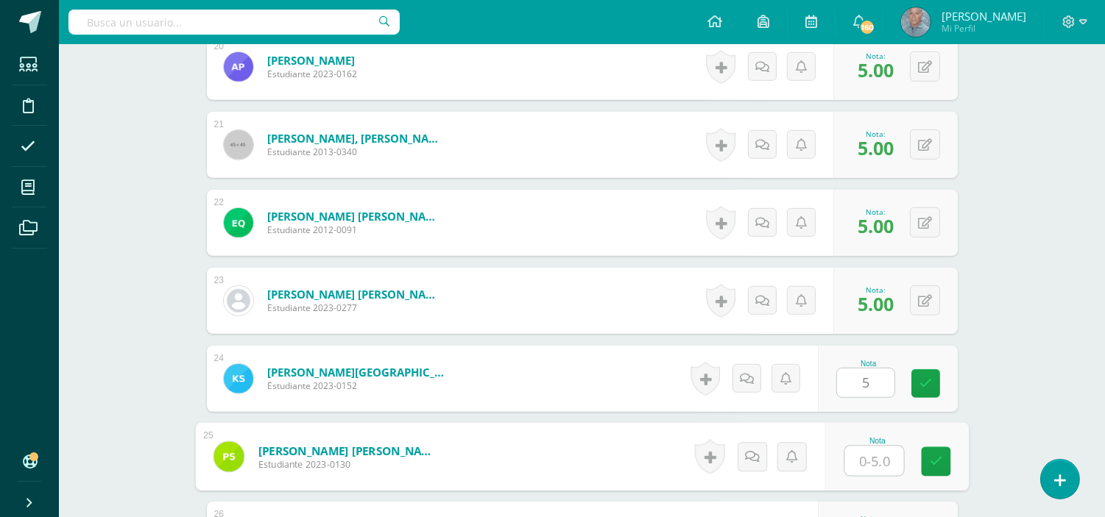
click at [851, 467] on input "text" at bounding box center [873, 461] width 59 height 29
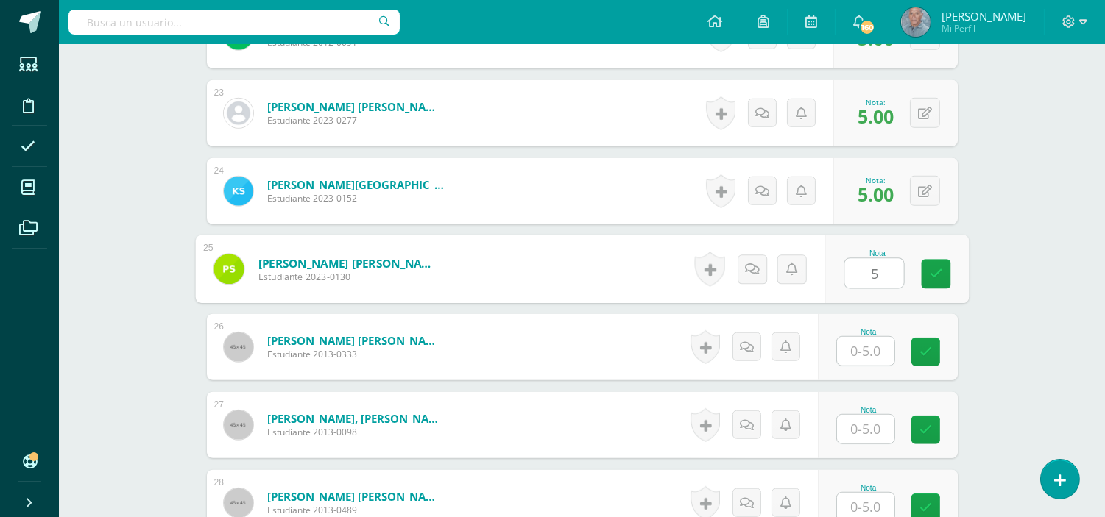
scroll to position [2170, 0]
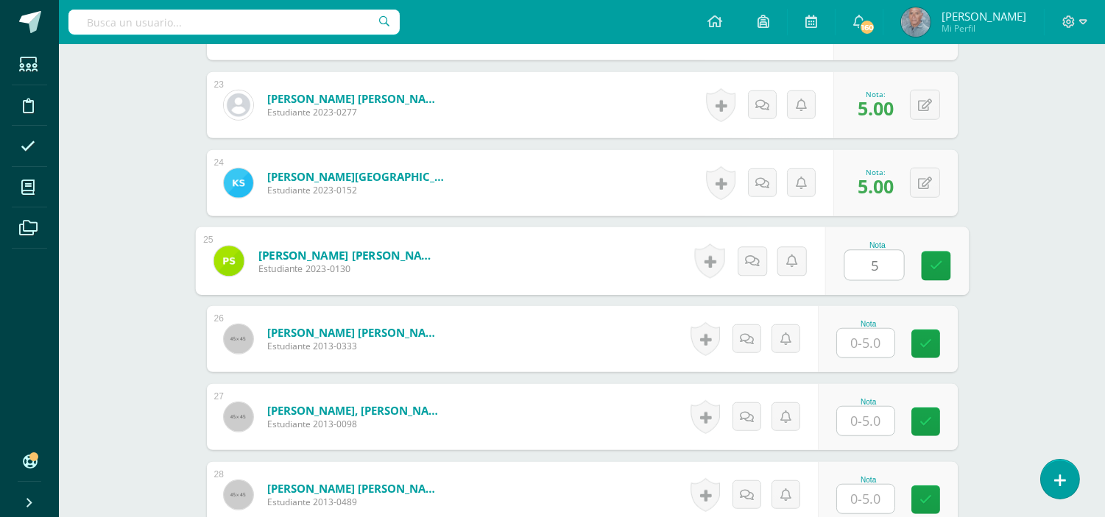
type input "5"
click at [863, 347] on input "text" at bounding box center [865, 343] width 57 height 29
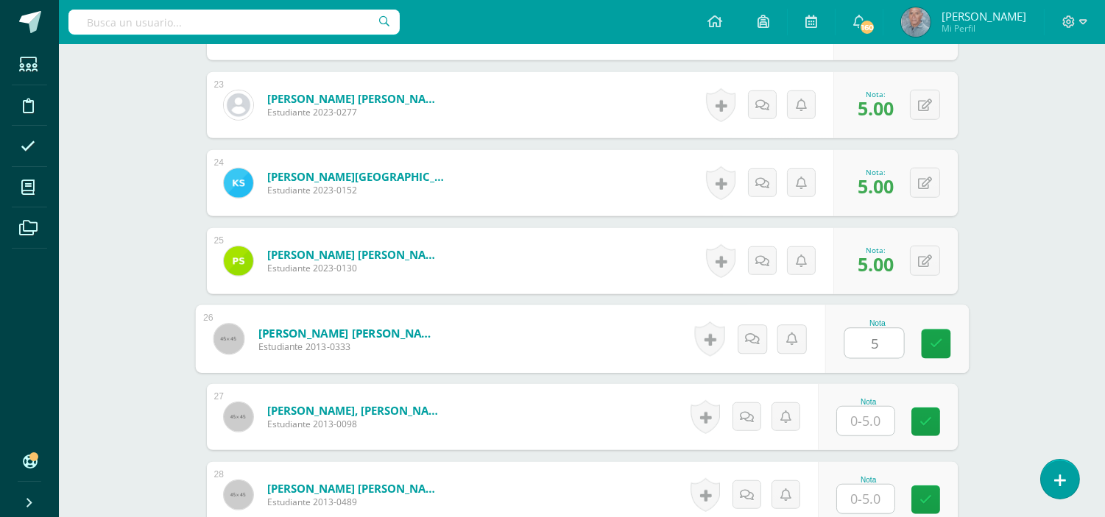
type input "5"
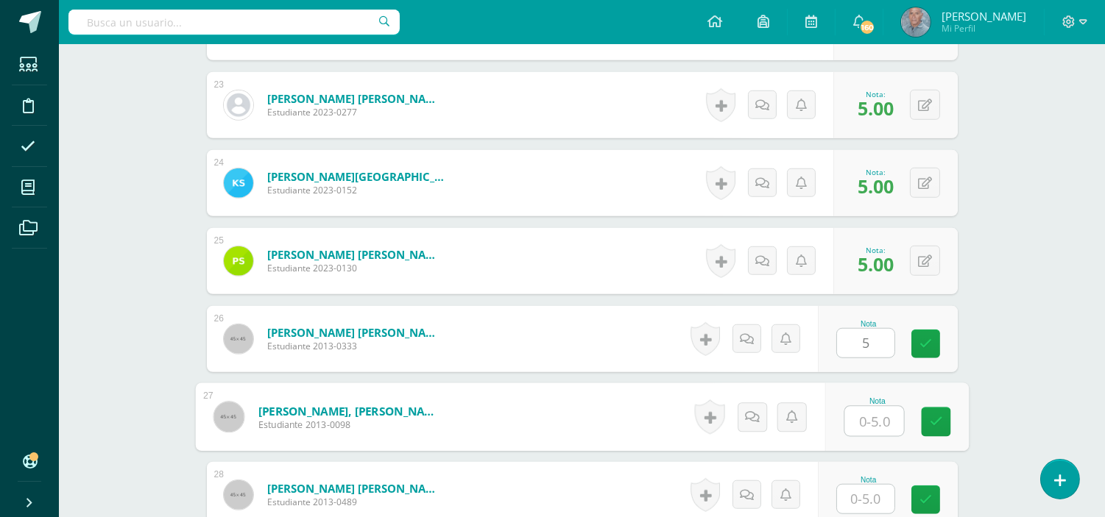
click at [856, 423] on input "text" at bounding box center [873, 421] width 59 height 29
type input "5"
click at [858, 501] on input "text" at bounding box center [865, 499] width 57 height 29
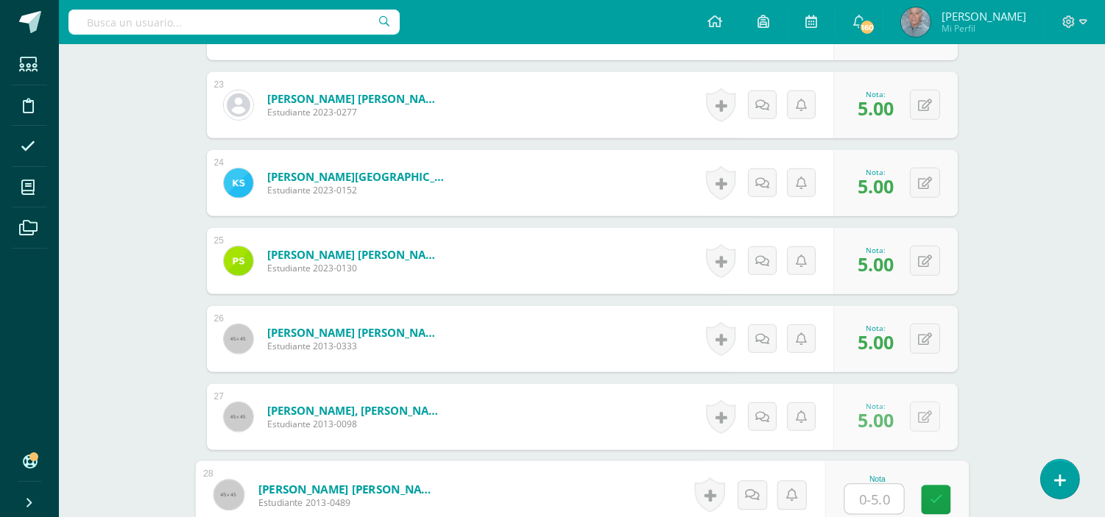
type input "5"
type input "3"
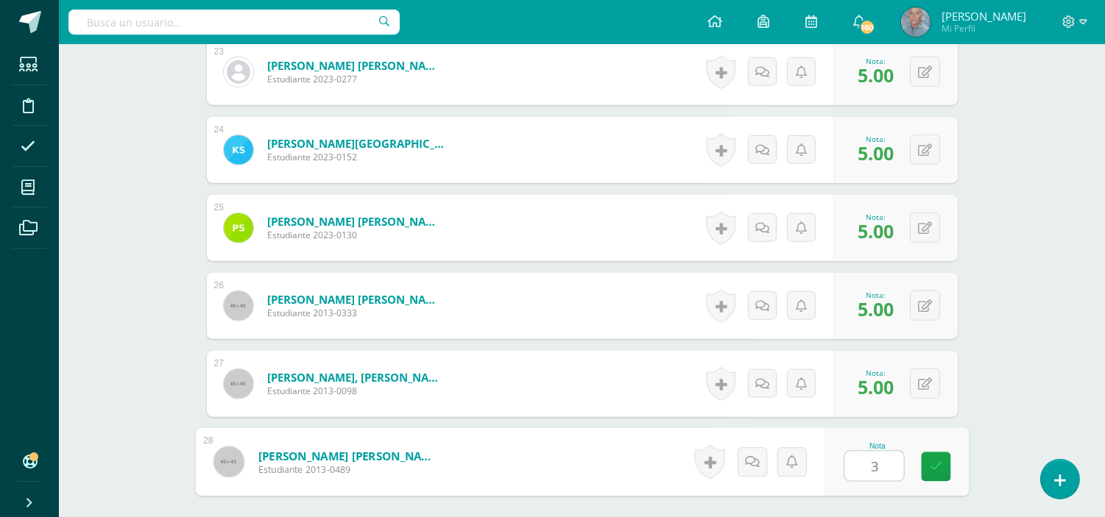
scroll to position [2235, 0]
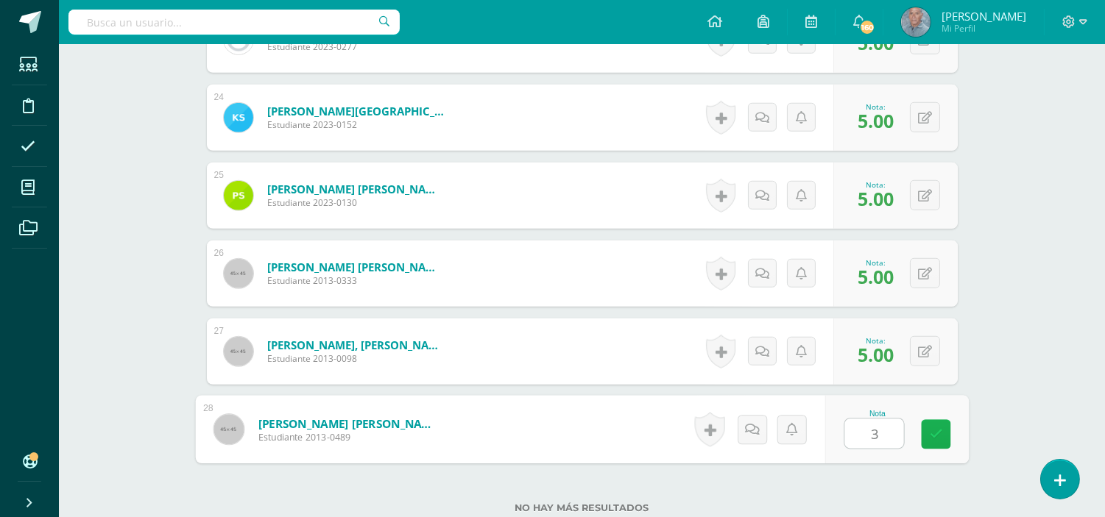
click at [935, 438] on icon at bounding box center [935, 434] width 13 height 13
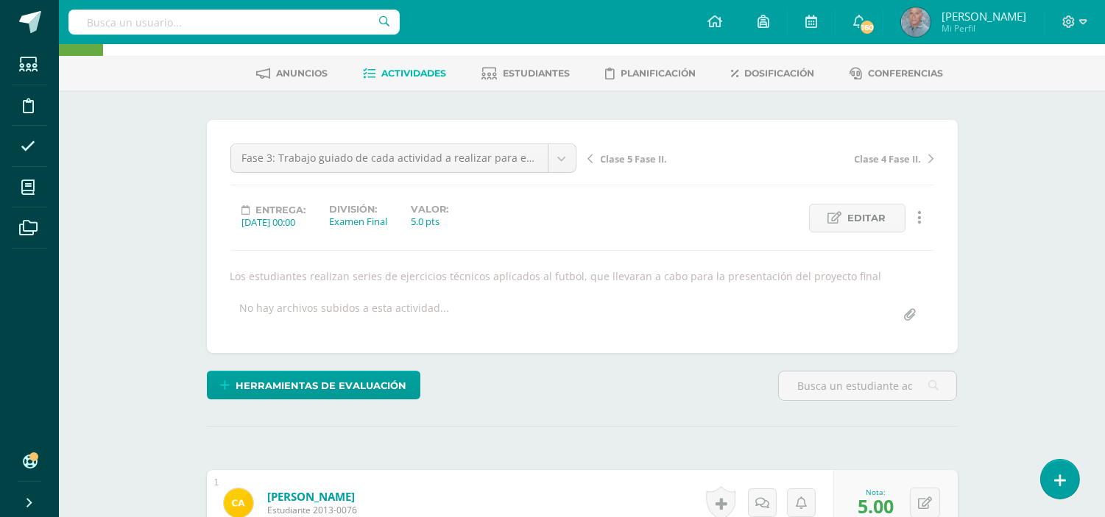
scroll to position [37, 0]
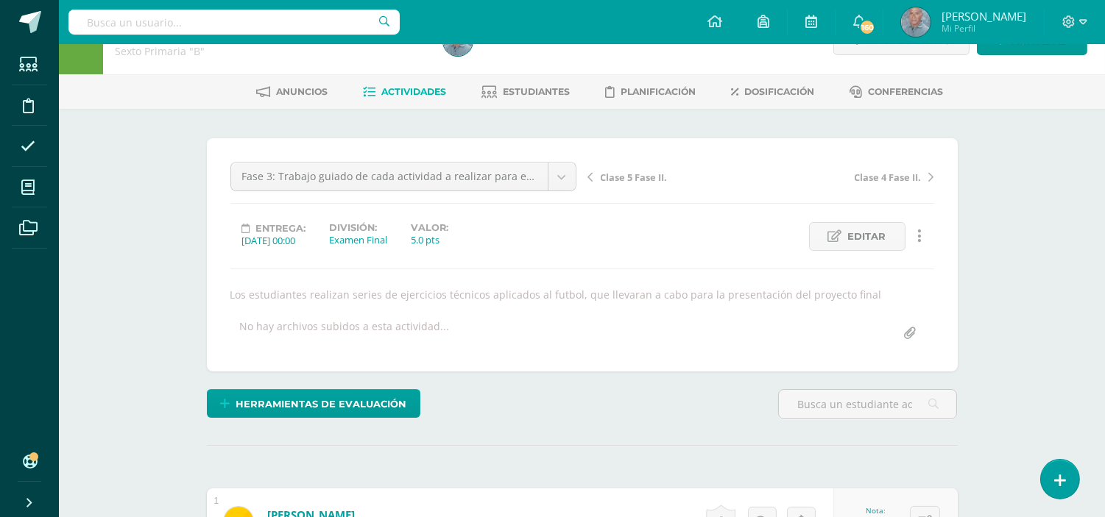
click at [409, 86] on span "Actividades" at bounding box center [413, 91] width 65 height 11
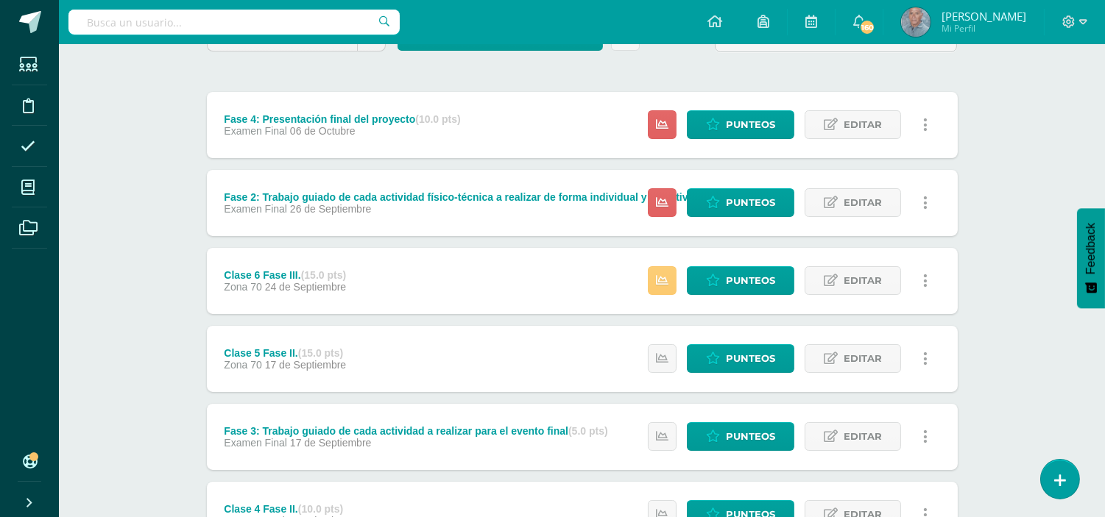
scroll to position [155, 0]
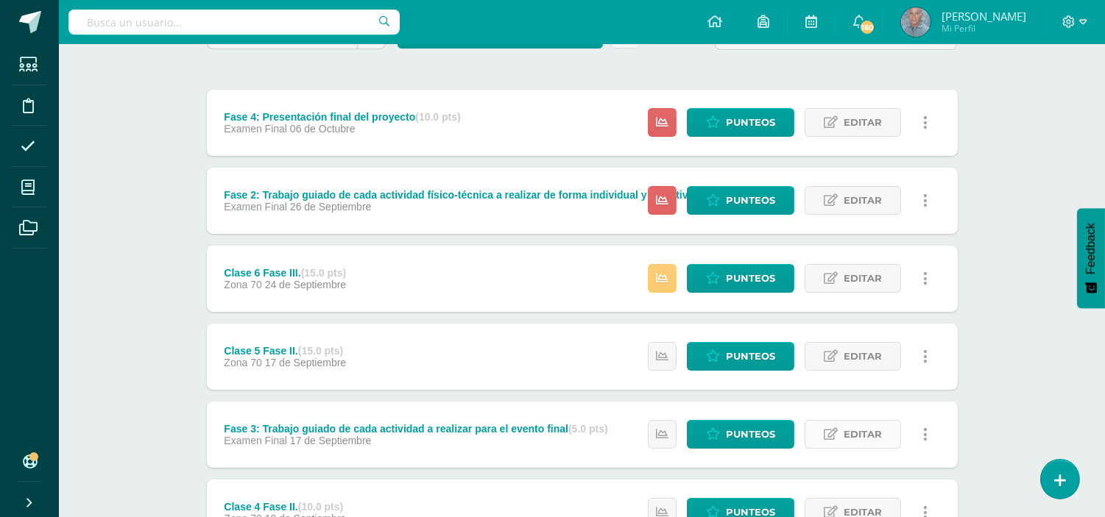
click at [851, 433] on span "Editar" at bounding box center [862, 434] width 38 height 27
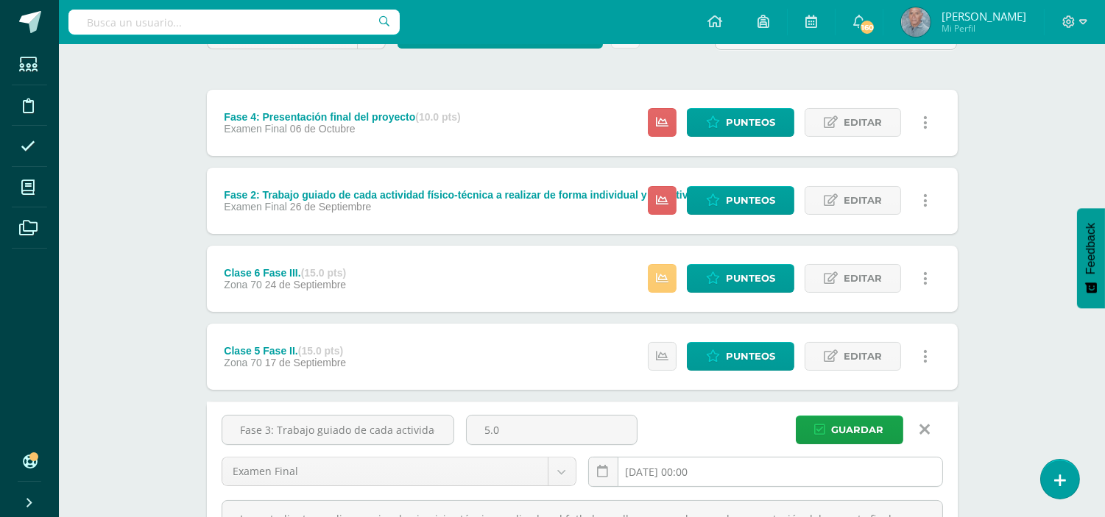
click at [678, 472] on input "2025-09-17 00:00" at bounding box center [765, 472] width 353 height 29
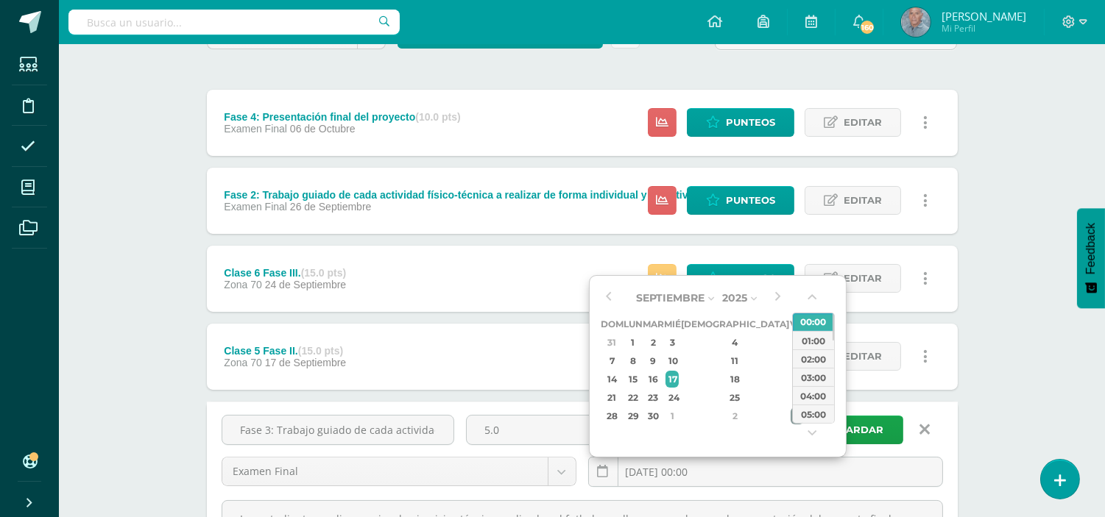
click at [790, 408] on div "3" at bounding box center [796, 416] width 13 height 17
type input "2025-10-03 00:00"
click at [611, 296] on button "button" at bounding box center [608, 298] width 15 height 22
click at [790, 411] on div "3" at bounding box center [796, 416] width 13 height 17
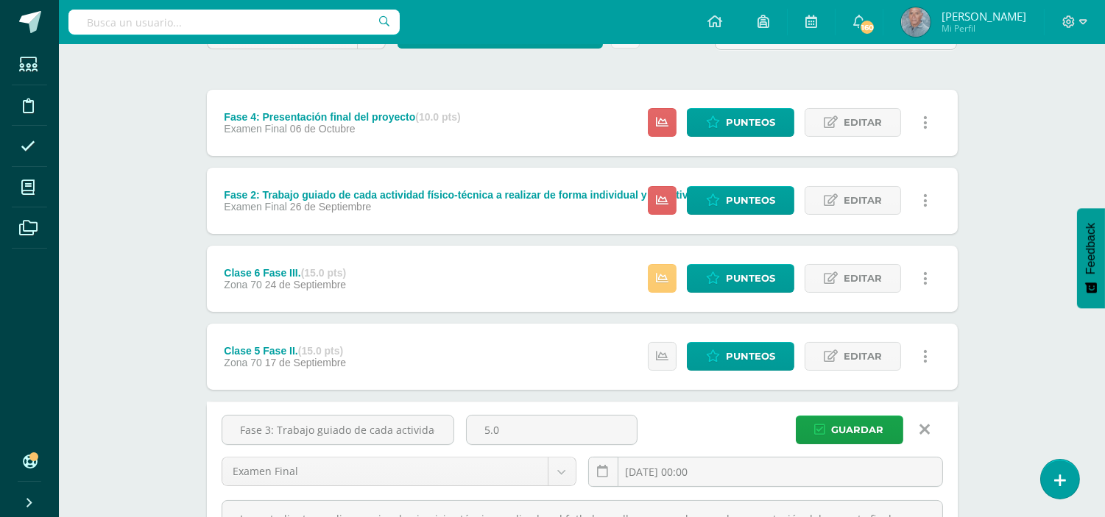
click at [1030, 233] on div "Educación Física Sexto Primaria "B" Herramientas Detalle de asistencias Activid…" at bounding box center [582, 489] width 1046 height 1200
click at [865, 199] on span "Editar" at bounding box center [862, 200] width 38 height 27
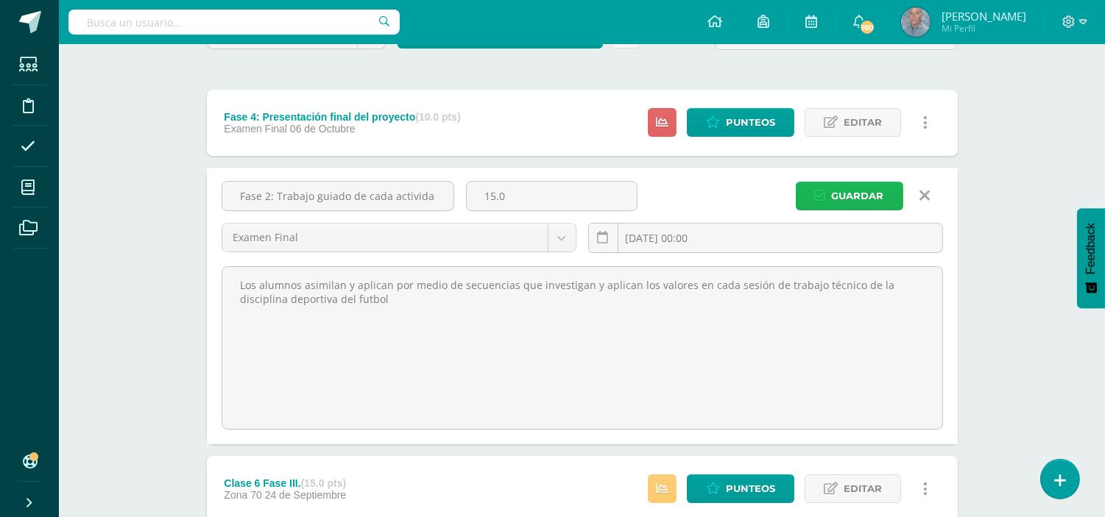
click at [849, 196] on span "Guardar" at bounding box center [858, 196] width 52 height 27
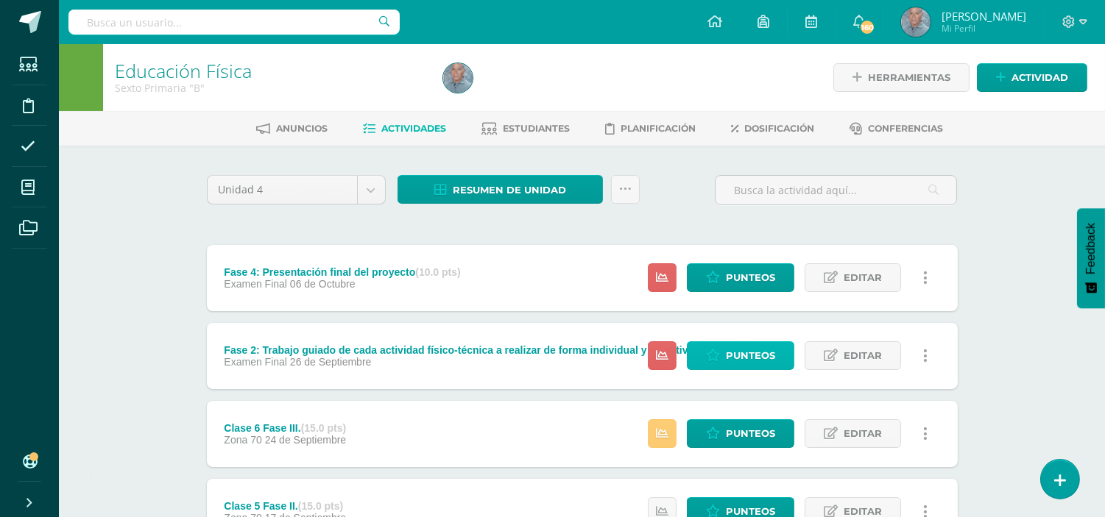
click at [738, 355] on span "Punteos" at bounding box center [750, 355] width 49 height 27
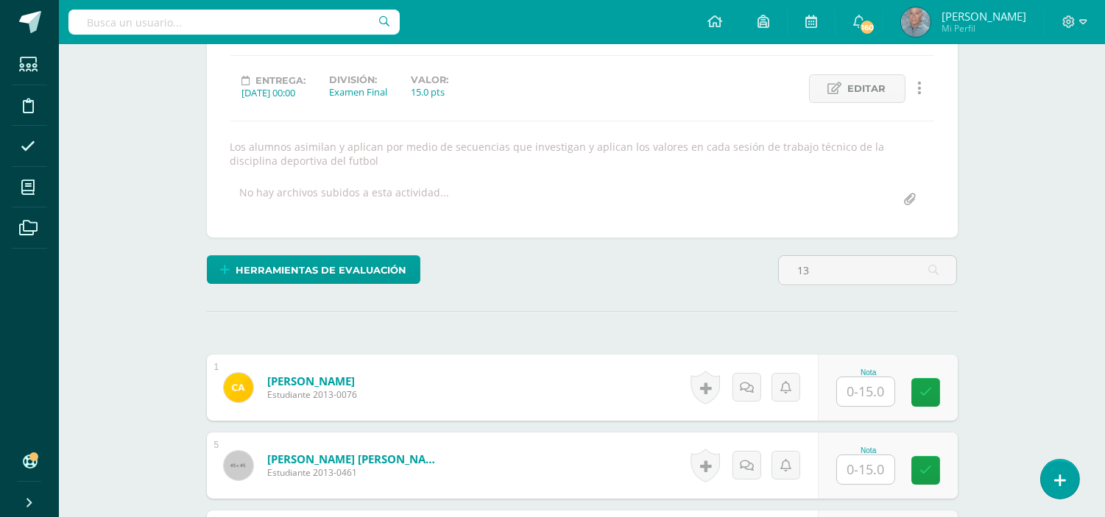
scroll to position [263, 0]
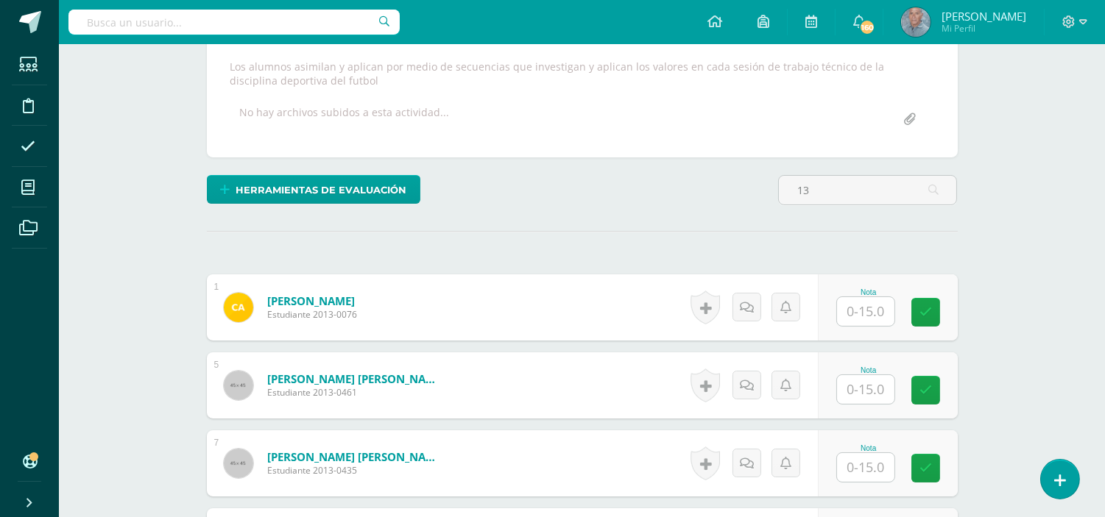
type input "13"
click at [854, 314] on input "text" at bounding box center [873, 311] width 59 height 29
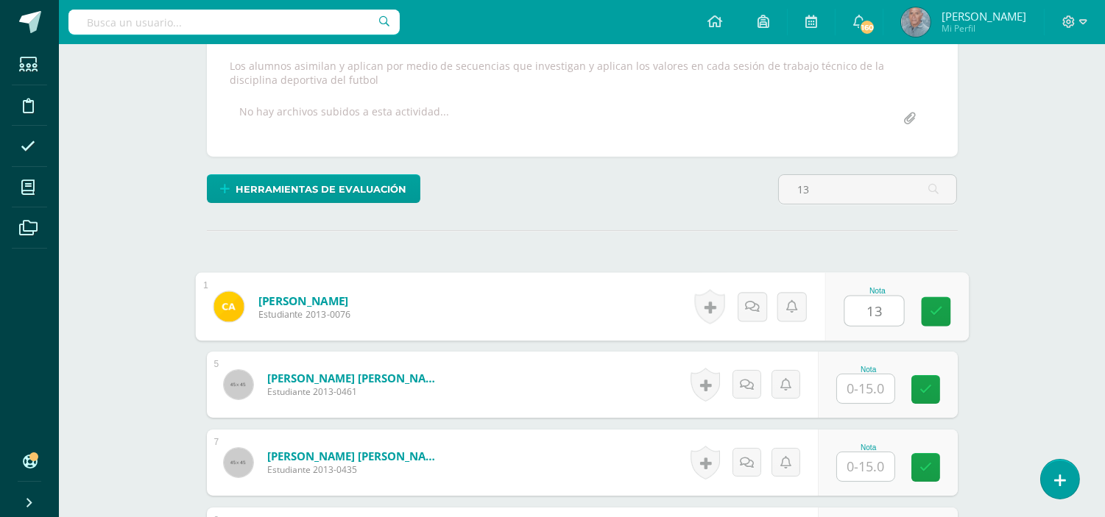
scroll to position [266, 0]
type input "13"
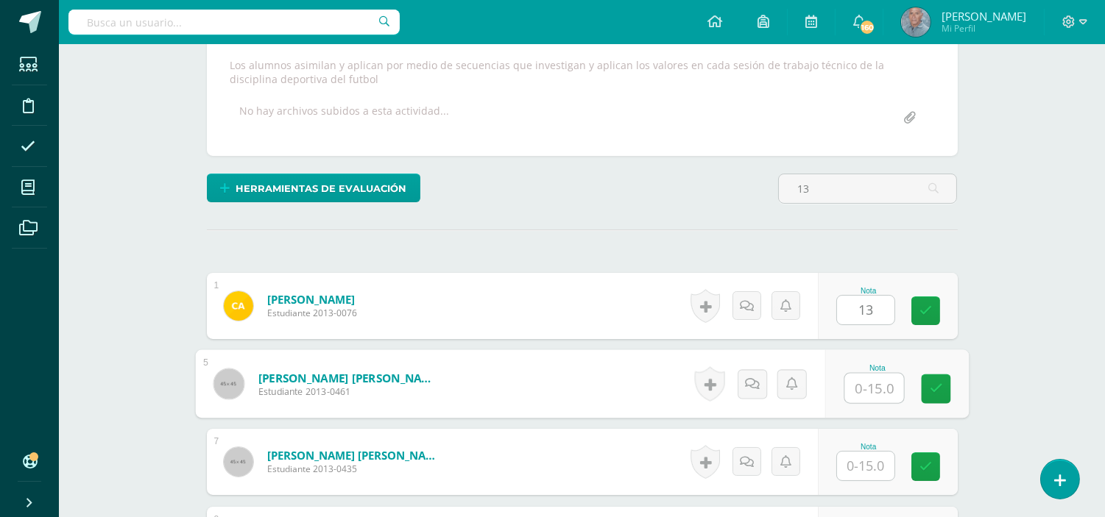
click at [857, 380] on input "text" at bounding box center [873, 388] width 59 height 29
type input "13"
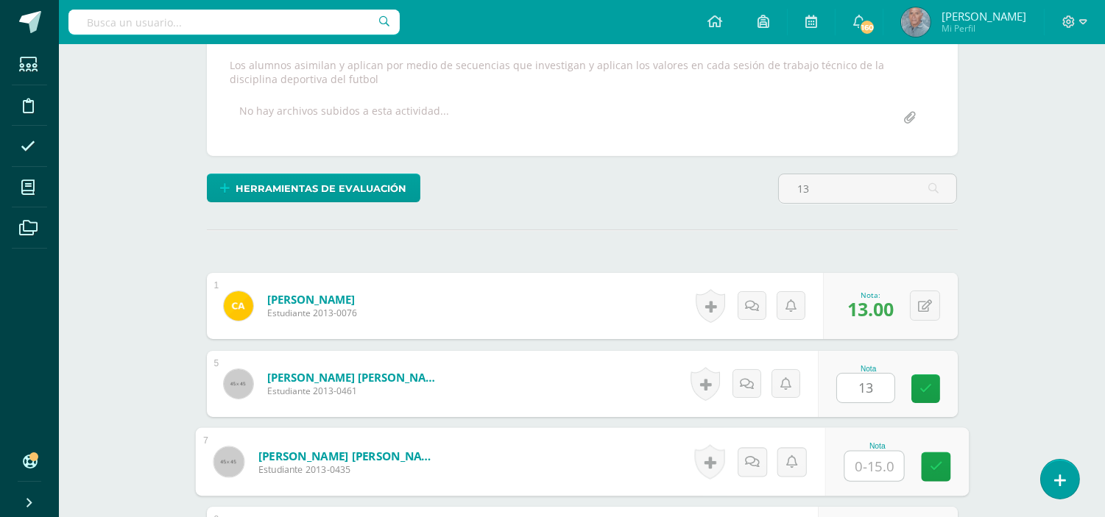
click at [851, 464] on input "text" at bounding box center [873, 466] width 59 height 29
